Goal: Transaction & Acquisition: Purchase product/service

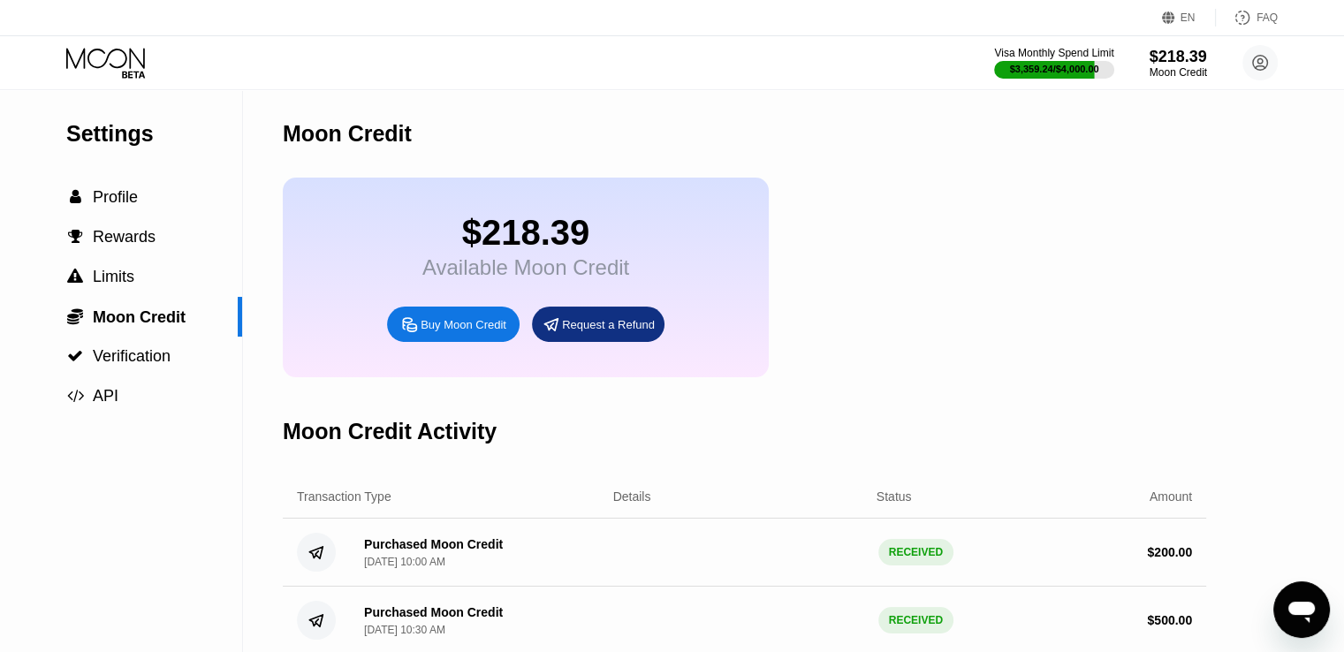
click at [106, 61] on icon at bounding box center [107, 63] width 82 height 31
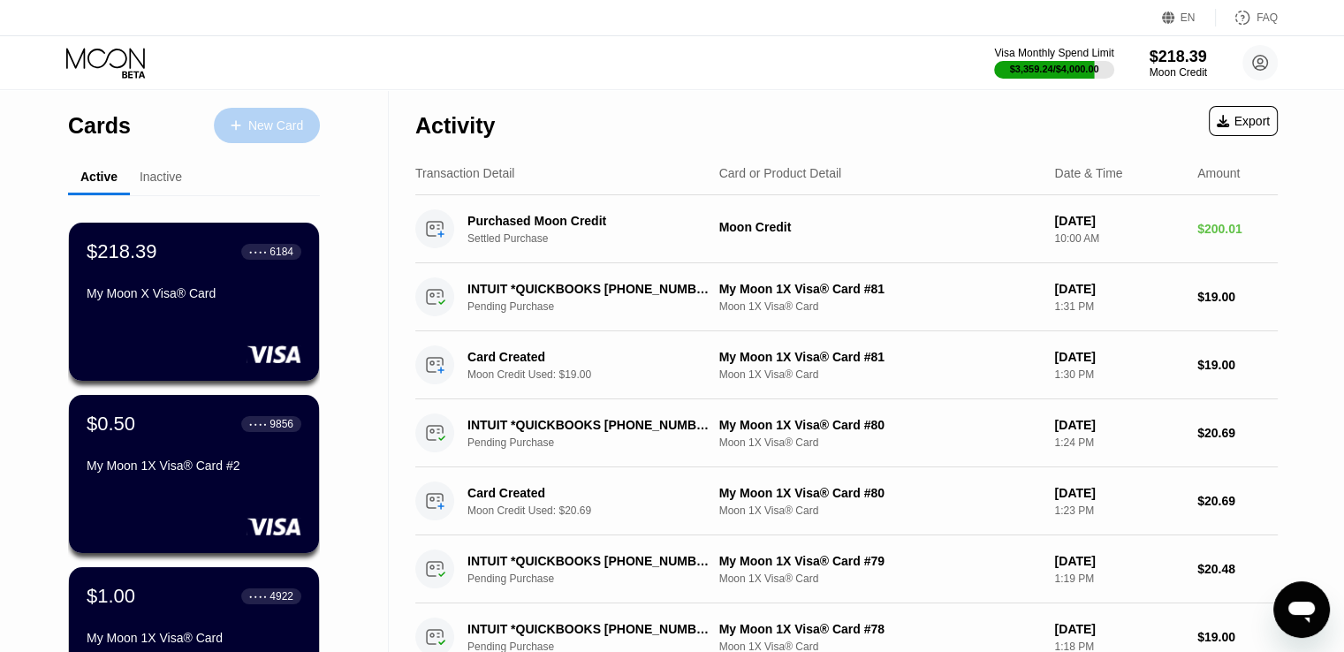
click at [286, 129] on div "New Card" at bounding box center [275, 125] width 55 height 15
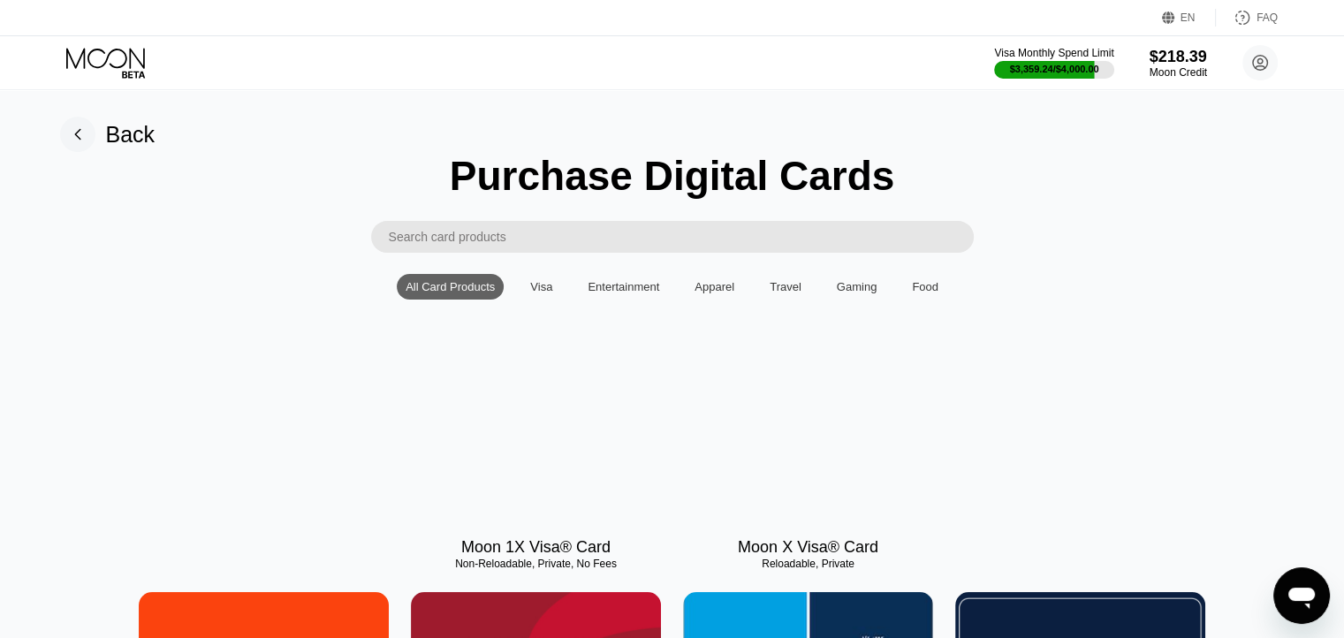
click at [125, 64] on icon at bounding box center [107, 63] width 82 height 31
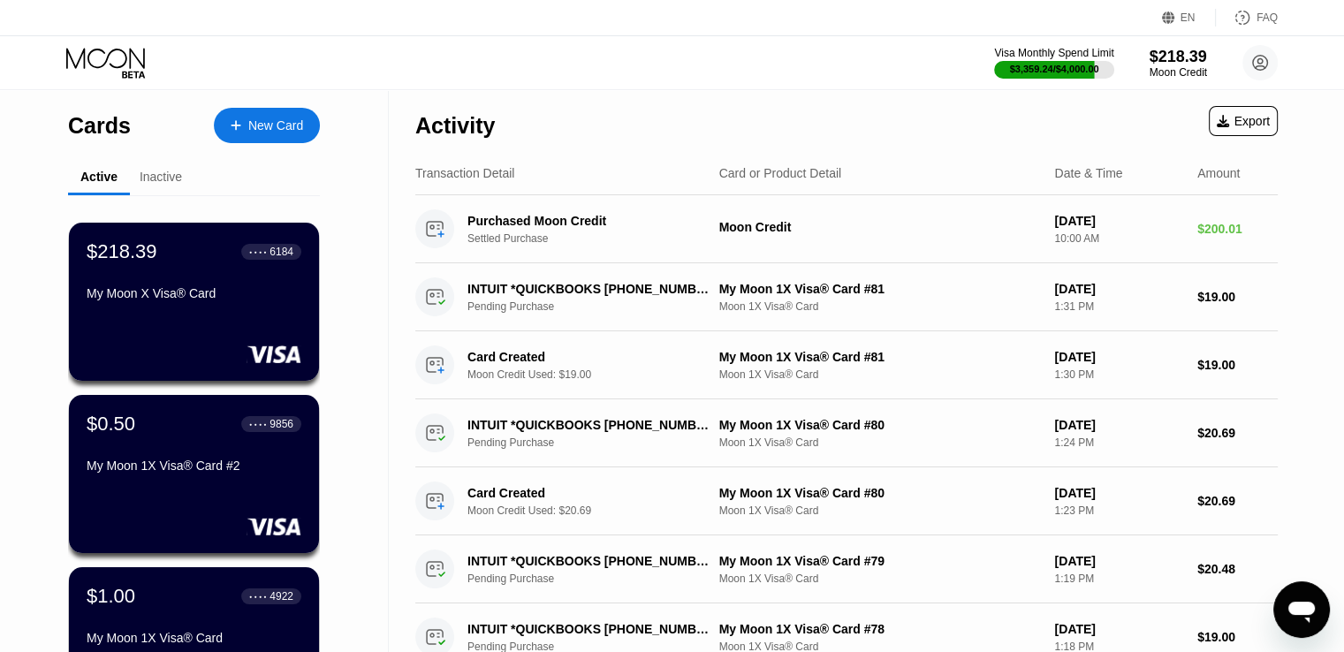
click at [262, 118] on div "New Card" at bounding box center [275, 125] width 55 height 15
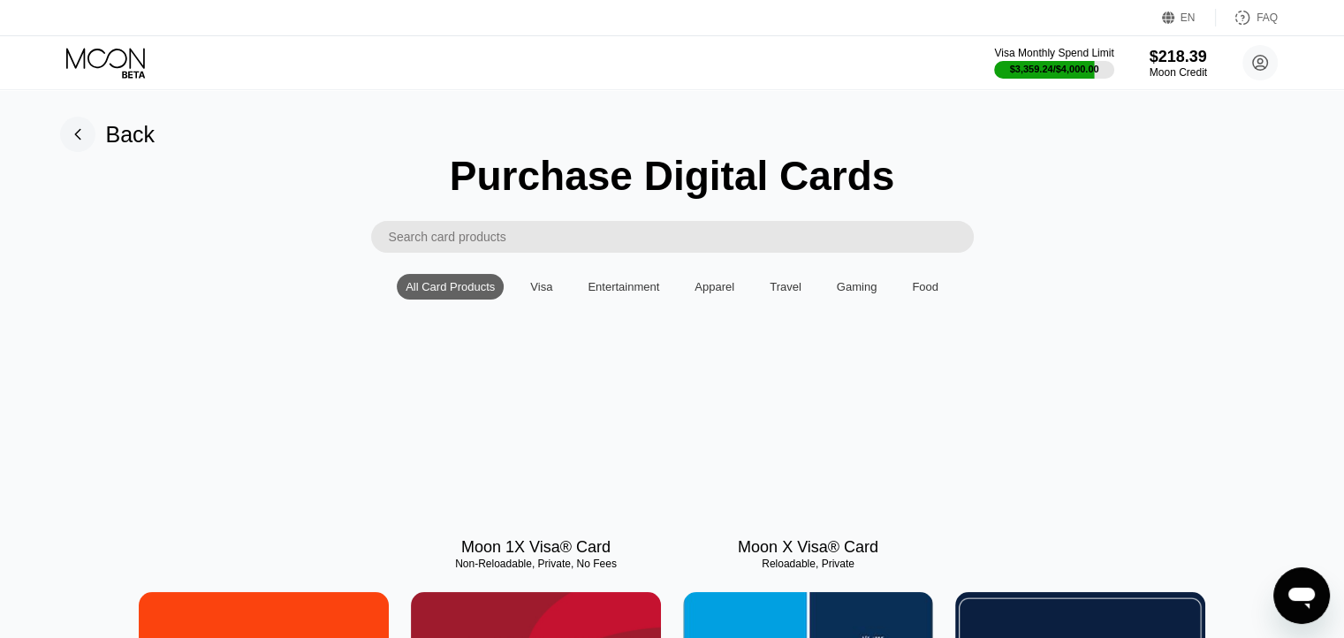
click at [535, 422] on div at bounding box center [536, 445] width 250 height 158
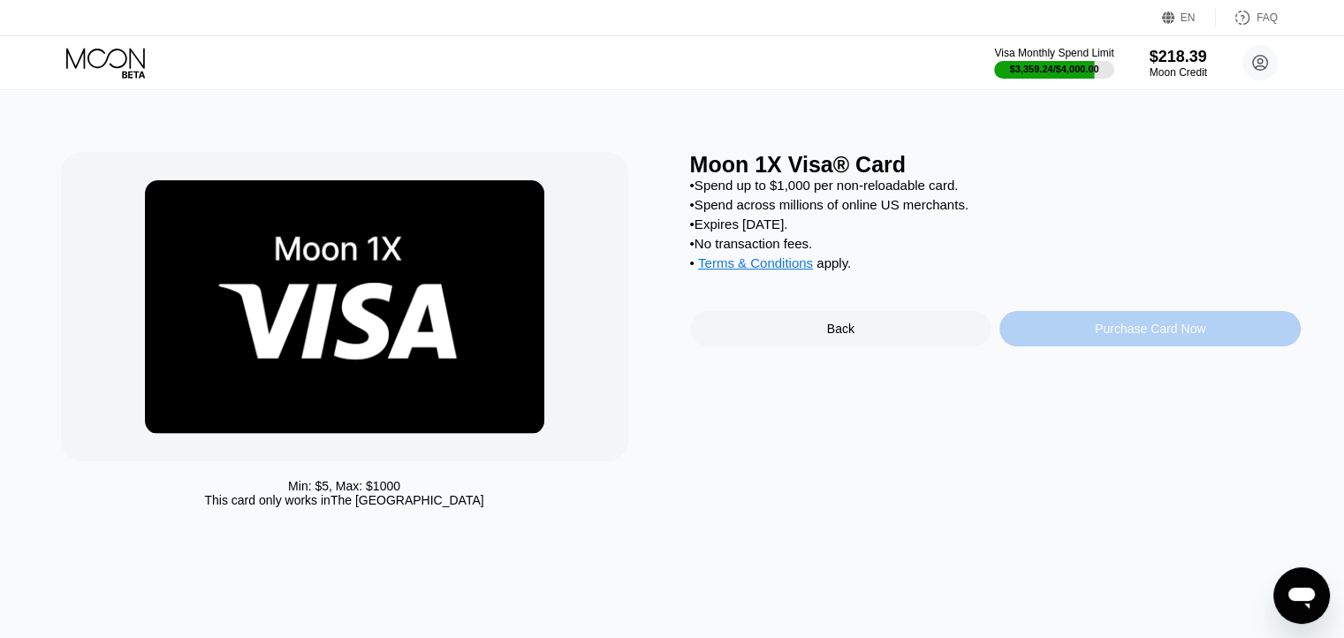
click at [1108, 336] on div "Purchase Card Now" at bounding box center [1150, 329] width 110 height 14
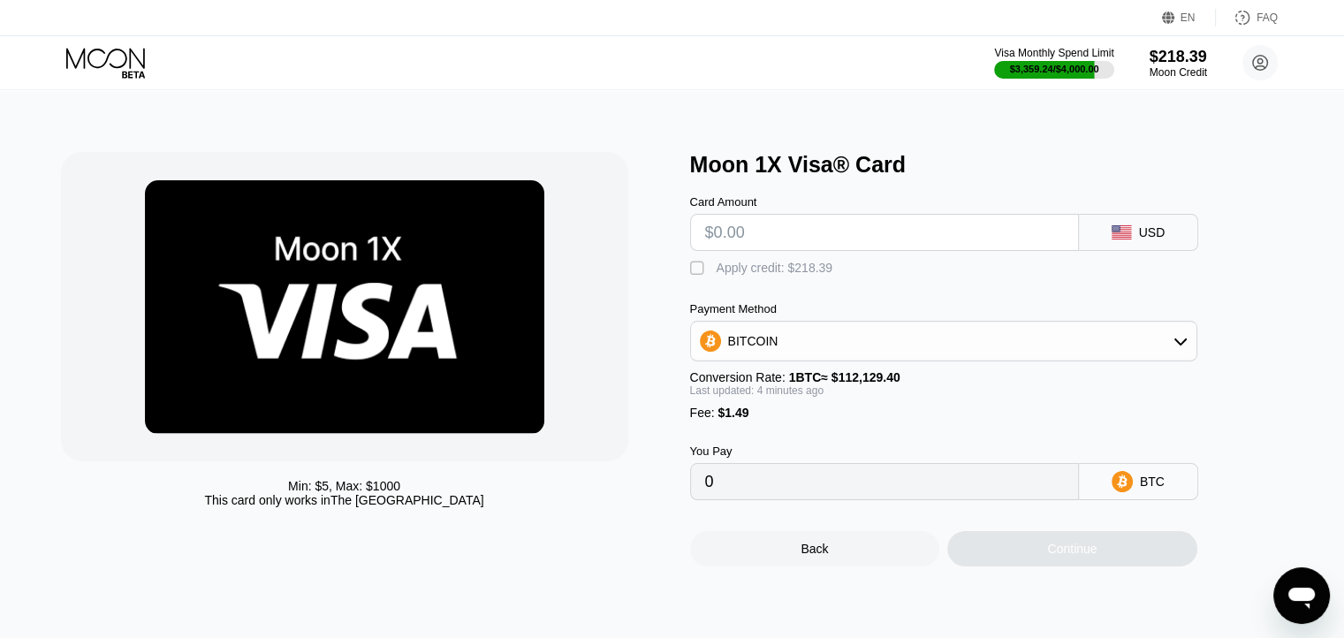
click at [813, 246] on input "text" at bounding box center [884, 232] width 359 height 35
click at [794, 275] on div "Apply credit: $218.39" at bounding box center [775, 268] width 117 height 14
click at [801, 242] on input "text" at bounding box center [884, 232] width 359 height 35
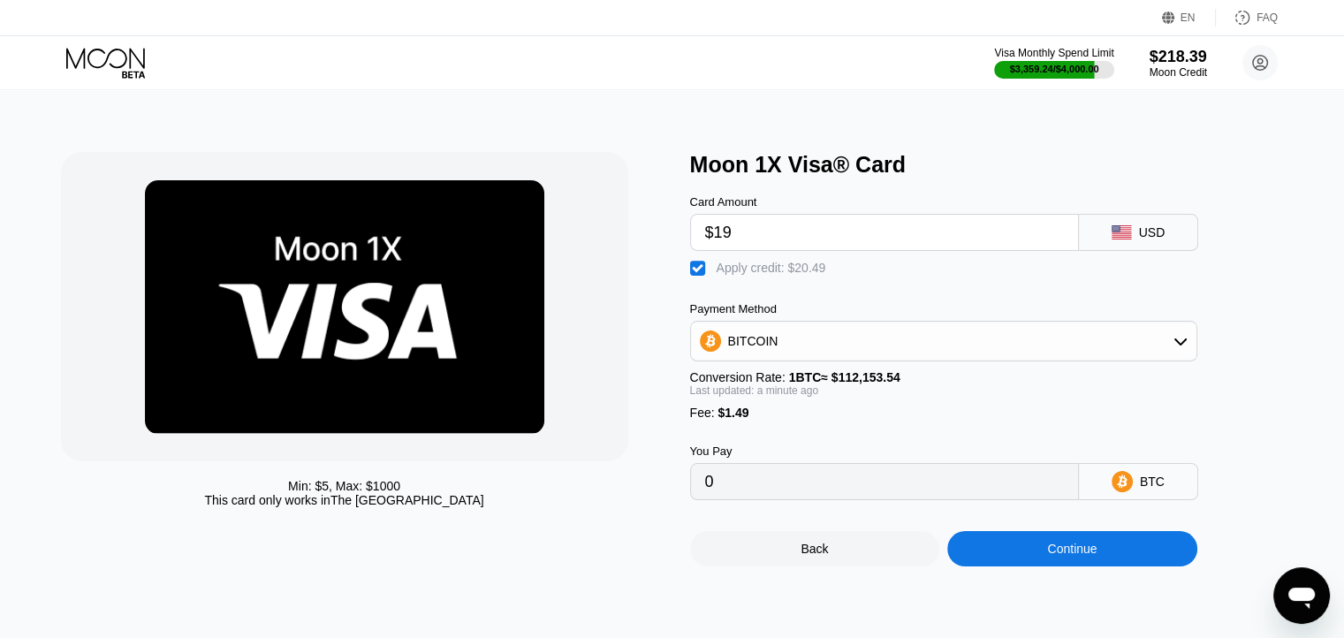
type input "$19"
click at [1028, 565] on div "Continue" at bounding box center [1072, 548] width 250 height 35
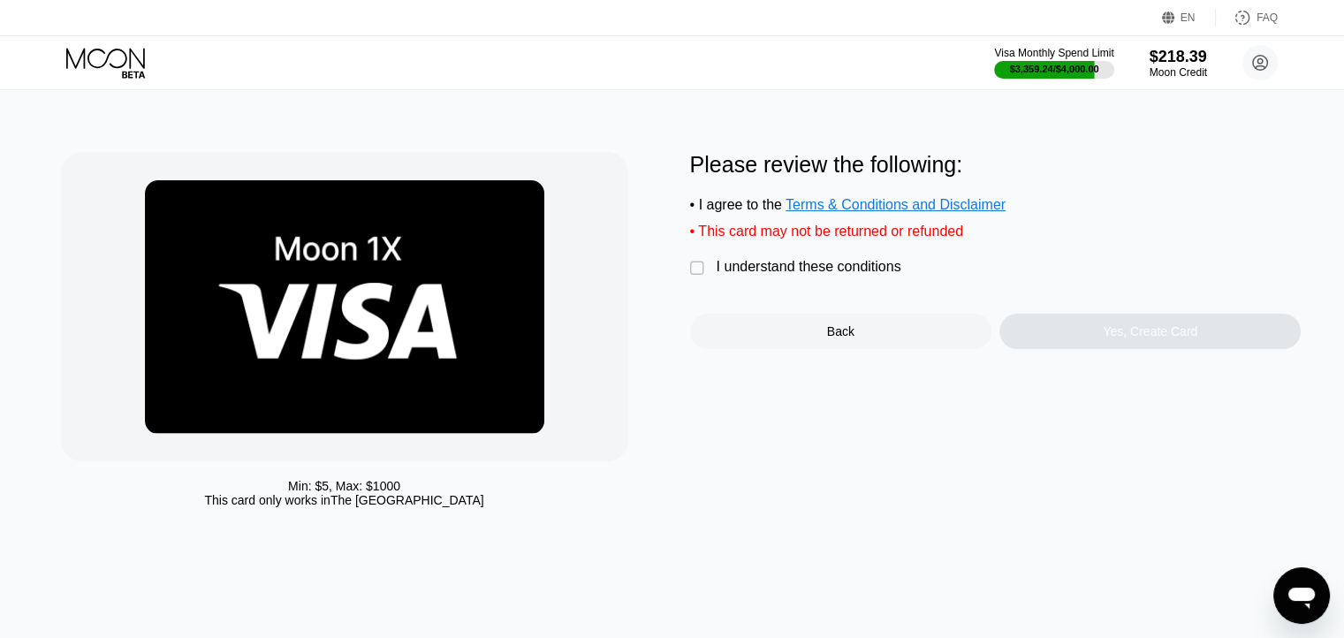
click at [854, 275] on div "I understand these conditions" at bounding box center [809, 267] width 185 height 16
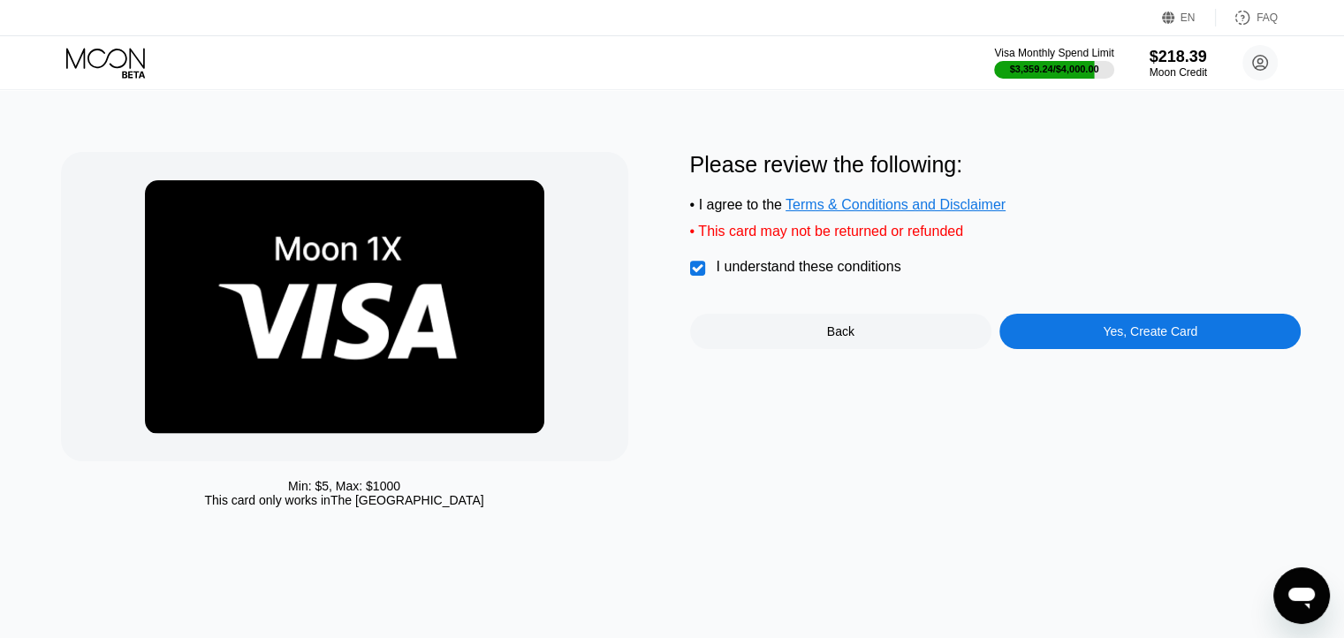
click at [1076, 331] on div "Yes, Create Card" at bounding box center [1149, 331] width 301 height 35
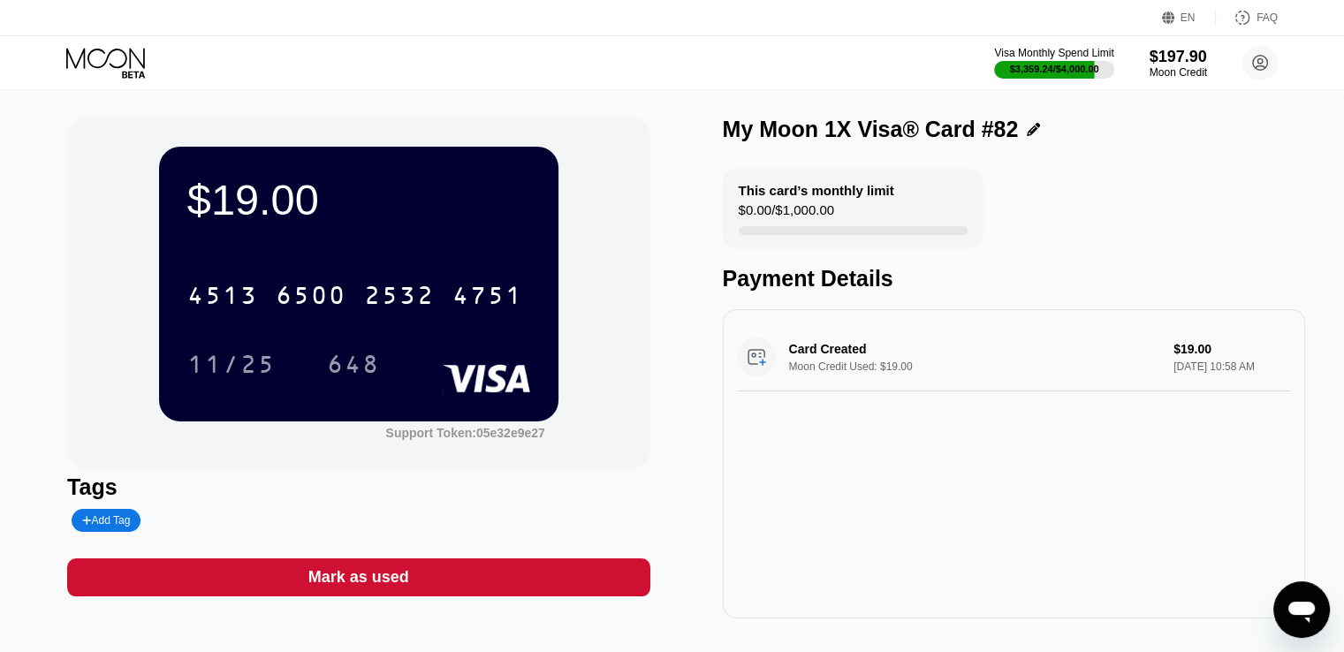
click at [71, 57] on icon at bounding box center [105, 58] width 79 height 20
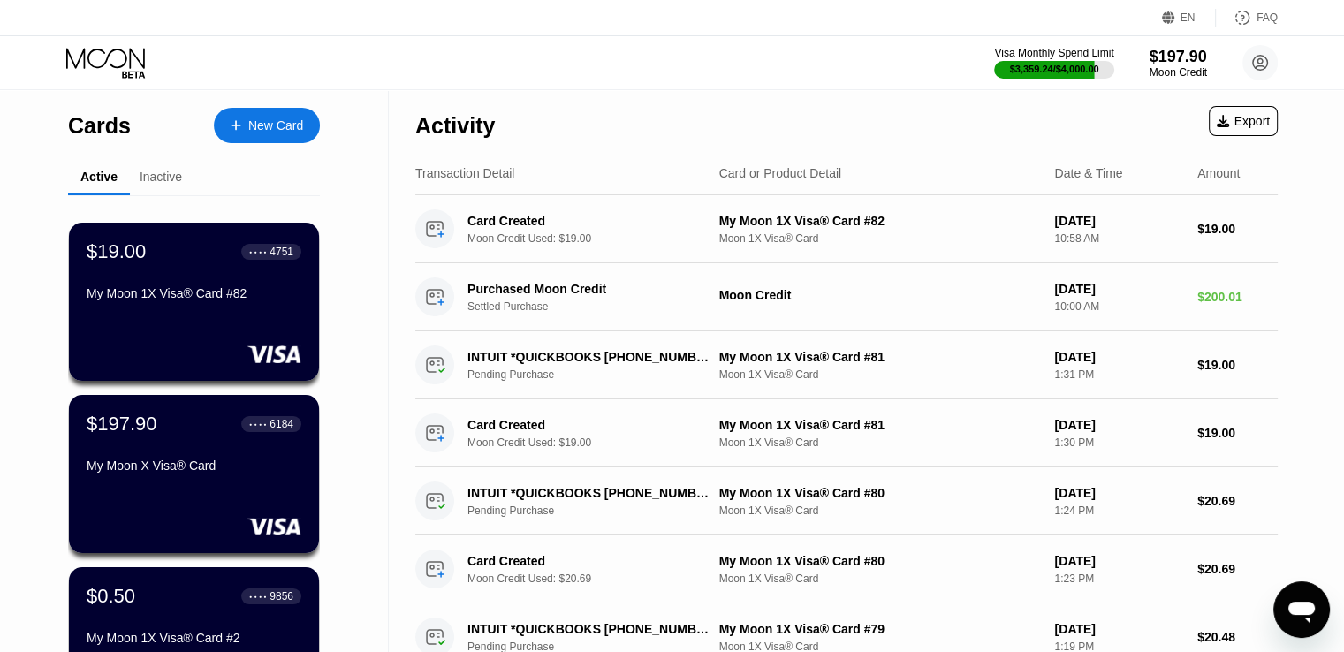
click at [291, 129] on div "New Card" at bounding box center [275, 125] width 55 height 15
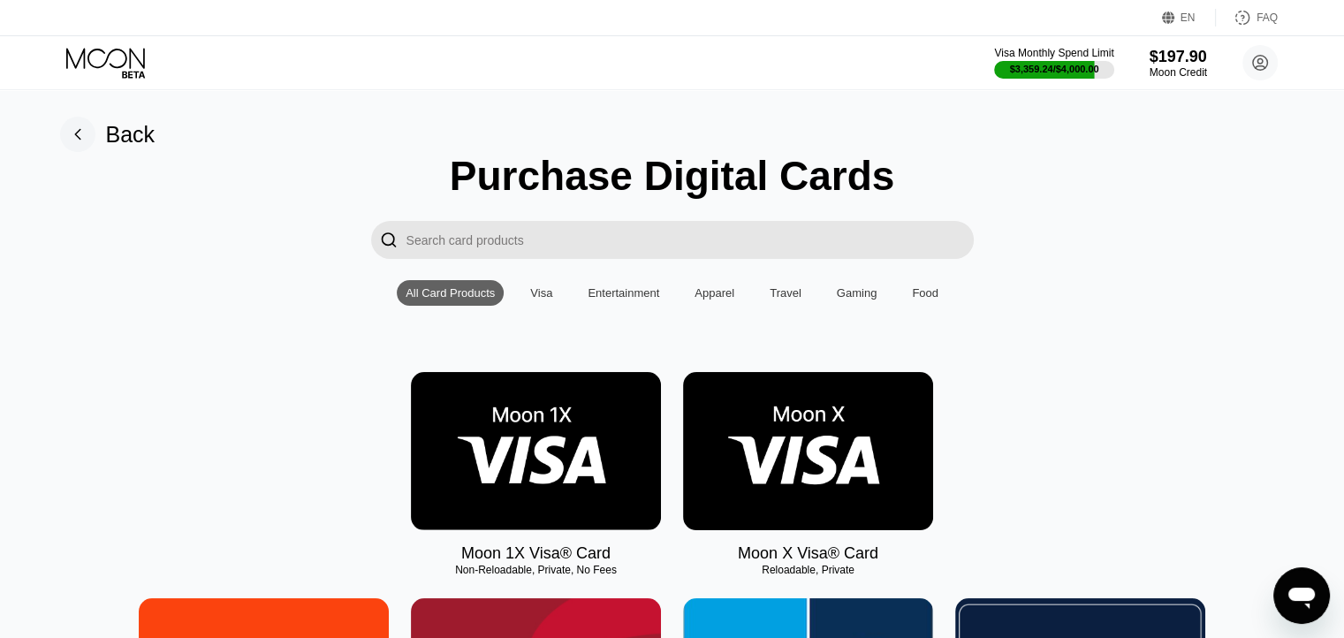
click at [596, 450] on img at bounding box center [536, 451] width 250 height 158
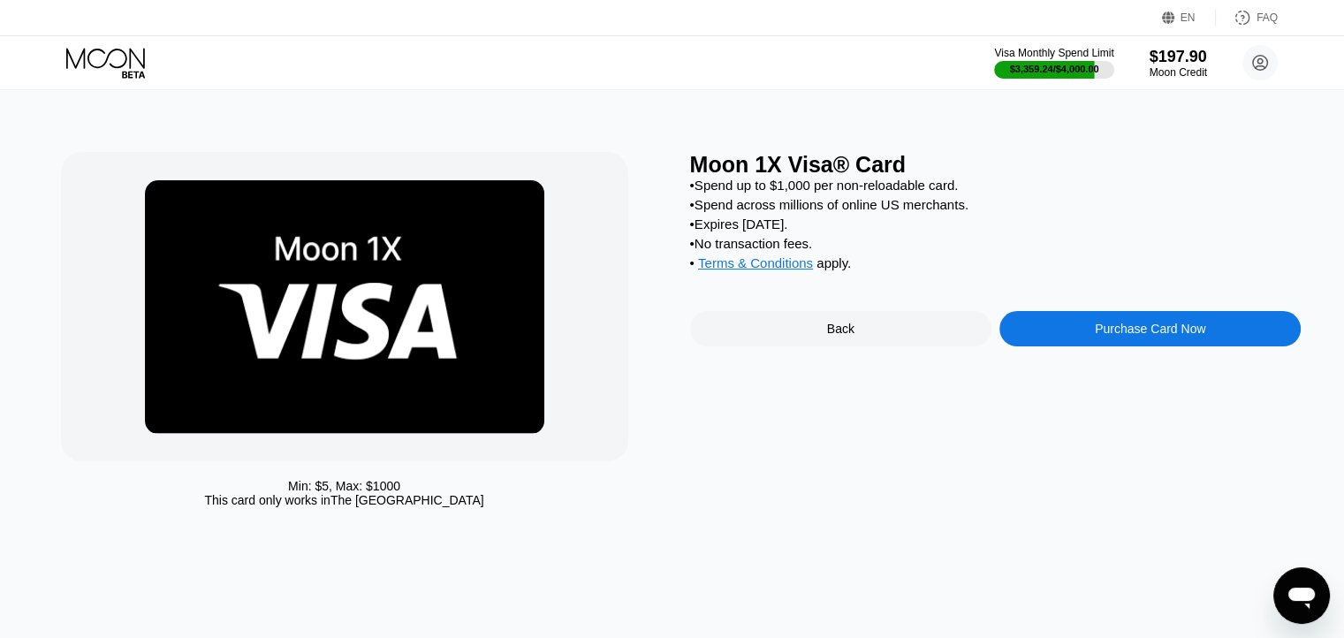
click at [1079, 338] on div "Purchase Card Now" at bounding box center [1149, 328] width 301 height 35
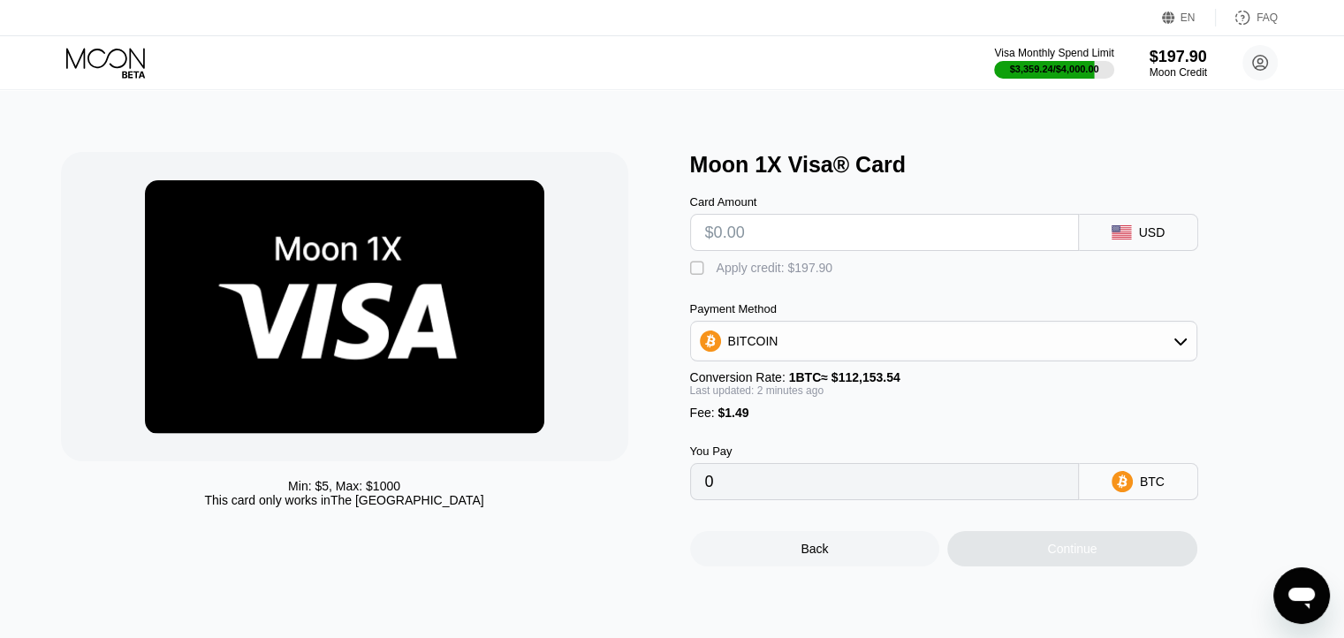
click at [796, 247] on input "text" at bounding box center [884, 232] width 359 height 35
paste input "$20.58"
type input "$20.58"
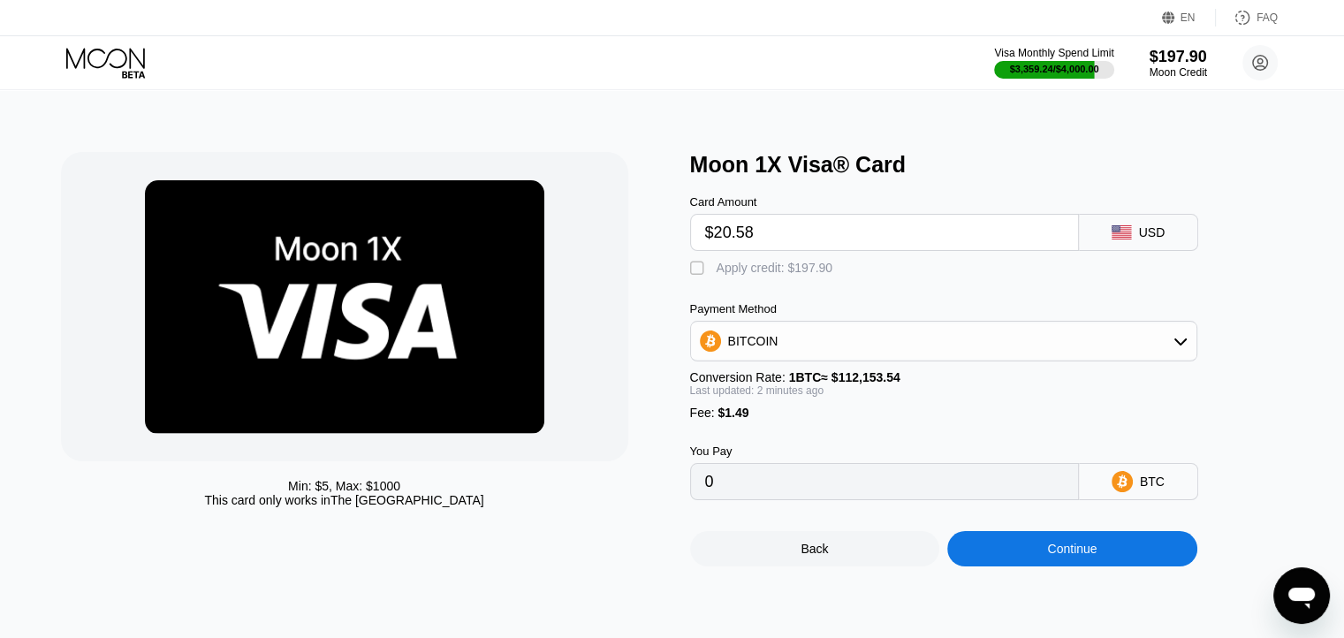
type input "0.00019679"
click at [798, 244] on input "$20.58" at bounding box center [884, 232] width 359 height 35
type input "$20.58"
click at [794, 270] on div "Apply credit: $22.07" at bounding box center [772, 268] width 110 height 14
type input "0"
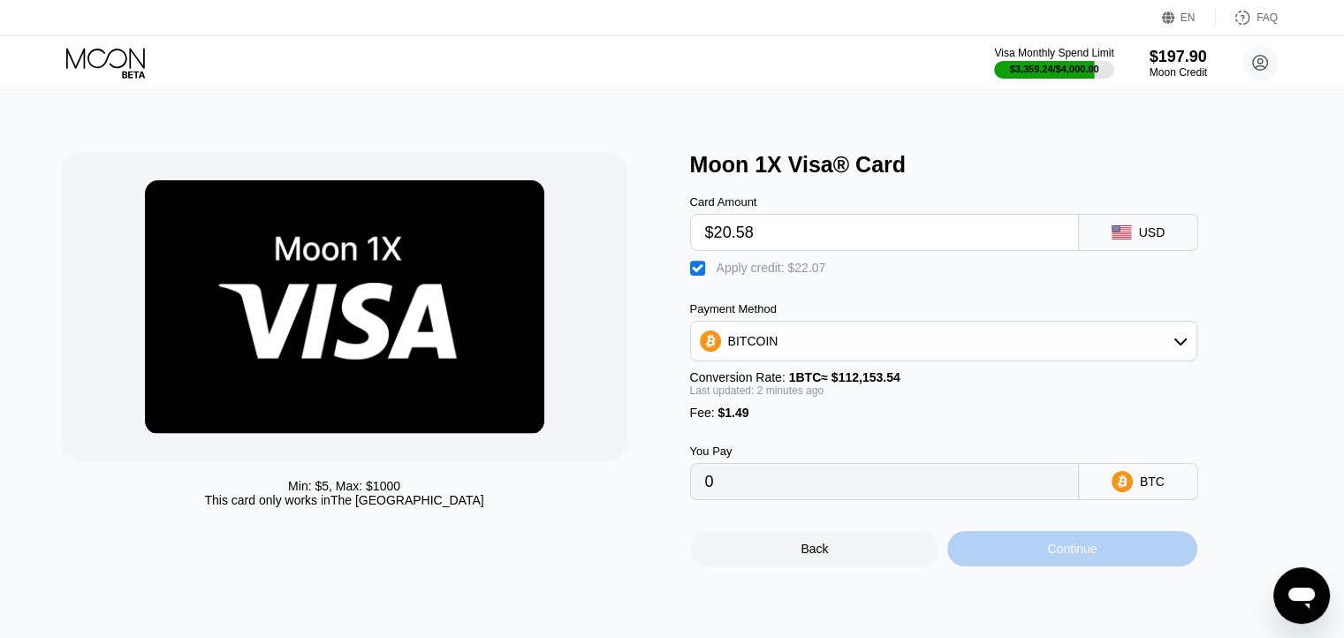
click at [1030, 552] on div "Continue" at bounding box center [1072, 548] width 250 height 35
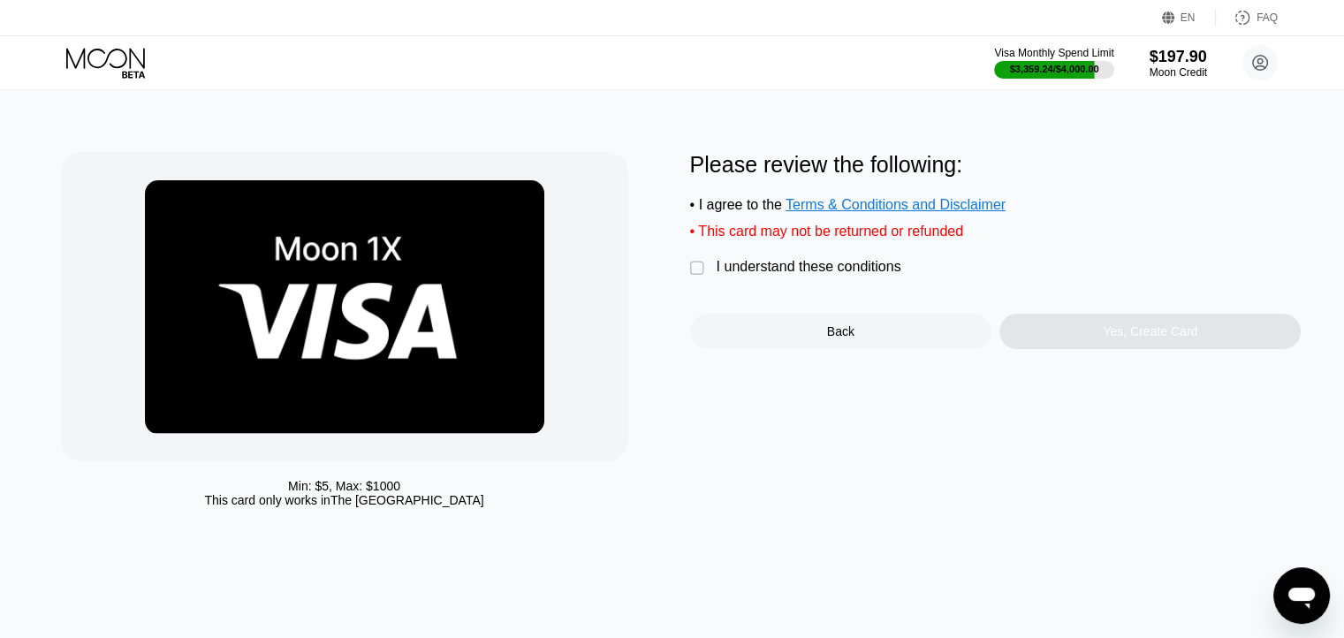
click at [834, 275] on div "I understand these conditions" at bounding box center [809, 267] width 185 height 16
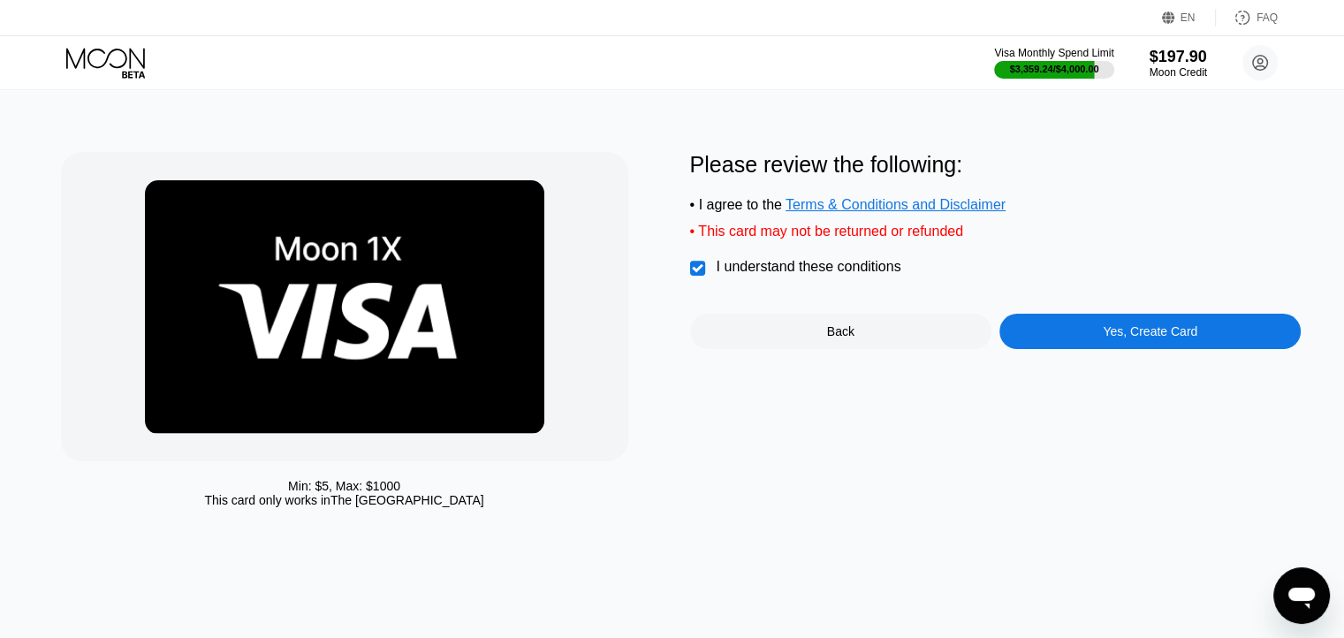
click at [1082, 339] on div "Yes, Create Card" at bounding box center [1149, 331] width 301 height 35
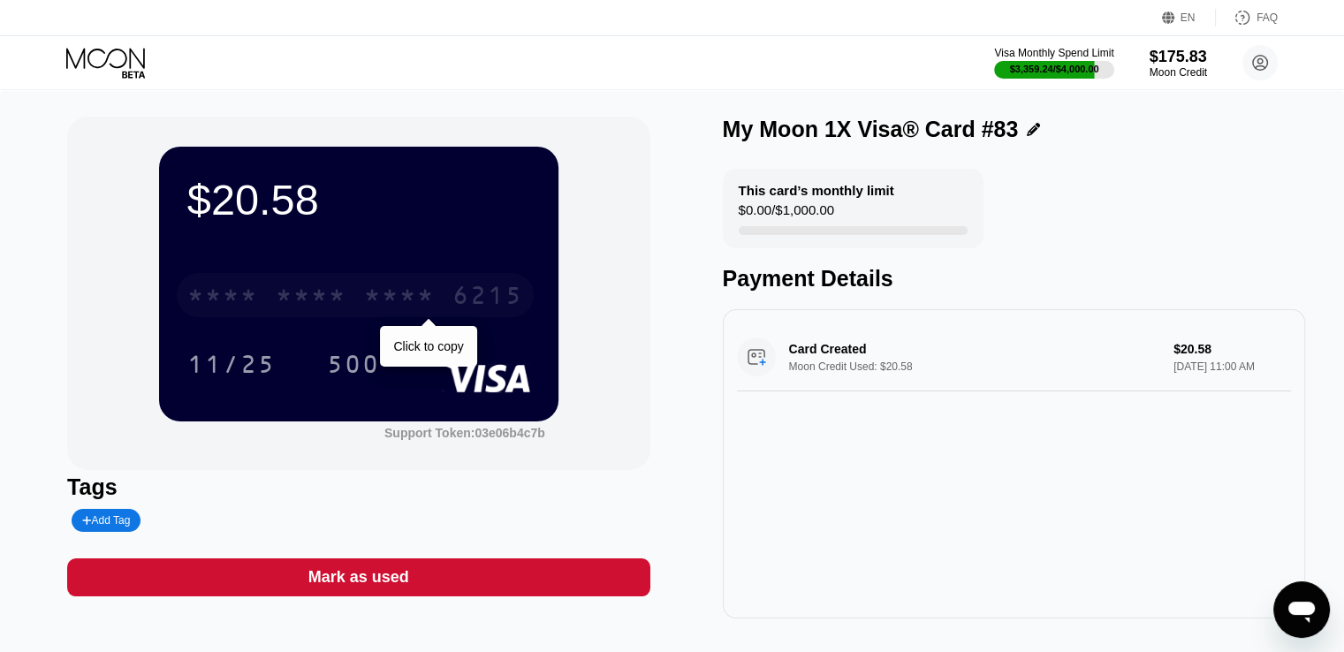
click at [462, 301] on div "6215" at bounding box center [487, 298] width 71 height 28
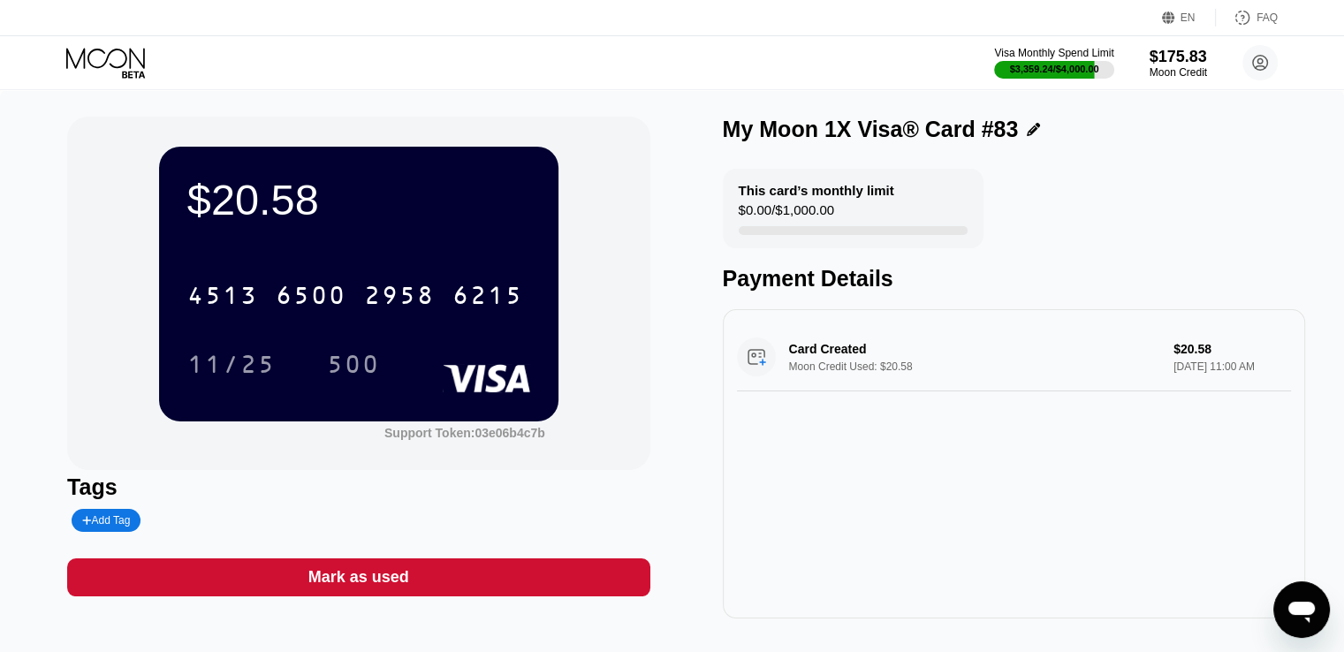
click at [103, 65] on icon at bounding box center [107, 63] width 82 height 31
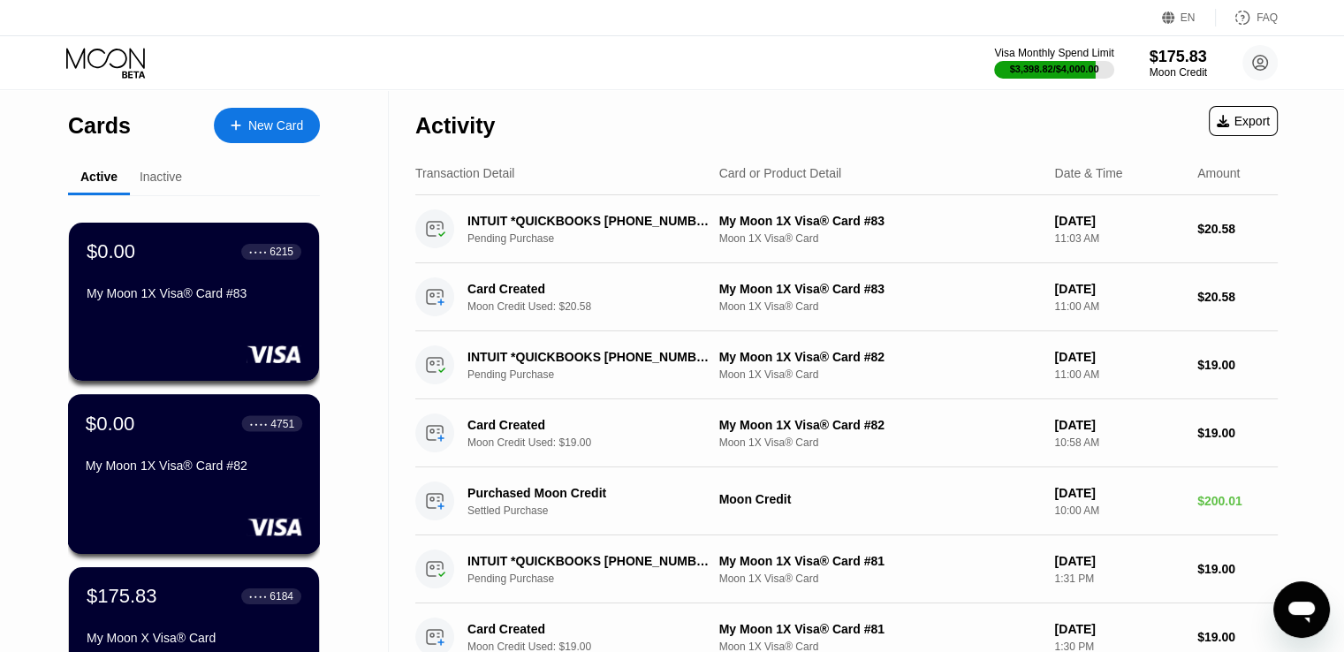
click at [152, 453] on div "$0.00 ● ● ● ● 4751 My Moon 1X Visa® Card #82" at bounding box center [194, 446] width 216 height 68
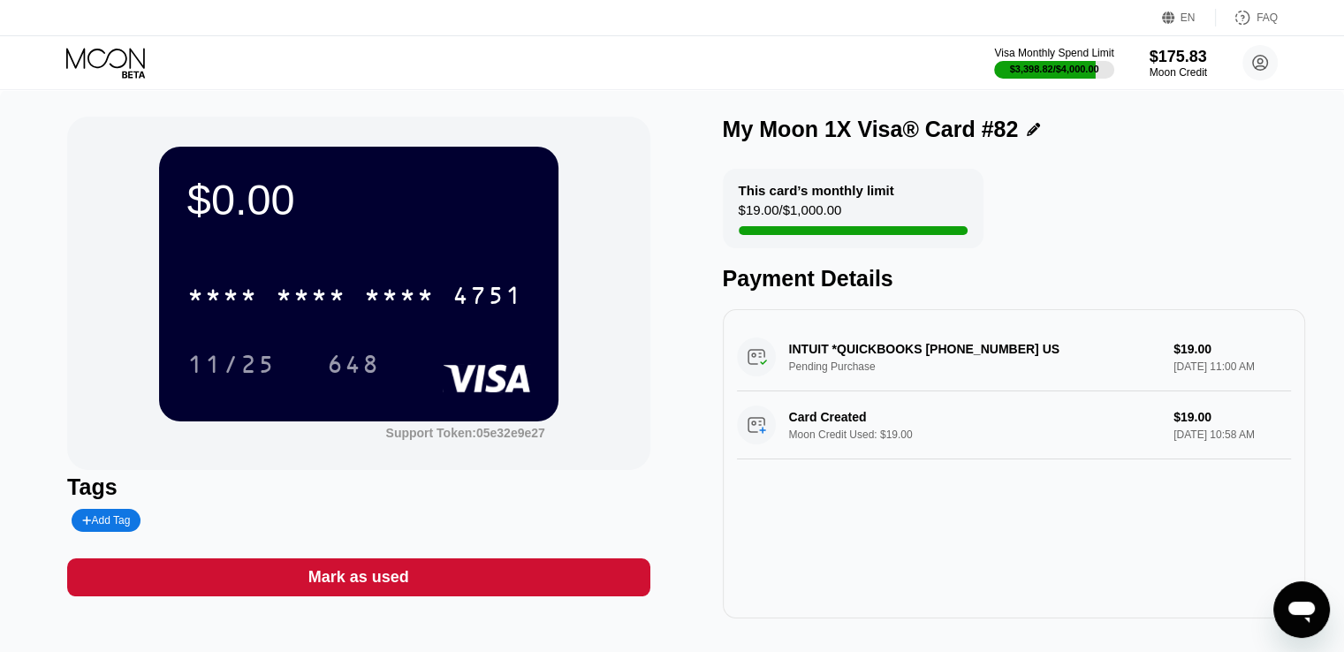
click at [436, 570] on div "Mark as used" at bounding box center [358, 577] width 582 height 38
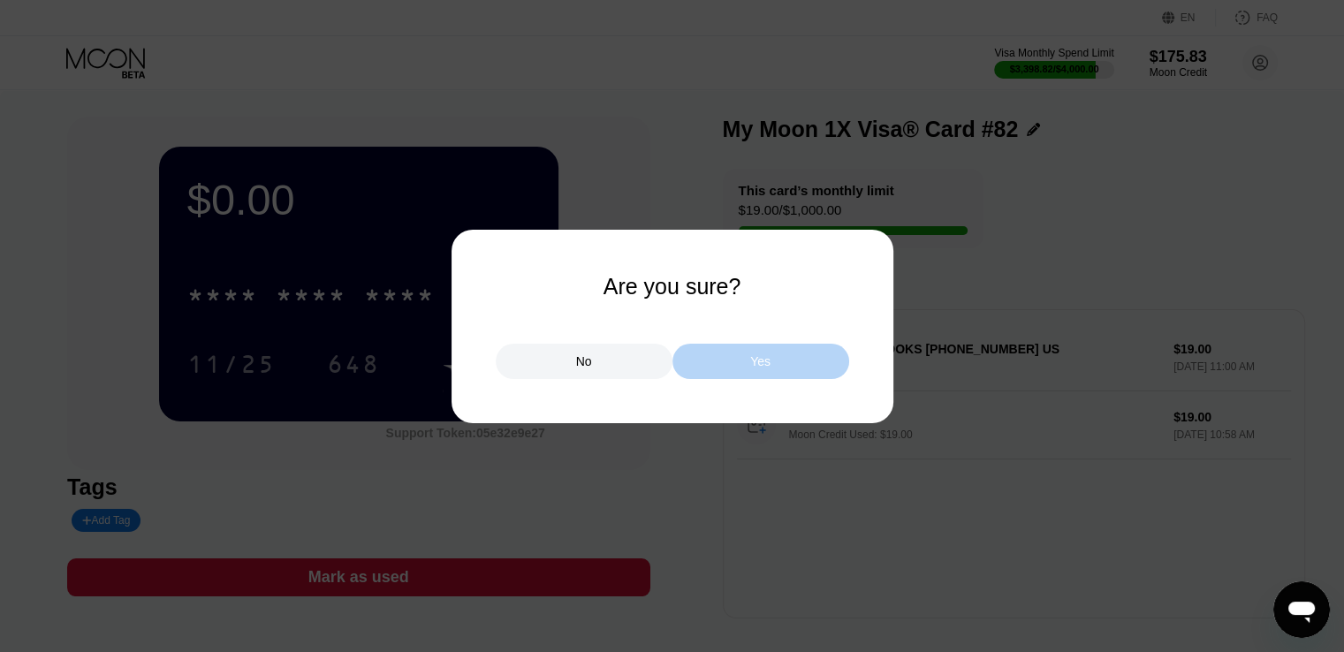
click at [745, 363] on div "Yes" at bounding box center [760, 361] width 177 height 35
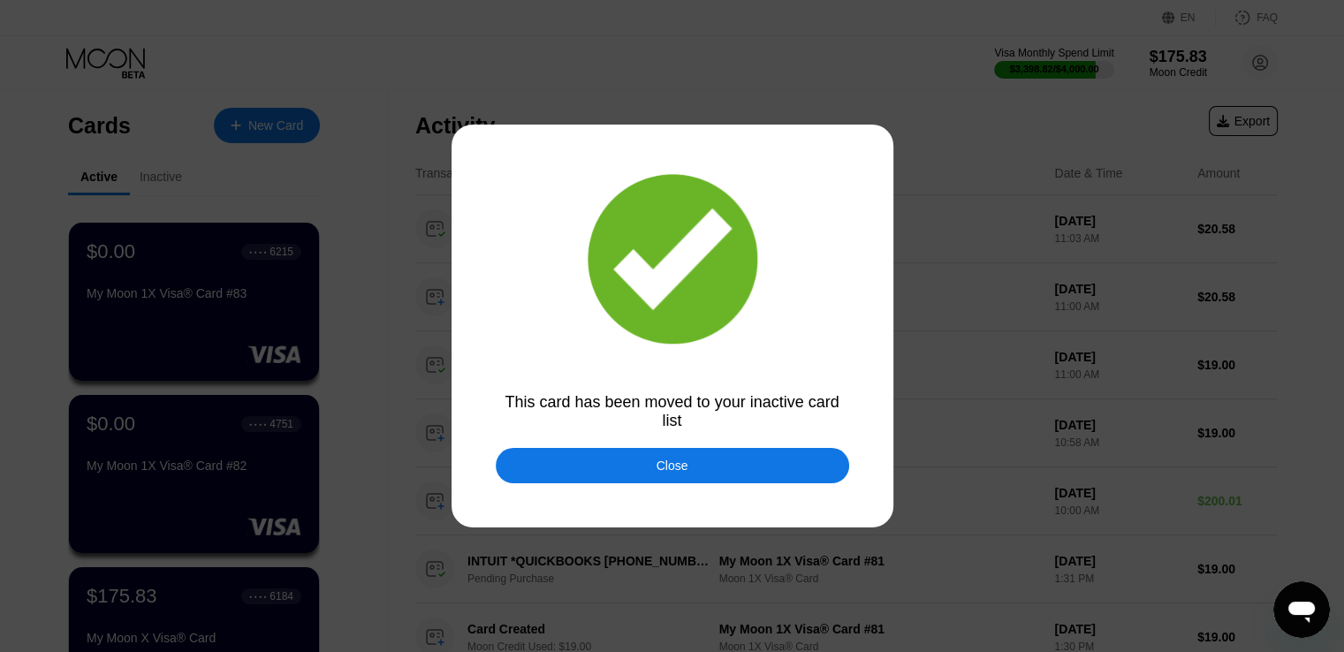
click at [642, 464] on div "Close" at bounding box center [672, 465] width 353 height 35
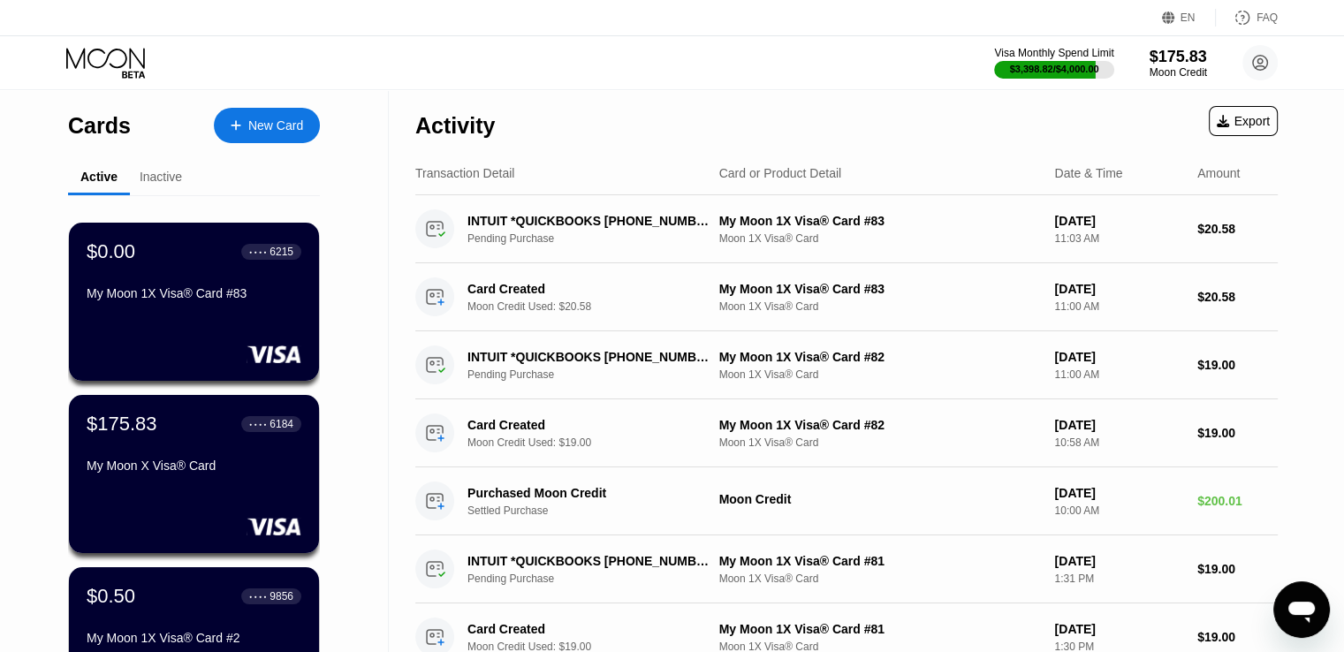
click at [197, 307] on div "My Moon 1X Visa® Card #83" at bounding box center [194, 296] width 215 height 21
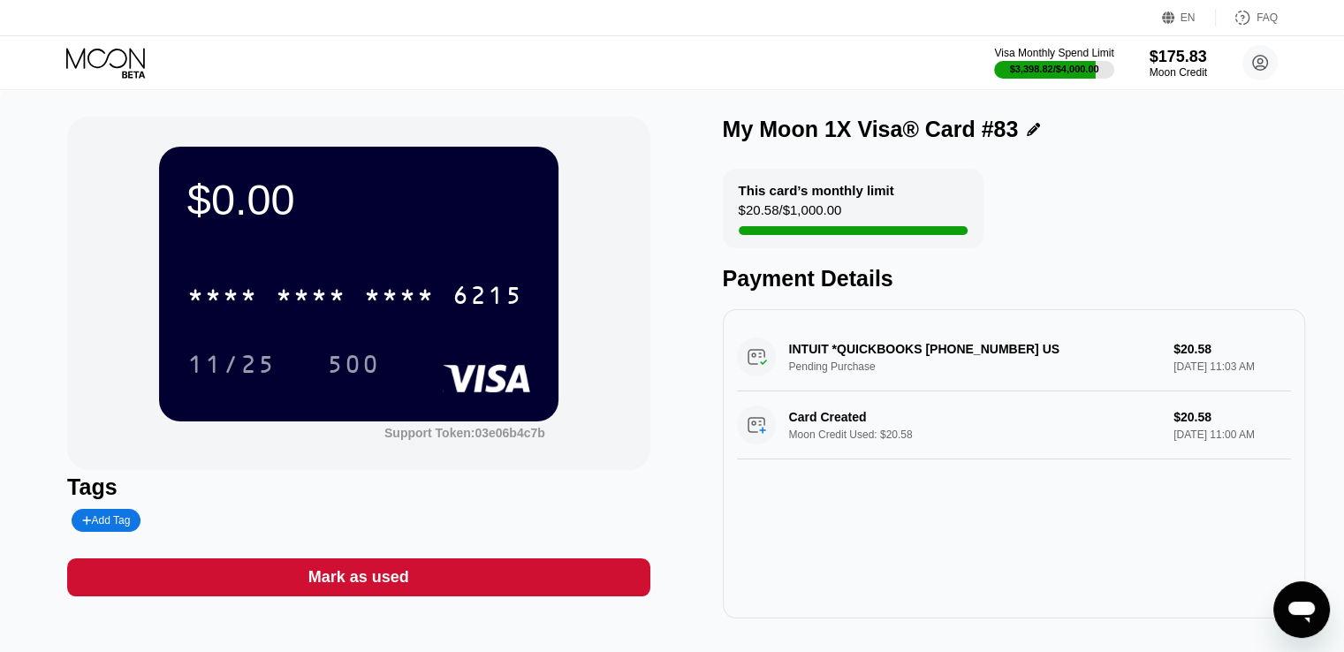
click at [509, 559] on div "$0.00 * * * * * * * * * * * * 6215 11/25 500 Support Token: 03e06b4c7b Tags Add…" at bounding box center [358, 368] width 582 height 502
click at [464, 577] on div "Mark as used" at bounding box center [358, 577] width 582 height 38
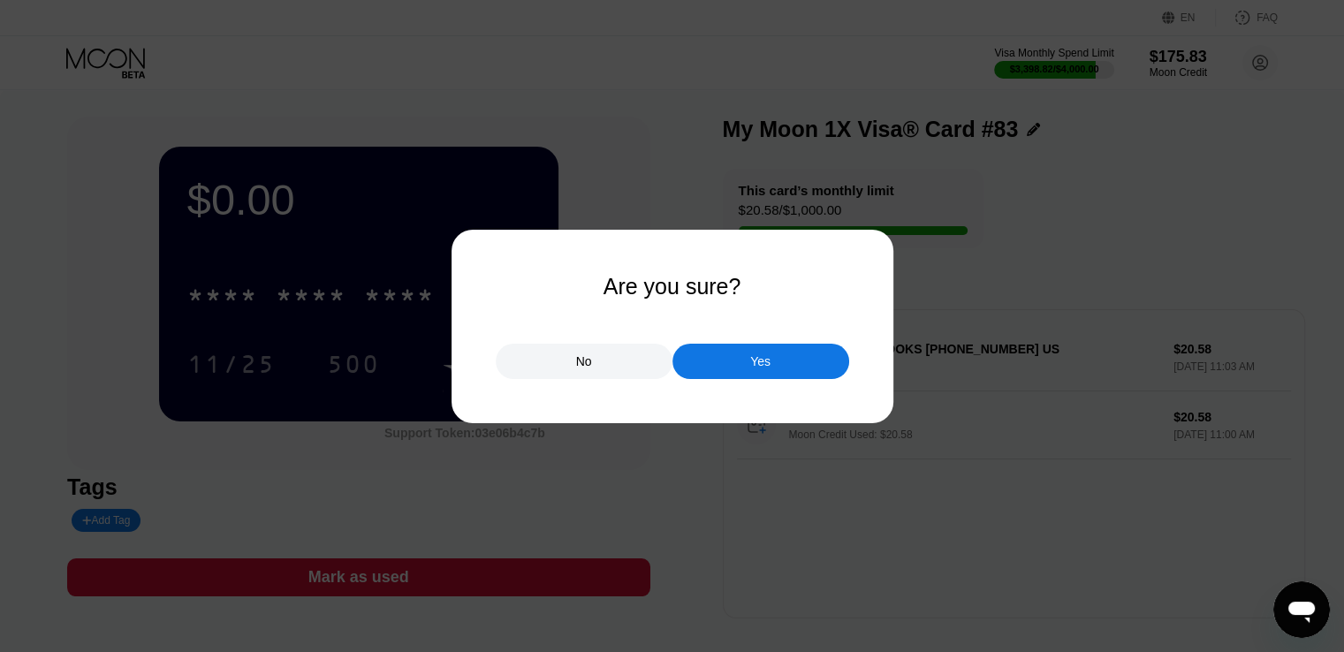
click at [744, 365] on div "Yes" at bounding box center [760, 361] width 177 height 35
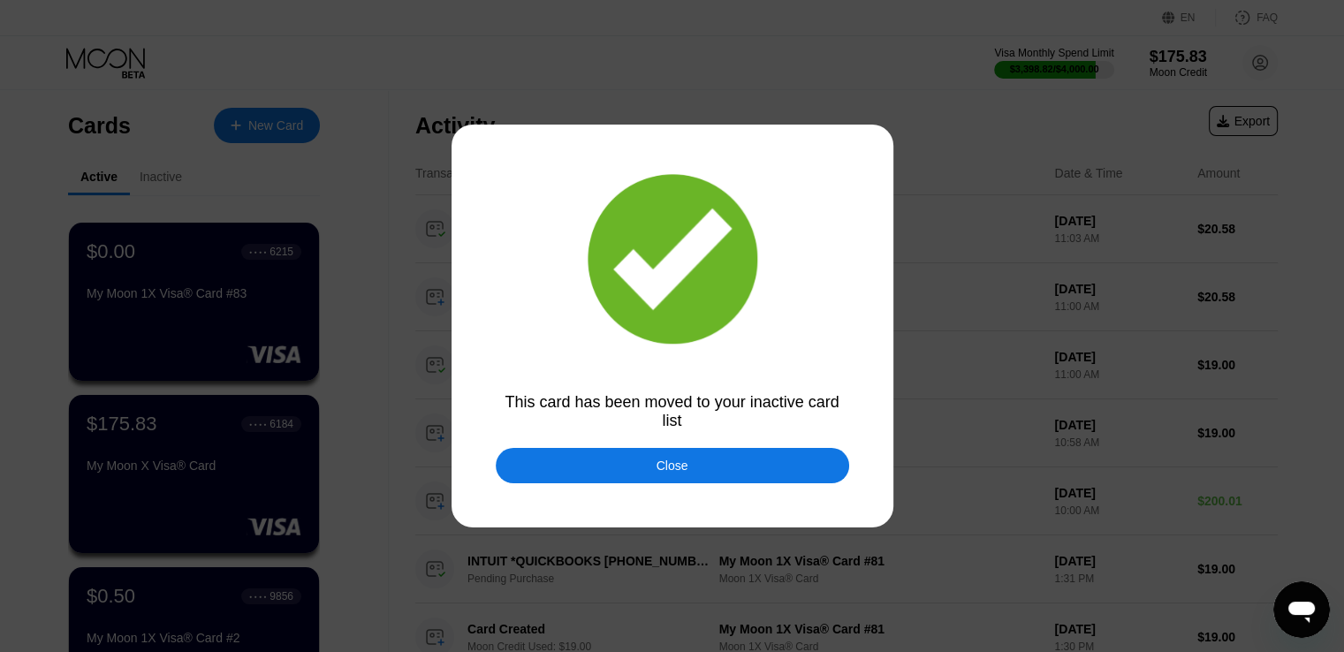
click at [629, 460] on div "Close" at bounding box center [672, 465] width 353 height 35
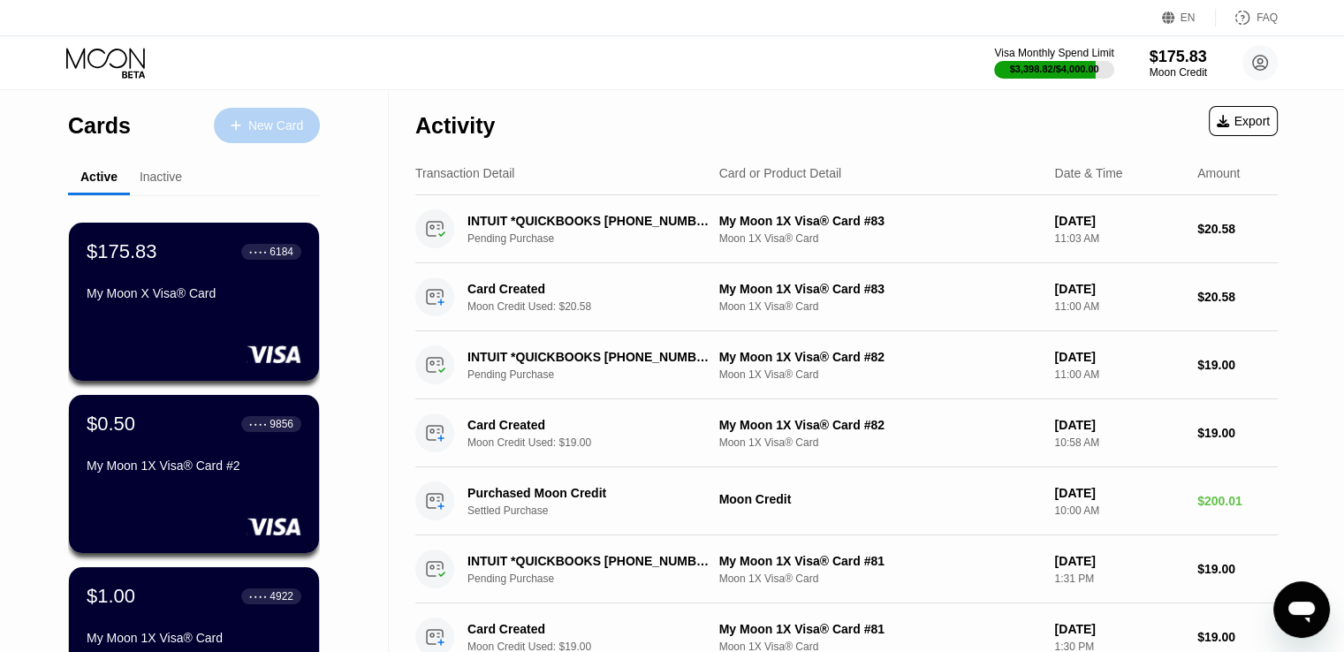
click at [270, 133] on div "New Card" at bounding box center [275, 125] width 55 height 15
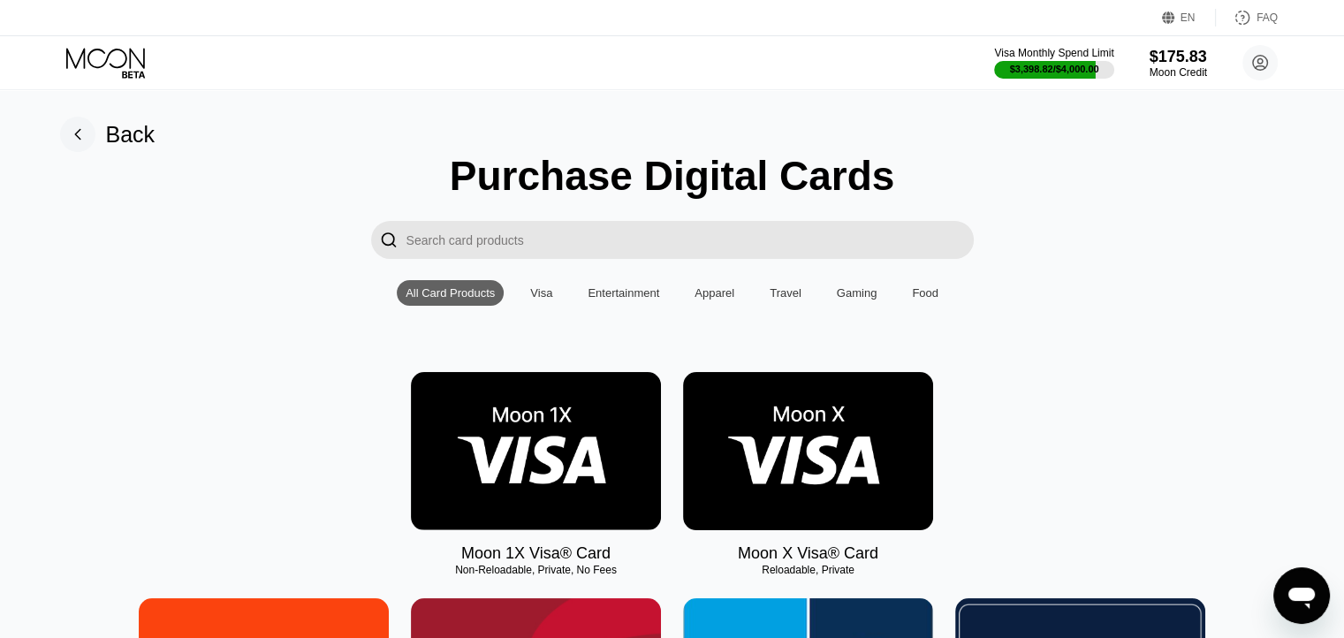
click at [520, 441] on img at bounding box center [536, 451] width 250 height 158
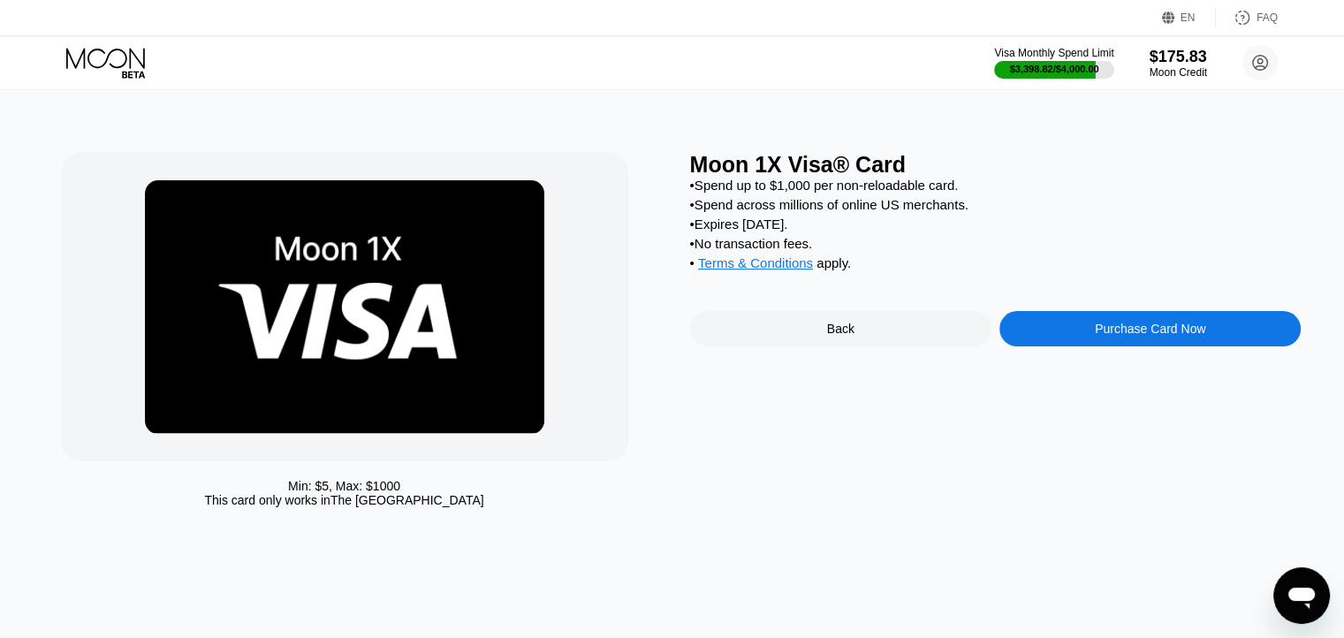
click at [1079, 331] on div "Purchase Card Now" at bounding box center [1149, 328] width 301 height 35
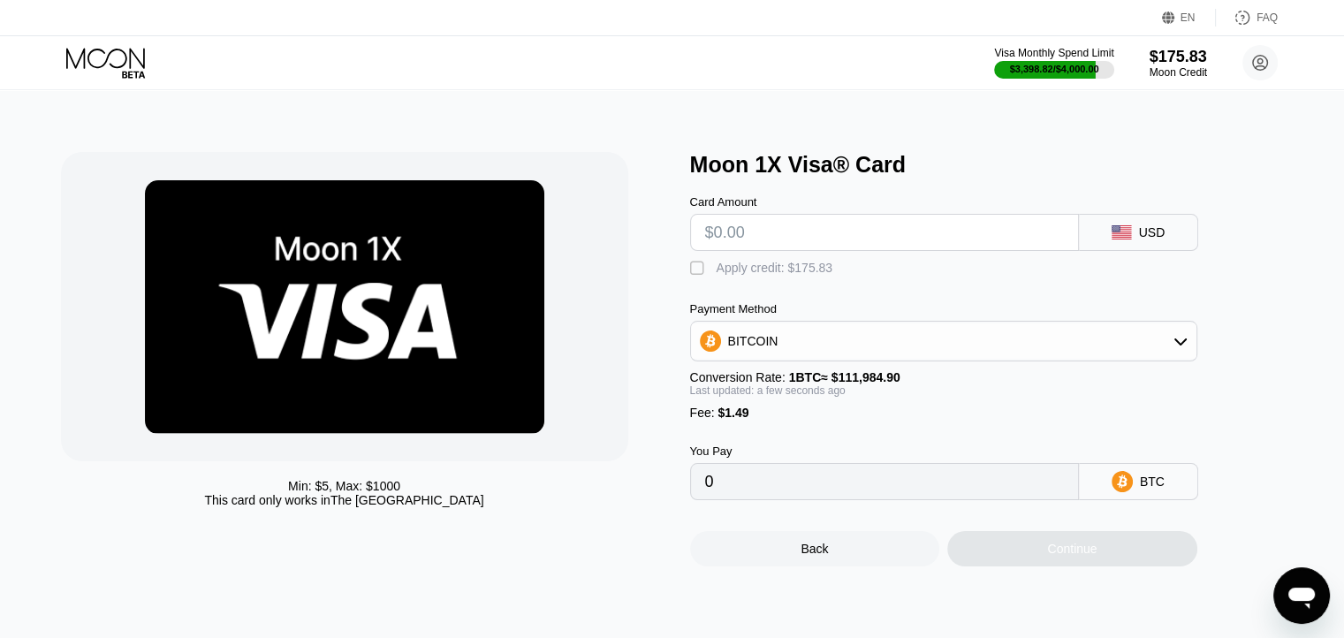
click at [825, 242] on input "text" at bounding box center [884, 232] width 359 height 35
type input "$13"
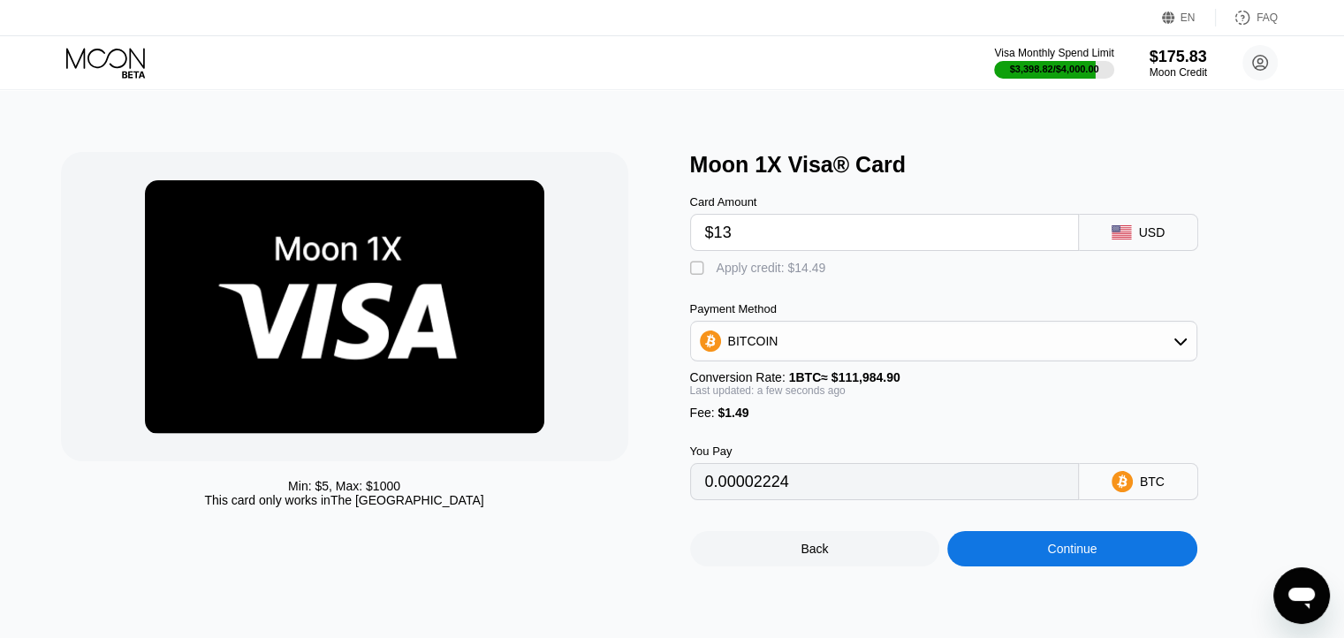
type input "0.00012940"
type input "$13"
click at [790, 275] on div "Apply credit: $14.49" at bounding box center [772, 268] width 110 height 14
type input "0"
click at [1019, 566] on div "Continue" at bounding box center [1072, 548] width 250 height 35
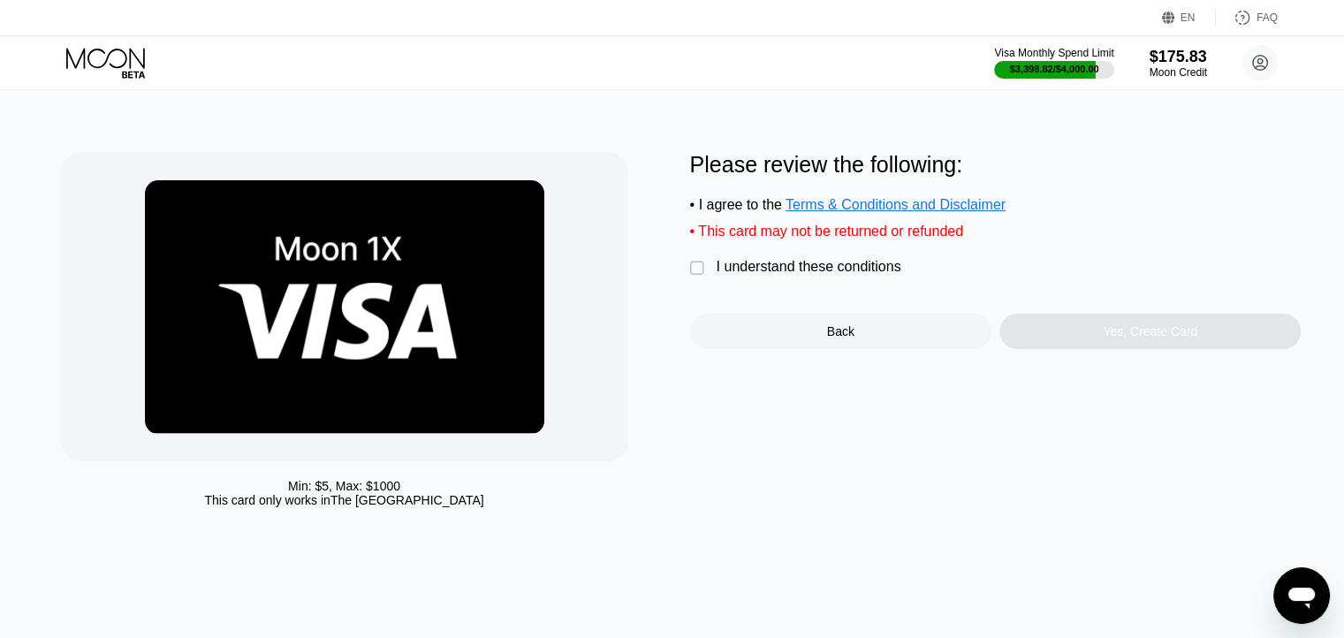
click at [824, 275] on div "I understand these conditions" at bounding box center [809, 267] width 185 height 16
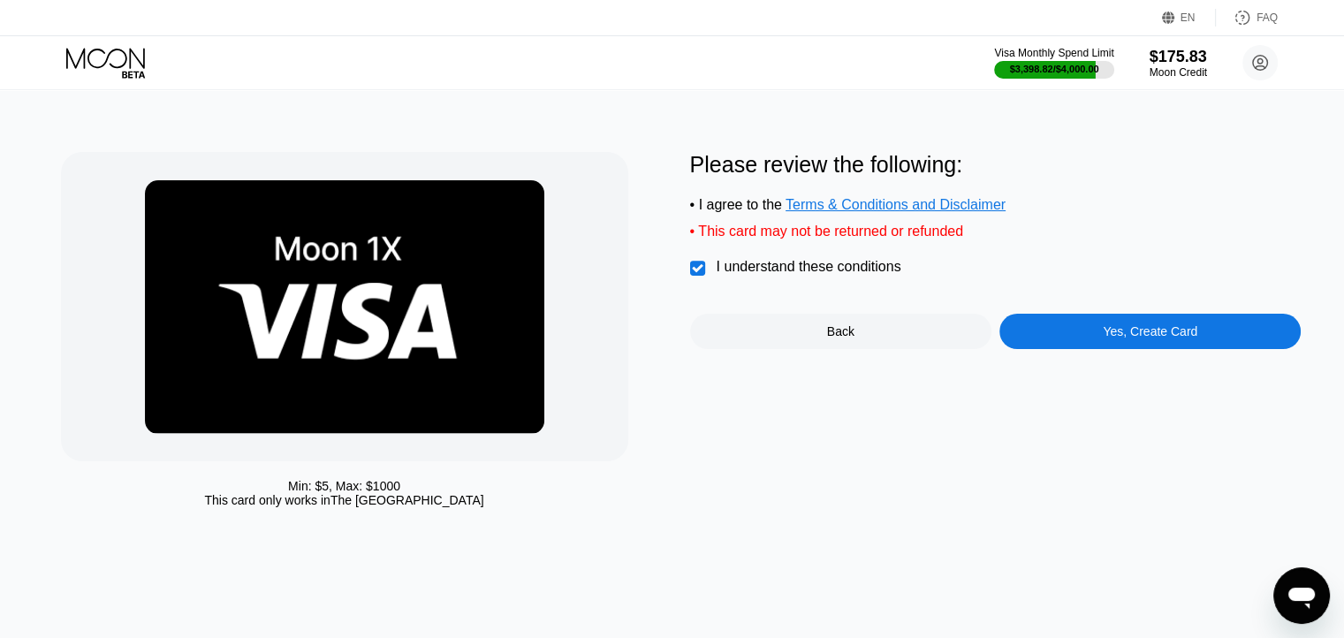
click at [1142, 349] on div "Yes, Create Card" at bounding box center [1149, 331] width 301 height 35
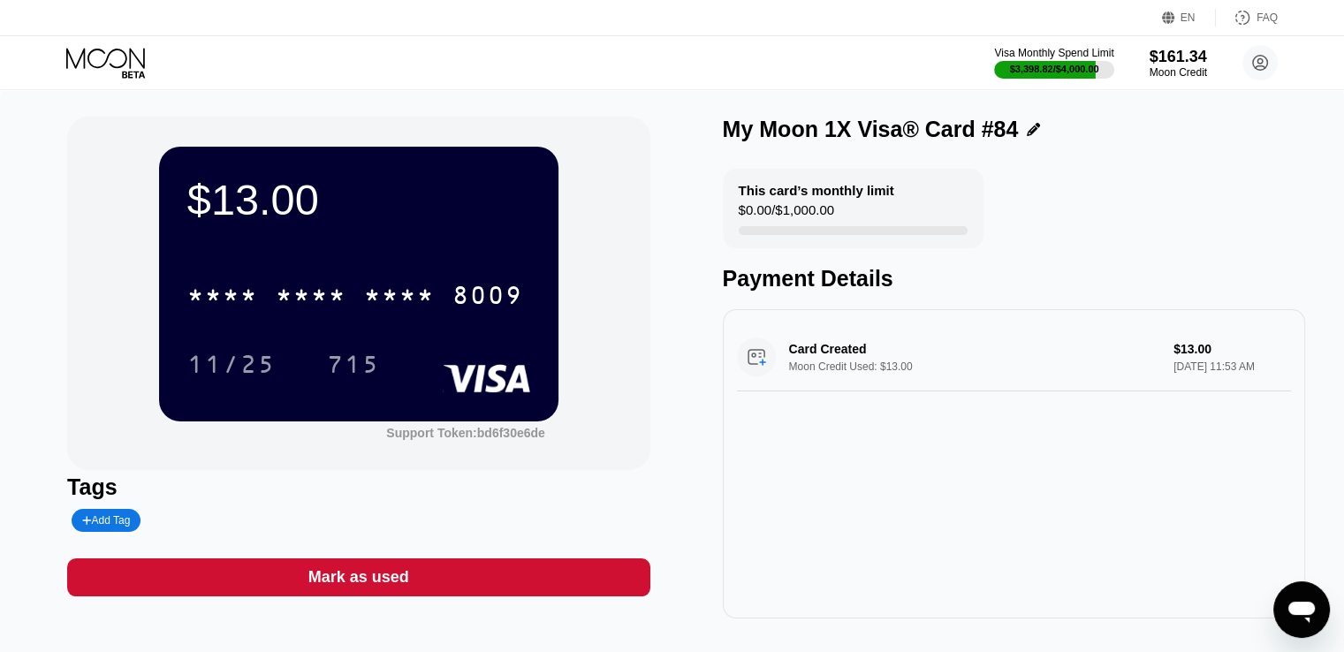
click at [84, 33] on div "EN Language Select an item Save FAQ" at bounding box center [672, 18] width 1344 height 36
click at [93, 54] on icon at bounding box center [107, 63] width 82 height 31
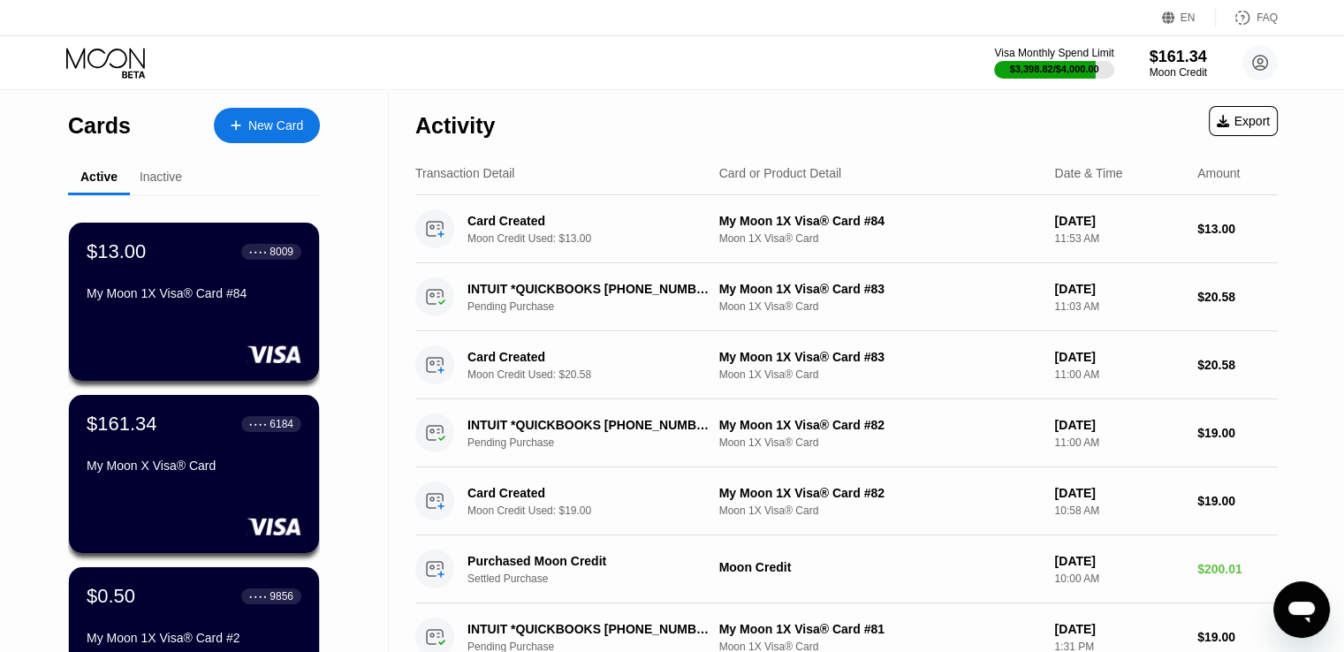
click at [269, 129] on div "New Card" at bounding box center [275, 125] width 55 height 15
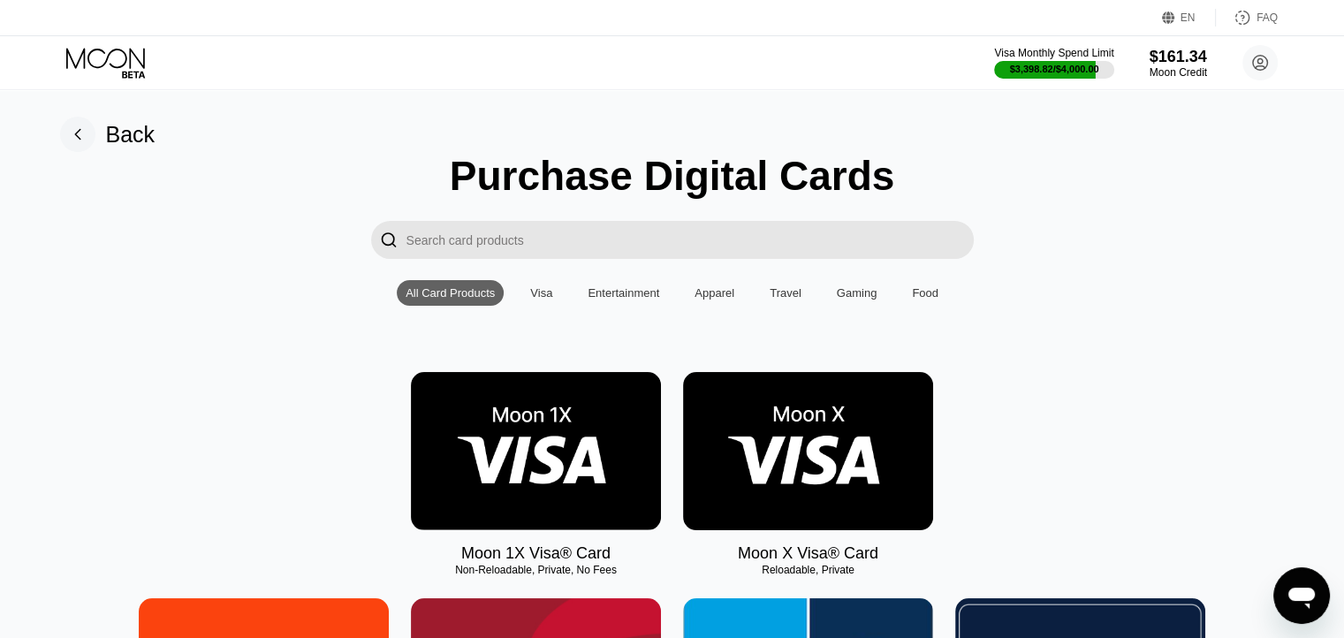
click at [536, 456] on img at bounding box center [536, 451] width 250 height 158
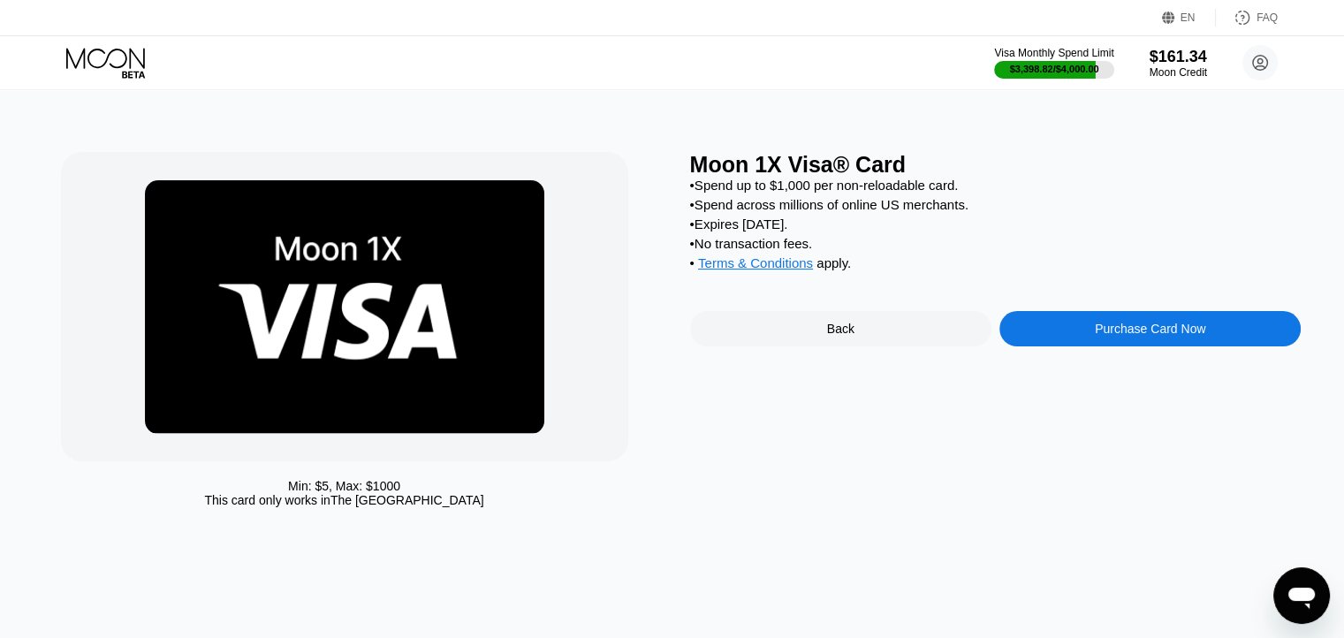
click at [1086, 346] on div "Purchase Card Now" at bounding box center [1149, 328] width 301 height 35
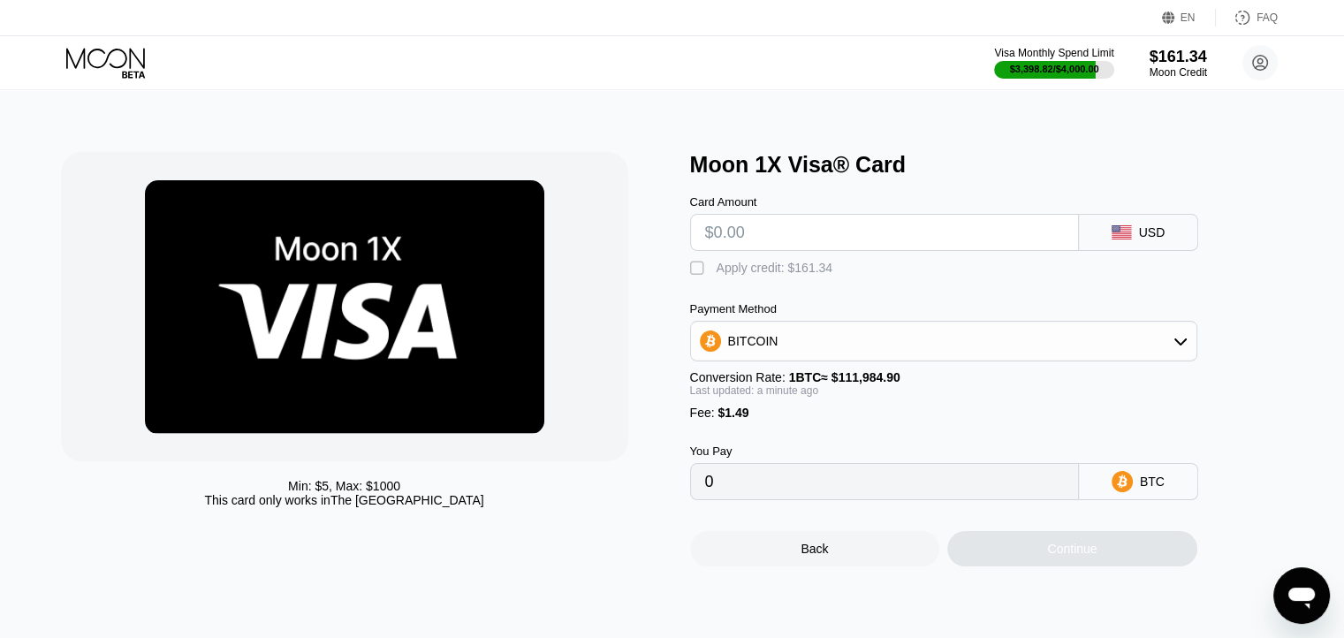
click at [845, 250] on input "text" at bounding box center [884, 232] width 359 height 35
type input "$14"
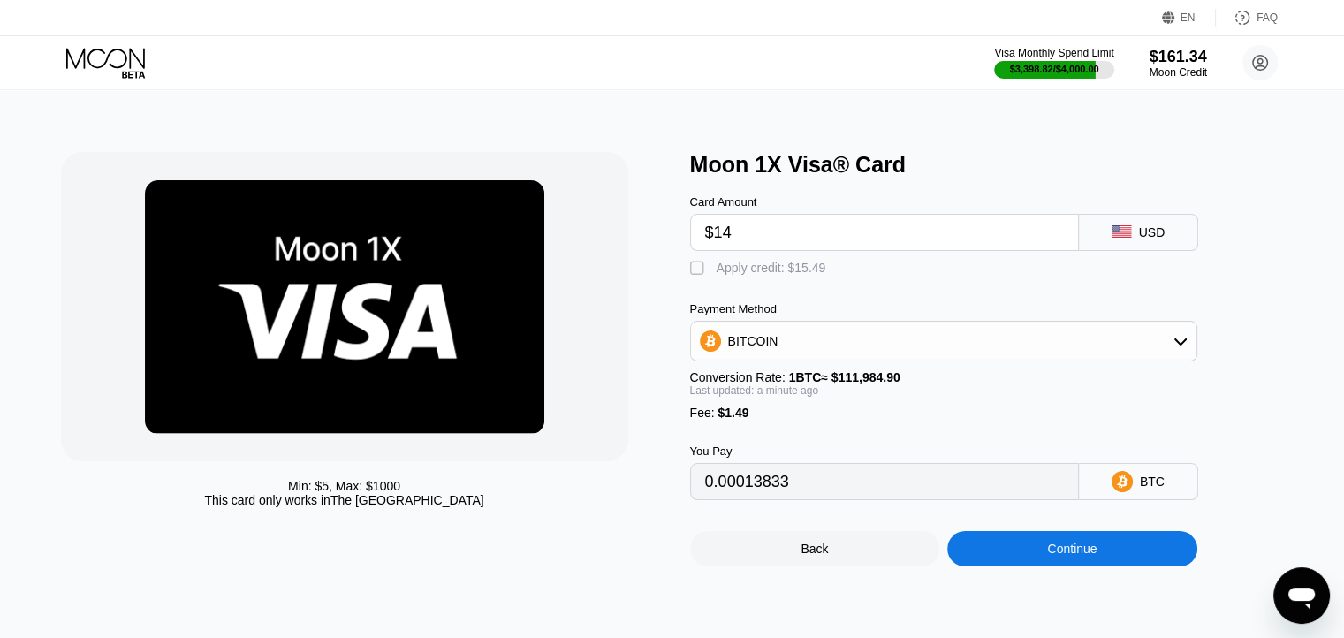
type input "0.00013833"
type input "$14"
click at [795, 267] on div "Apply credit: $15.49" at bounding box center [772, 268] width 110 height 14
type input "0"
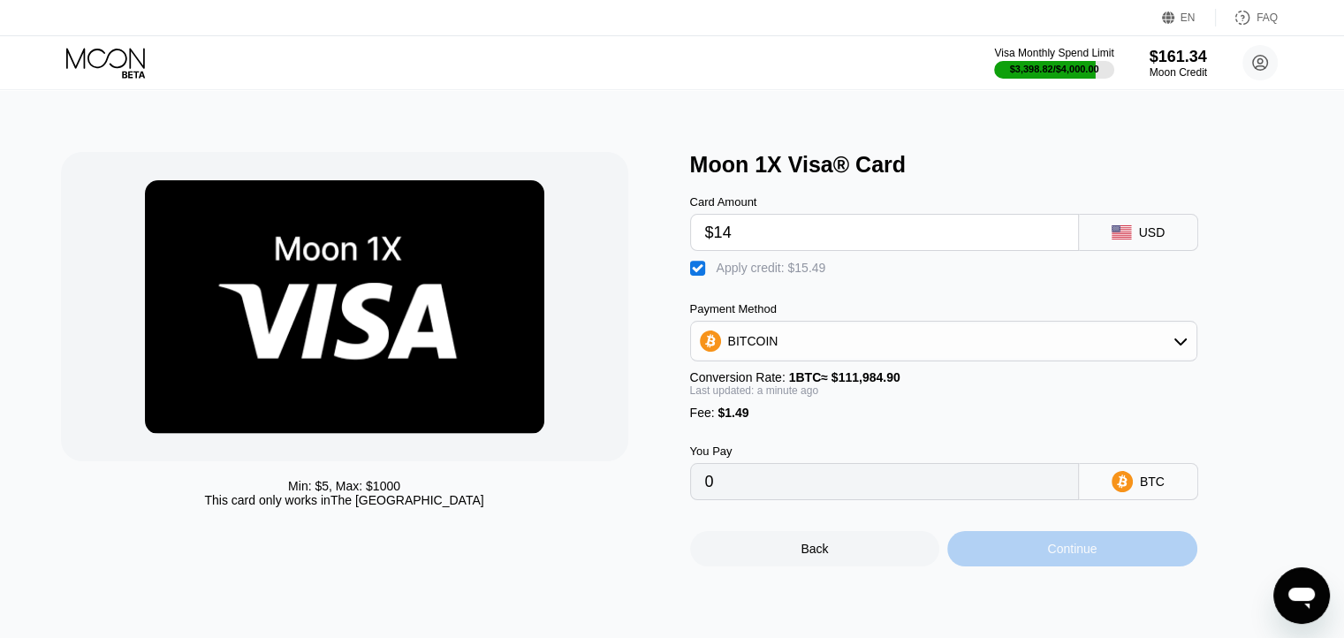
click at [1042, 561] on div "Continue" at bounding box center [1072, 548] width 250 height 35
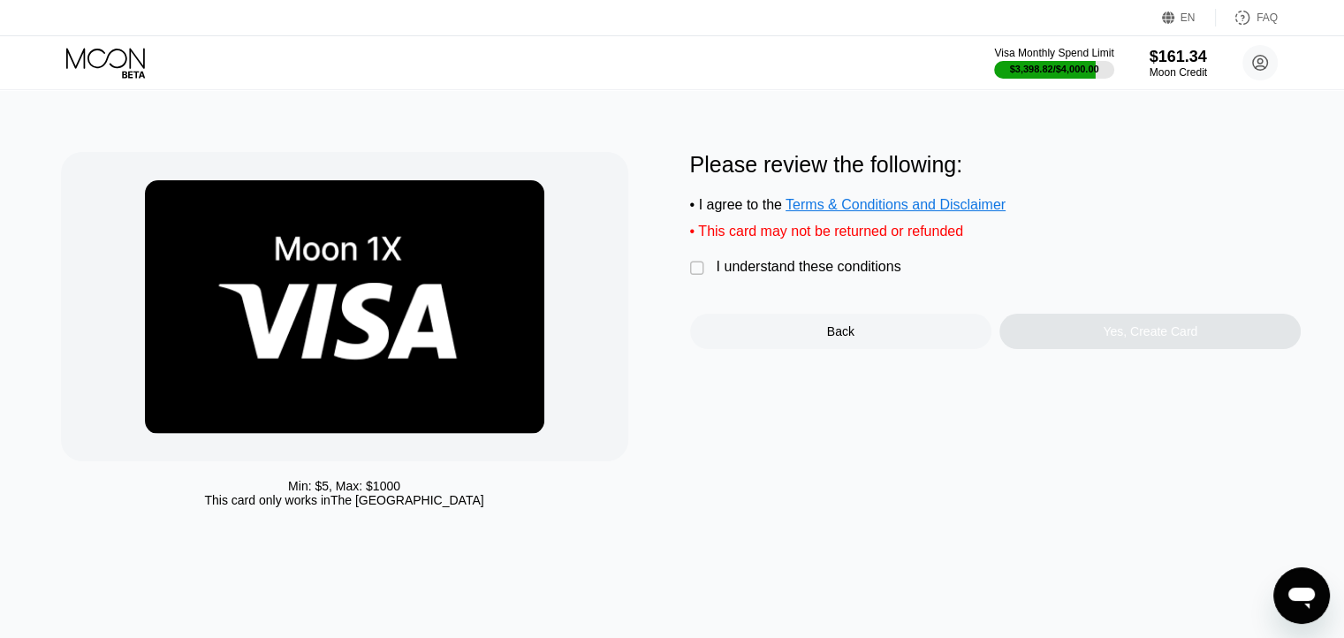
click at [813, 275] on div "I understand these conditions" at bounding box center [809, 267] width 185 height 16
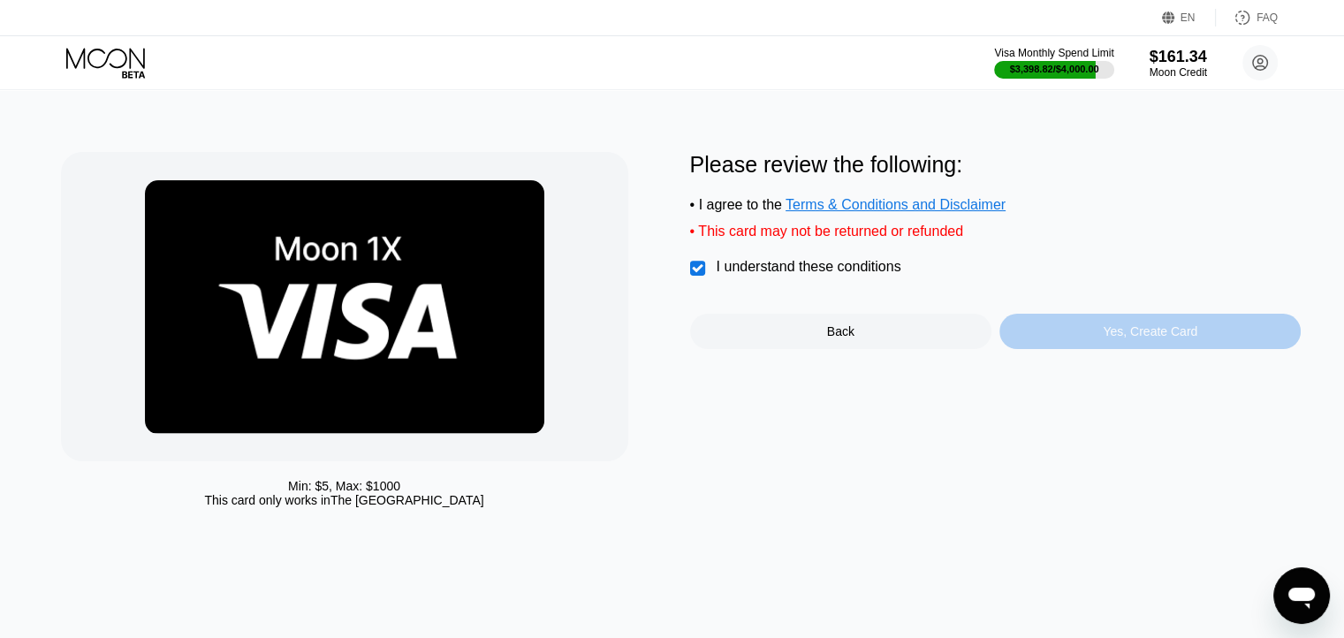
click at [1099, 349] on div "Yes, Create Card" at bounding box center [1149, 331] width 301 height 35
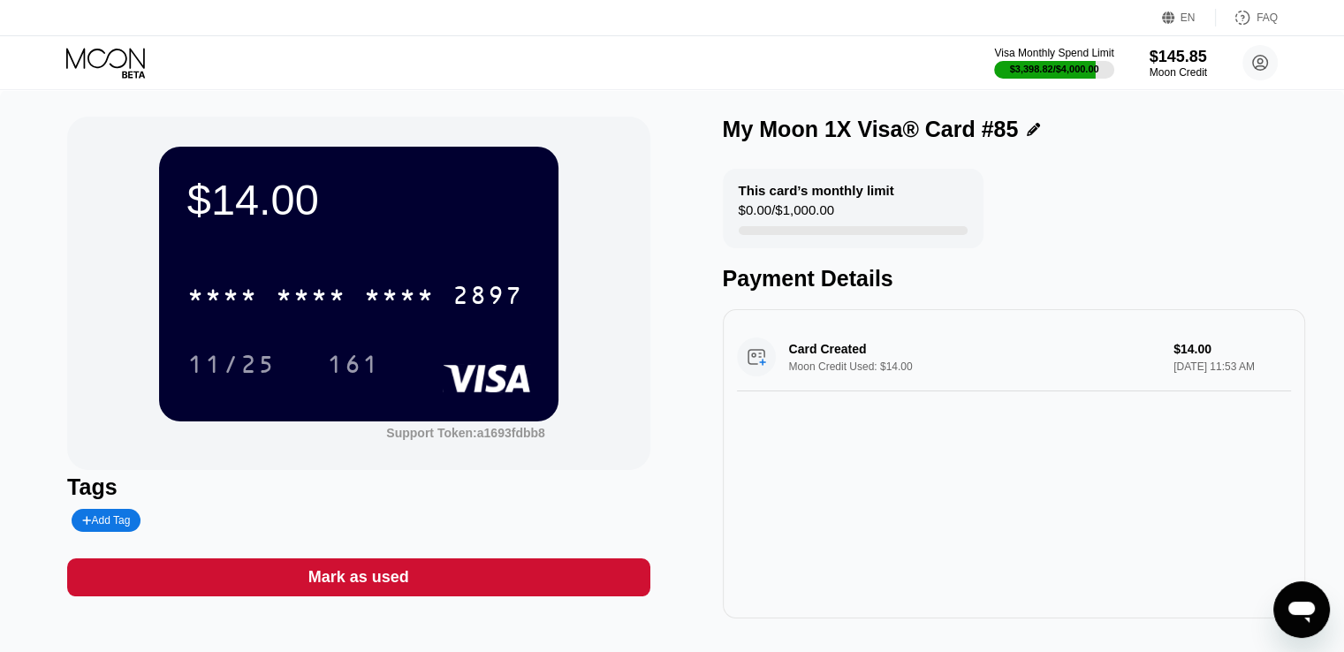
click at [117, 65] on icon at bounding box center [107, 63] width 82 height 31
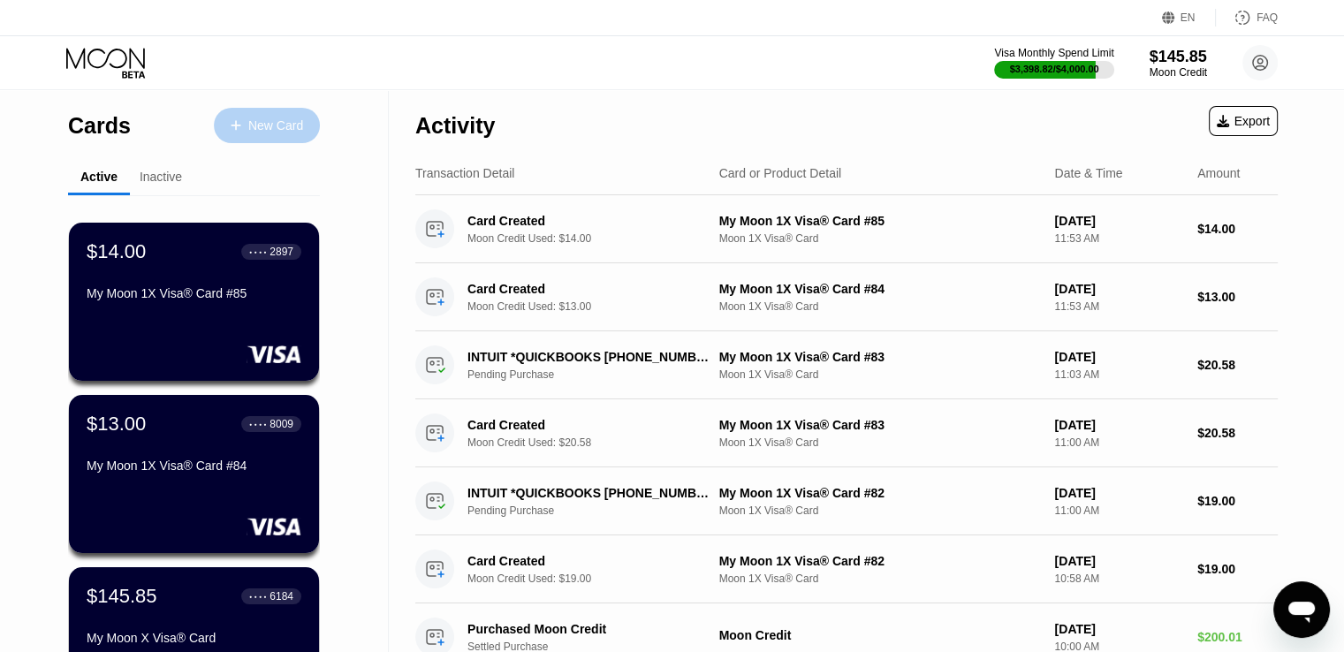
click at [276, 135] on div "New Card" at bounding box center [267, 125] width 106 height 35
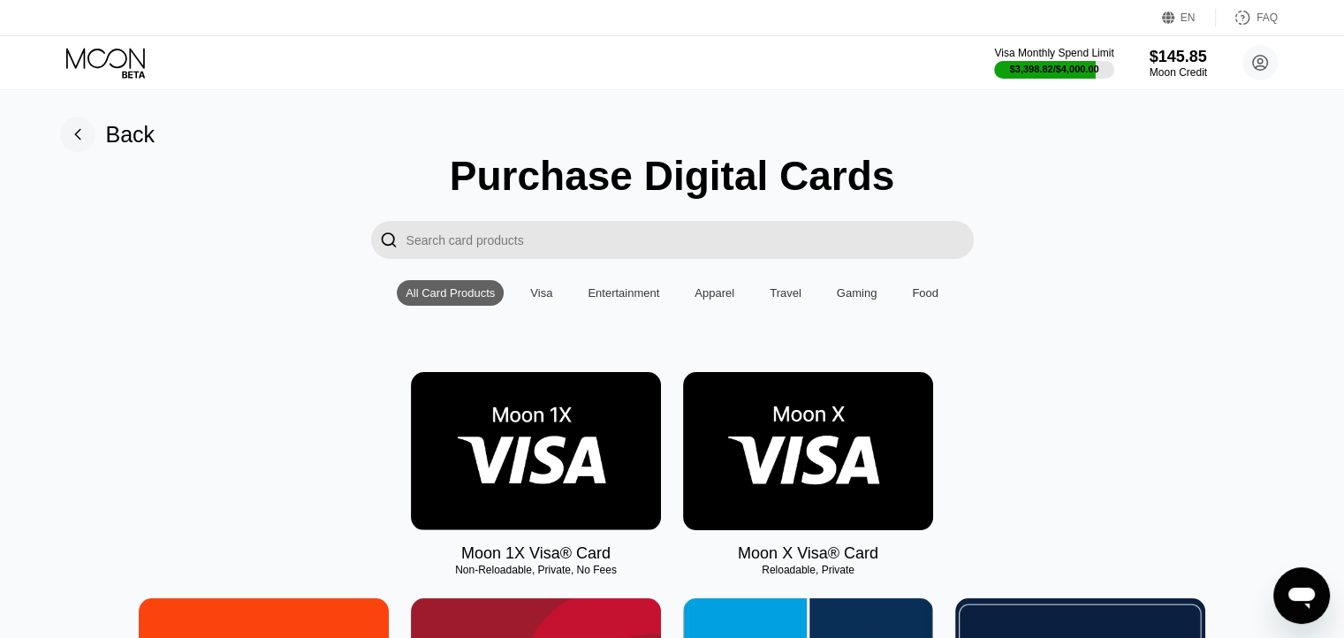
click at [520, 452] on img at bounding box center [536, 451] width 250 height 158
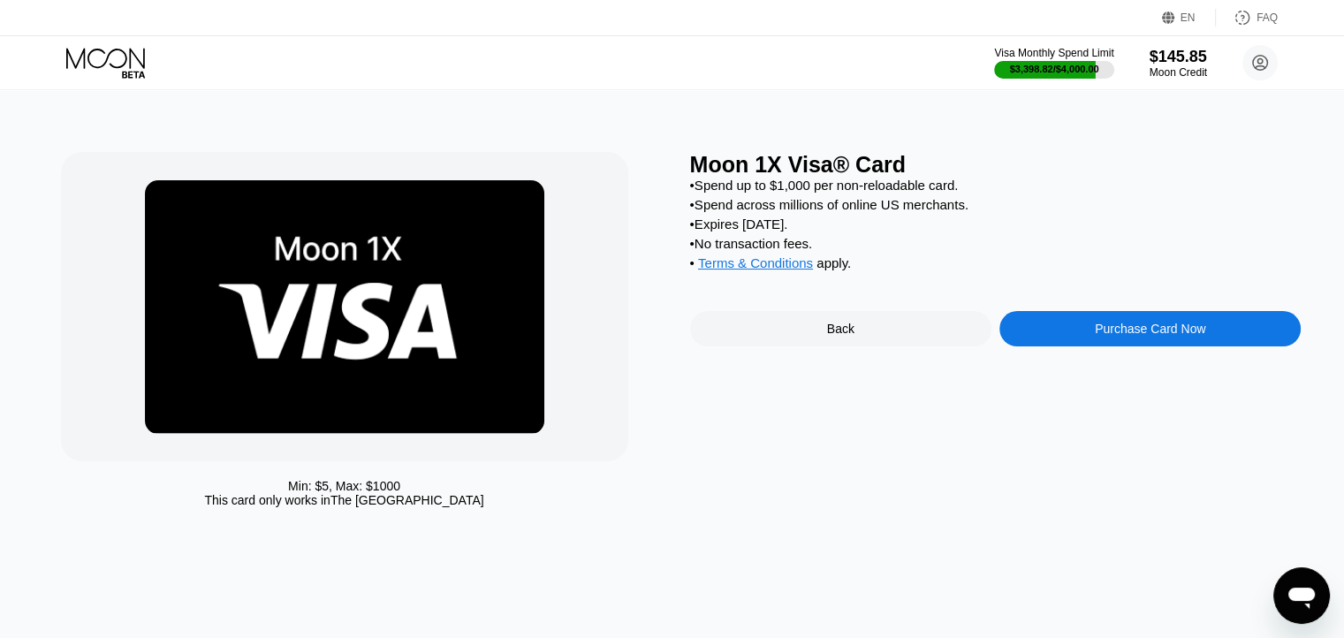
click at [1089, 346] on div "Purchase Card Now" at bounding box center [1149, 328] width 301 height 35
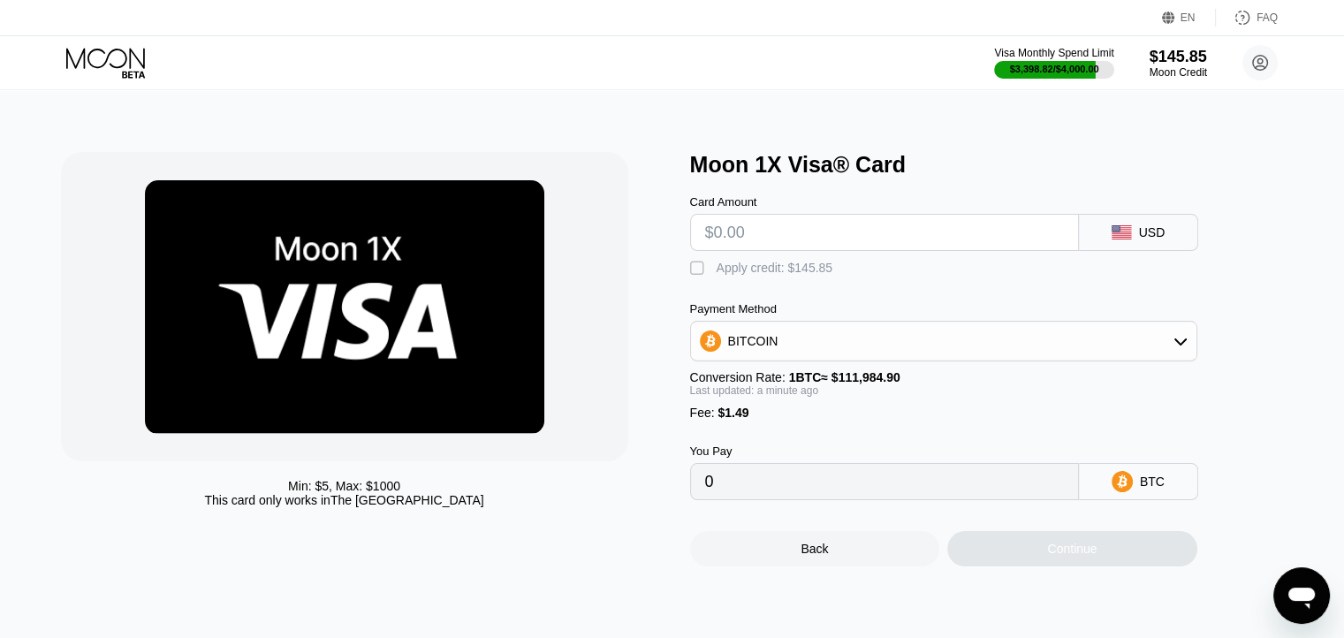
click at [770, 240] on input "text" at bounding box center [884, 232] width 359 height 35
type input "$15"
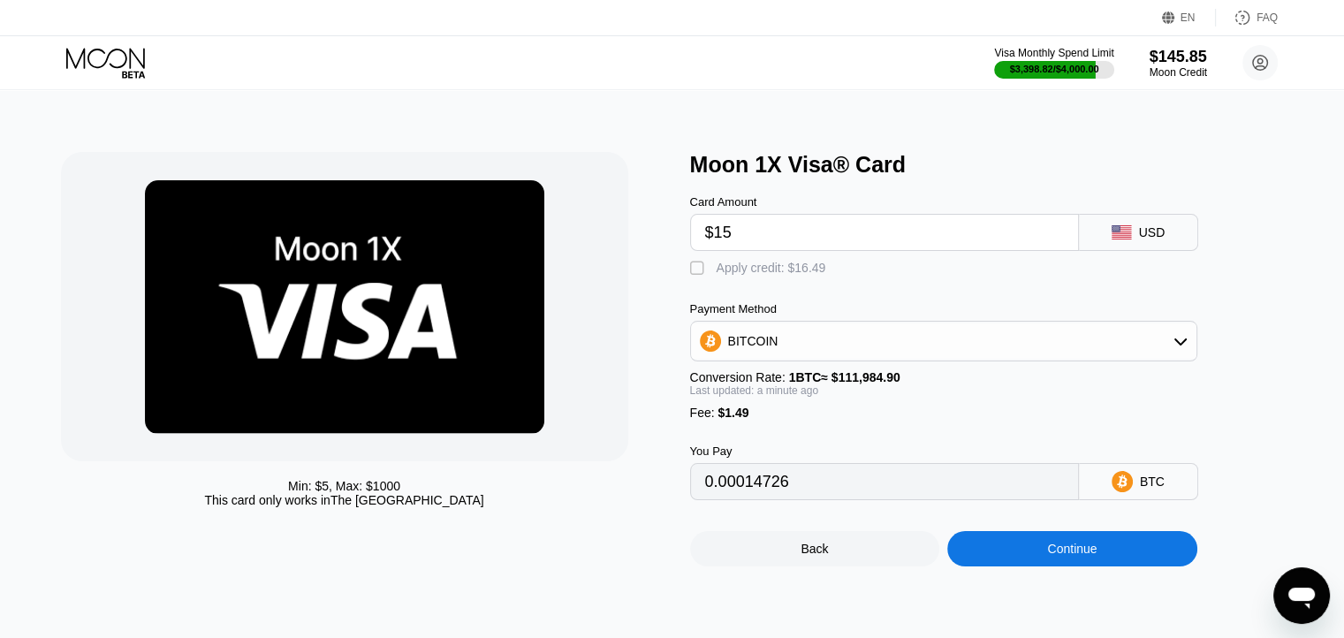
type input "0.00014726"
type input "$15"
click at [753, 270] on div "Apply credit: $16.49" at bounding box center [772, 268] width 110 height 14
type input "0"
click at [1029, 564] on div "Continue" at bounding box center [1072, 548] width 250 height 35
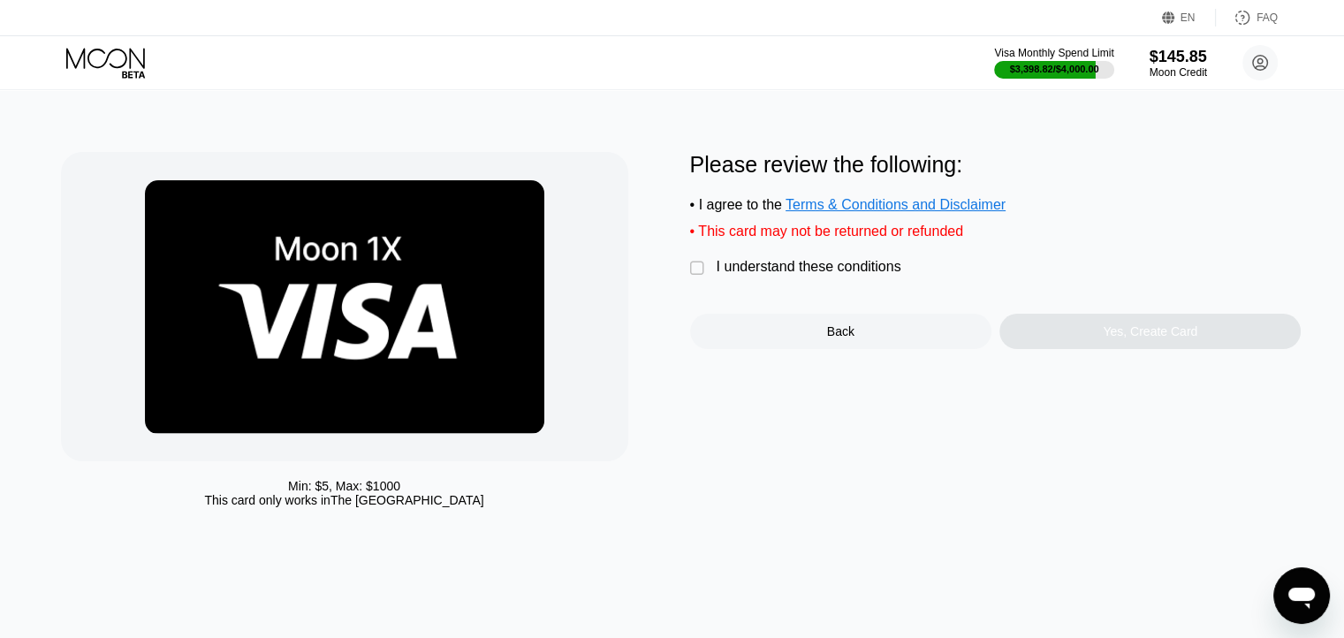
click at [807, 275] on div "I understand these conditions" at bounding box center [809, 267] width 185 height 16
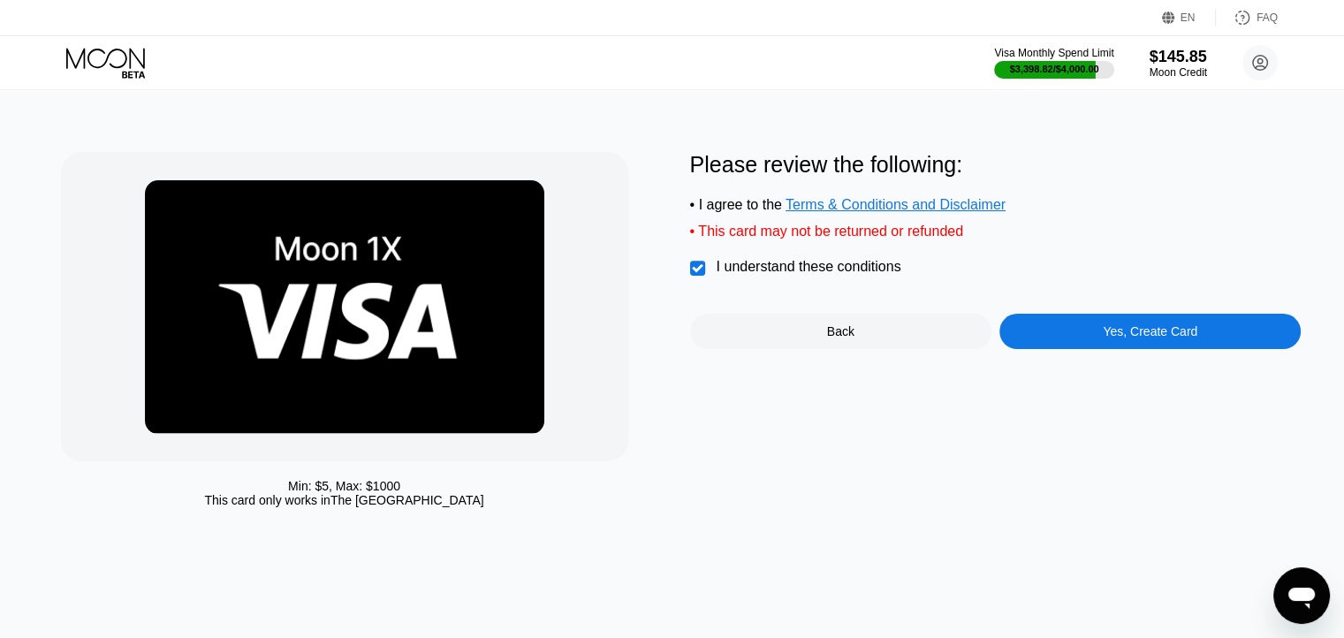
click at [1089, 364] on div "Please review the following: • I agree to the Terms & Conditions and Disclaimer…" at bounding box center [995, 334] width 611 height 364
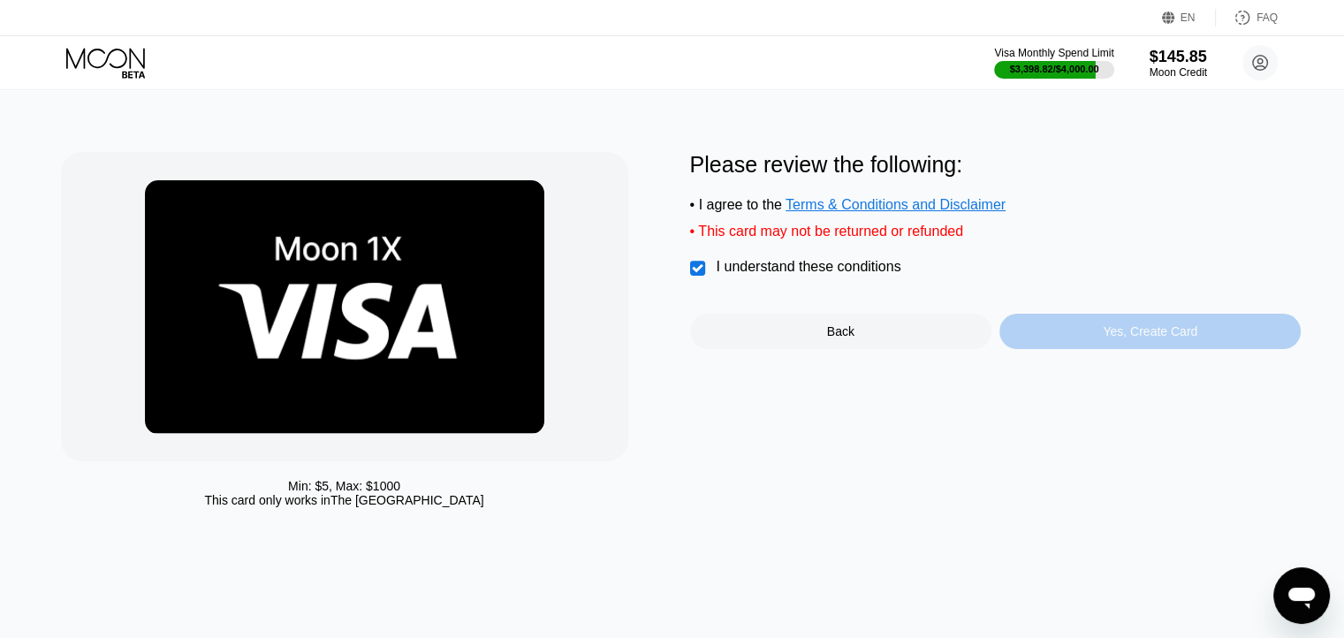
click at [1091, 349] on div "Yes, Create Card" at bounding box center [1149, 331] width 301 height 35
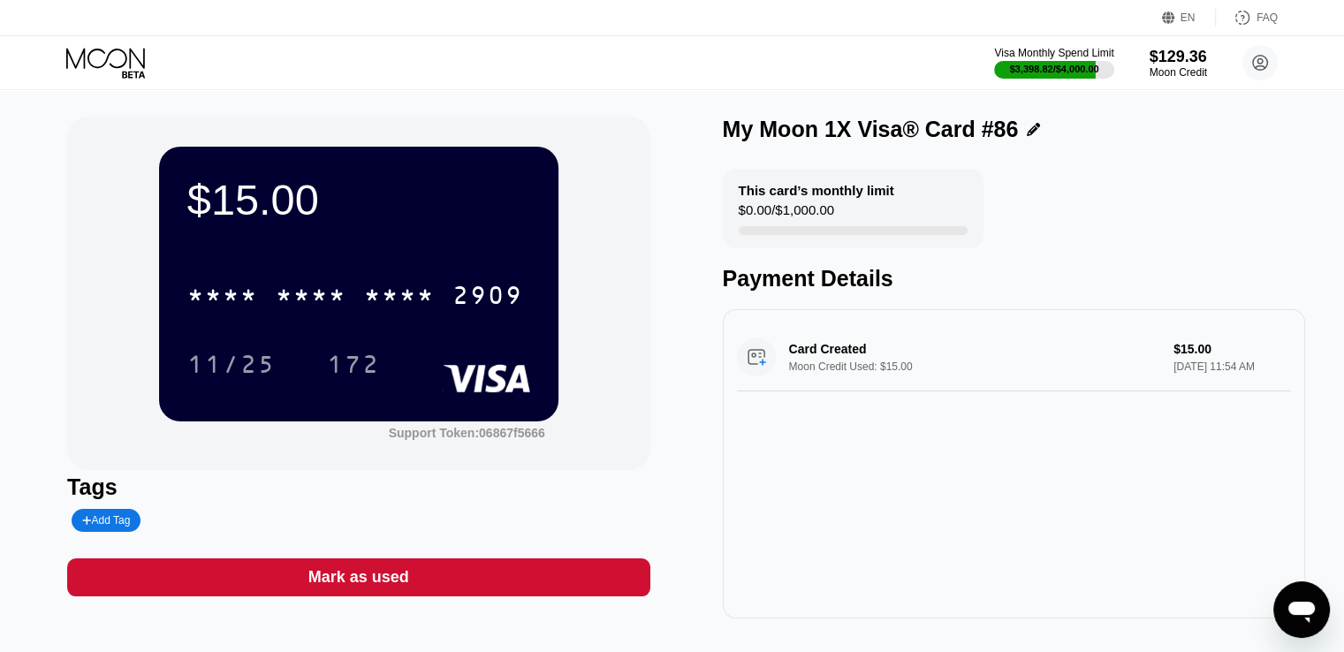
click at [122, 90] on div "$15.00 * * * * * * * * * * * * 2909 11/25 172 Support Token: 06867f5666 Tags Ad…" at bounding box center [672, 376] width 1344 height 573
click at [114, 72] on icon at bounding box center [107, 63] width 82 height 31
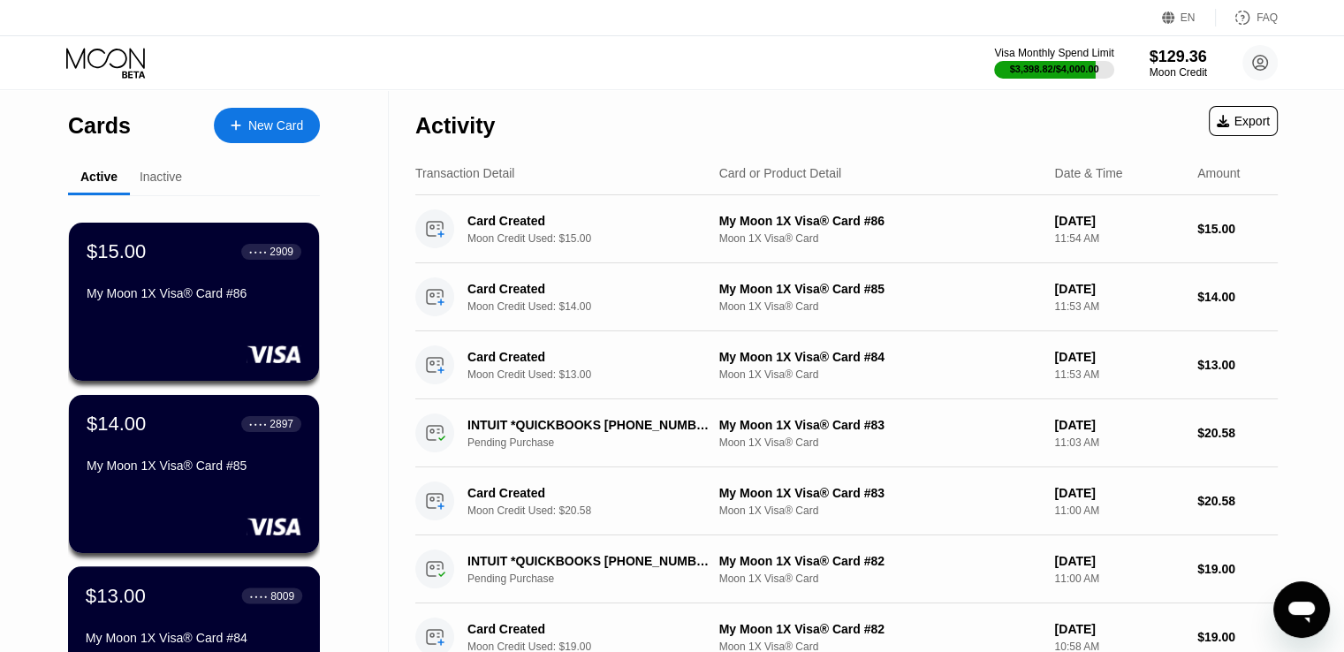
click at [127, 591] on div "$13.00" at bounding box center [116, 595] width 60 height 23
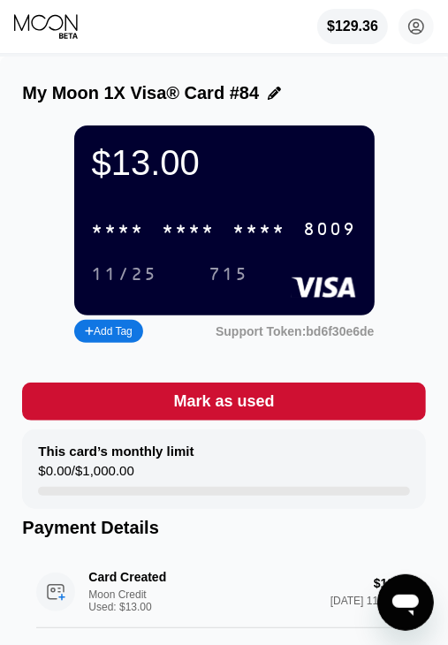
click at [245, 233] on div "* * * *" at bounding box center [259, 230] width 53 height 20
click at [42, 27] on icon at bounding box center [47, 26] width 66 height 27
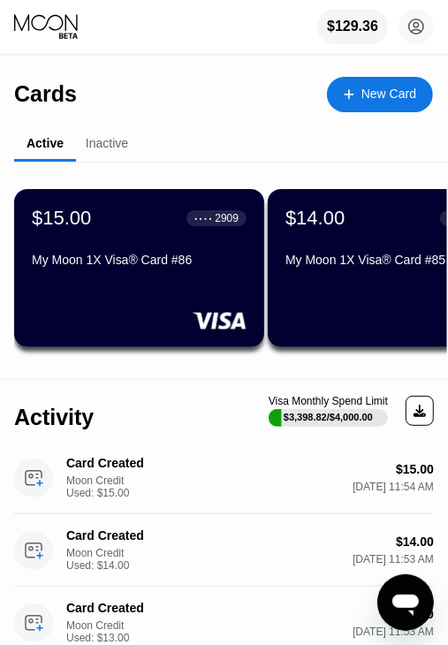
click at [310, 267] on div "My Moon 1X Visa® Card #85" at bounding box center [392, 260] width 215 height 14
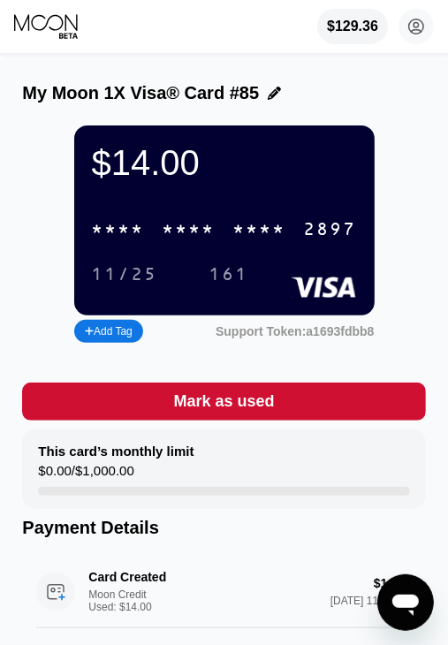
click at [297, 244] on div "* * * * * * * * * * * * 2897" at bounding box center [224, 229] width 286 height 36
click at [50, 24] on icon at bounding box center [47, 26] width 66 height 27
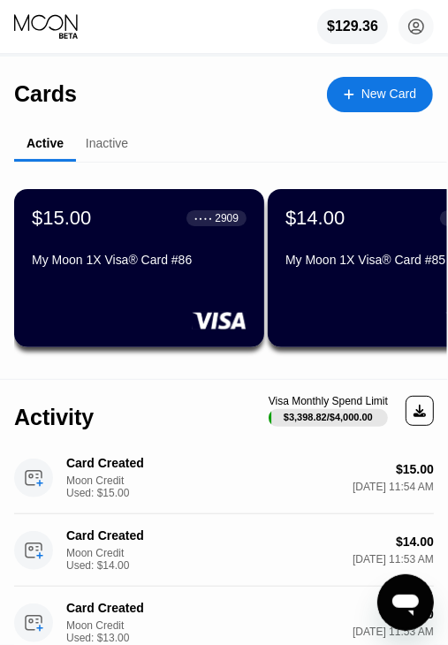
click at [88, 256] on div "My Moon 1X Visa® Card #86" at bounding box center [139, 260] width 215 height 14
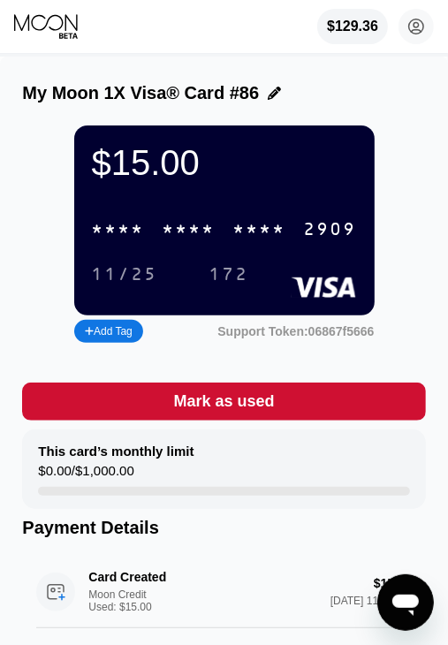
click at [311, 240] on div "2909" at bounding box center [330, 230] width 53 height 20
click at [48, 36] on icon at bounding box center [47, 26] width 66 height 27
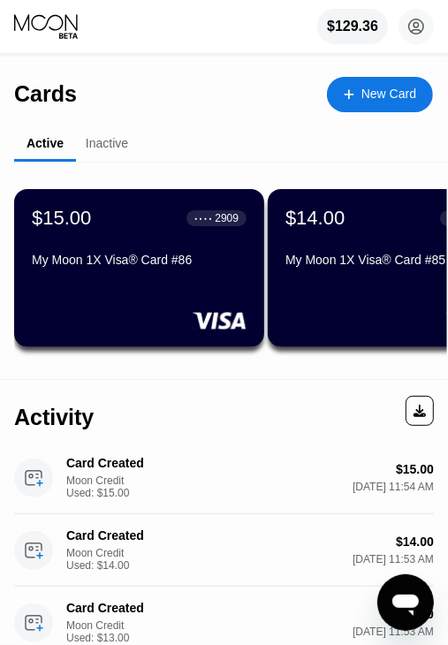
click at [364, 95] on div "New Card" at bounding box center [388, 94] width 55 height 15
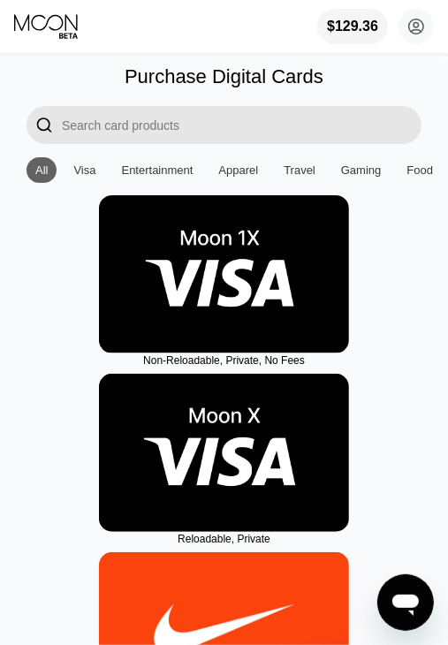
click at [236, 259] on img at bounding box center [224, 274] width 250 height 158
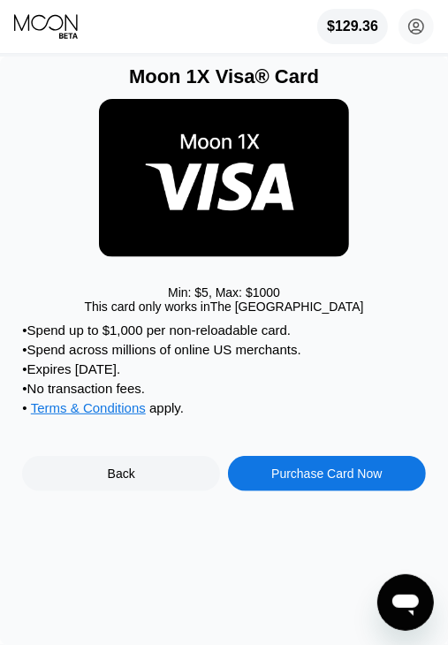
click at [285, 481] on div "Purchase Card Now" at bounding box center [326, 474] width 110 height 14
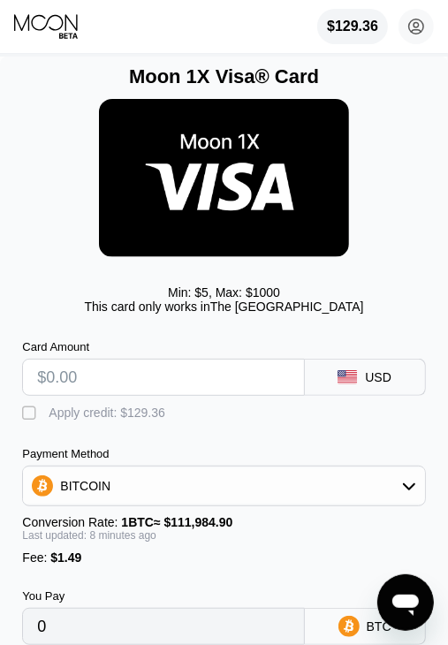
click at [114, 385] on input "text" at bounding box center [163, 377] width 252 height 35
type input "$16"
type input "0.00015620"
type input "$16"
click at [111, 420] on div "Apply credit: $17.49" at bounding box center [104, 413] width 110 height 14
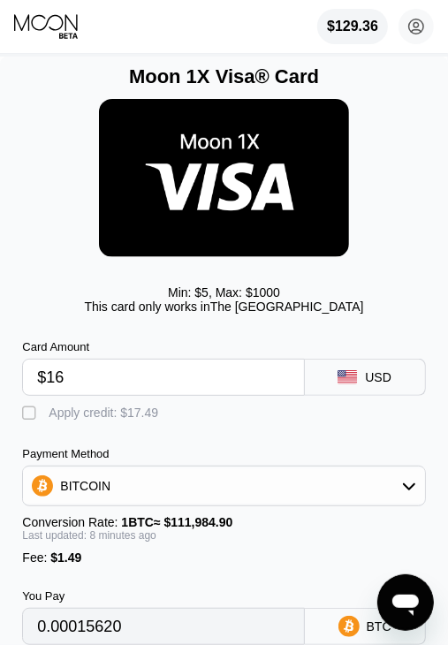
type input "0"
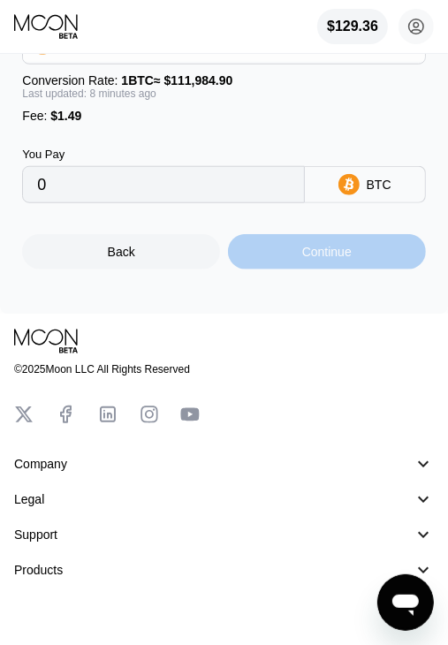
click at [323, 259] on div "Continue" at bounding box center [326, 252] width 49 height 14
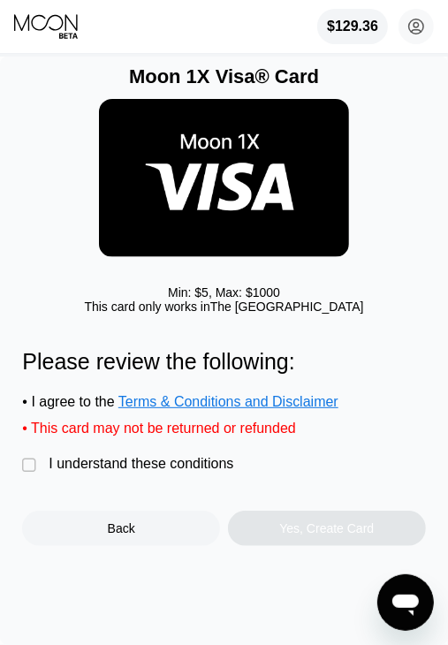
click at [137, 472] on div "I understand these conditions" at bounding box center [141, 464] width 185 height 16
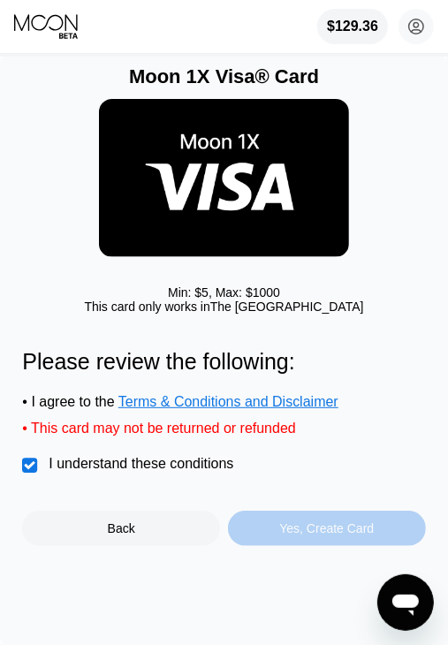
click at [286, 535] on div "Yes, Create Card" at bounding box center [326, 528] width 95 height 14
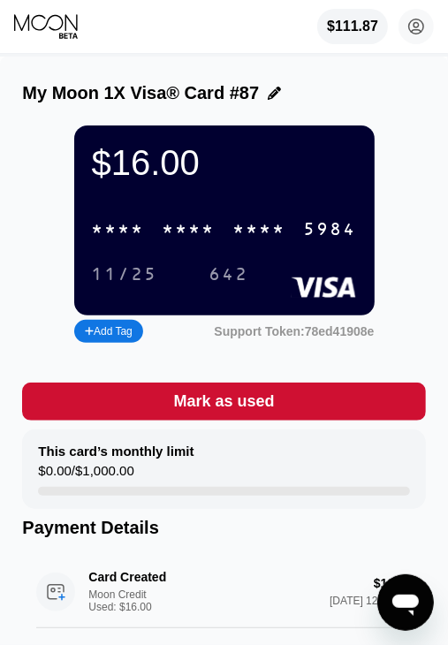
click at [262, 238] on div "* * * *" at bounding box center [259, 230] width 53 height 20
click at [49, 29] on icon at bounding box center [47, 26] width 66 height 27
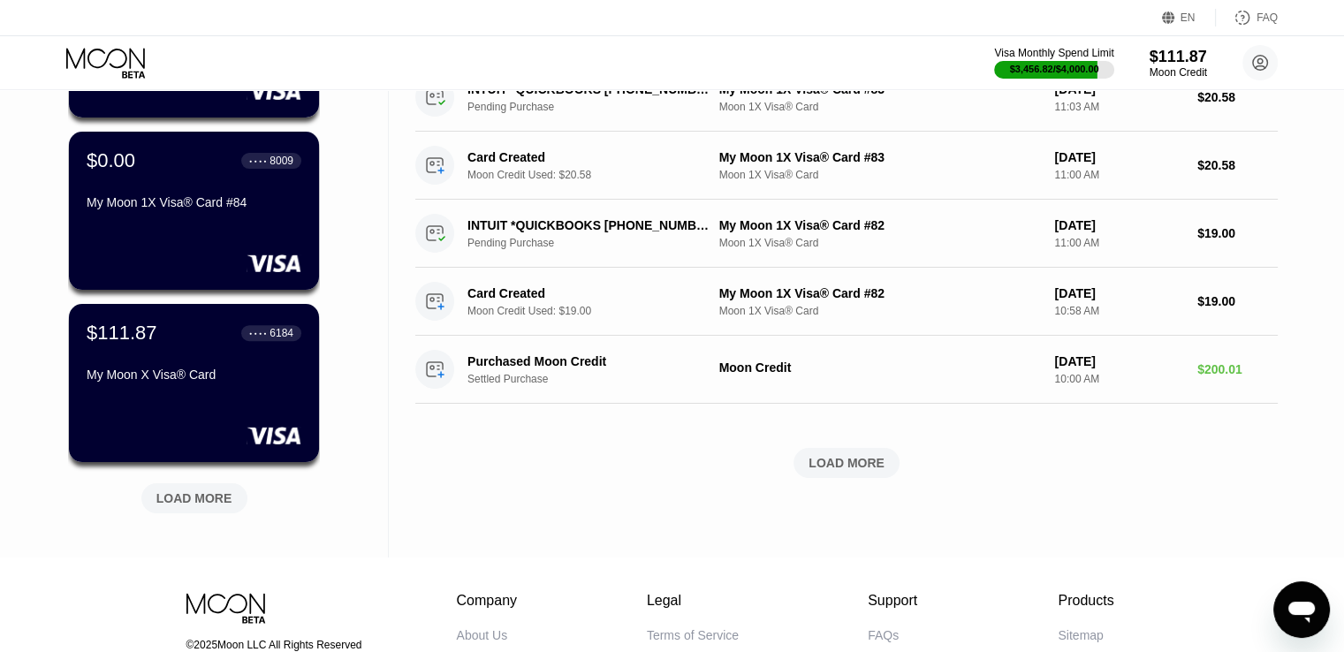
scroll to position [520, 0]
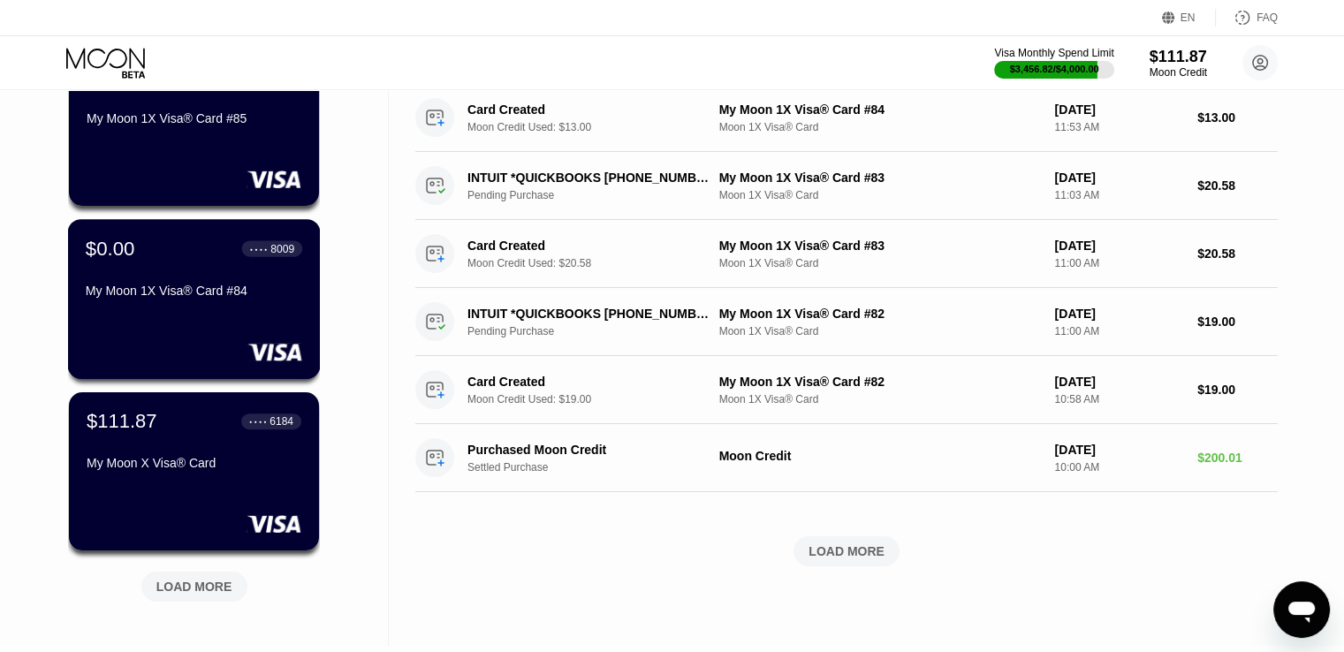
click at [212, 325] on div "$0.00 ● ● ● ● 8009 My Moon 1X Visa® Card #84" at bounding box center [194, 299] width 253 height 160
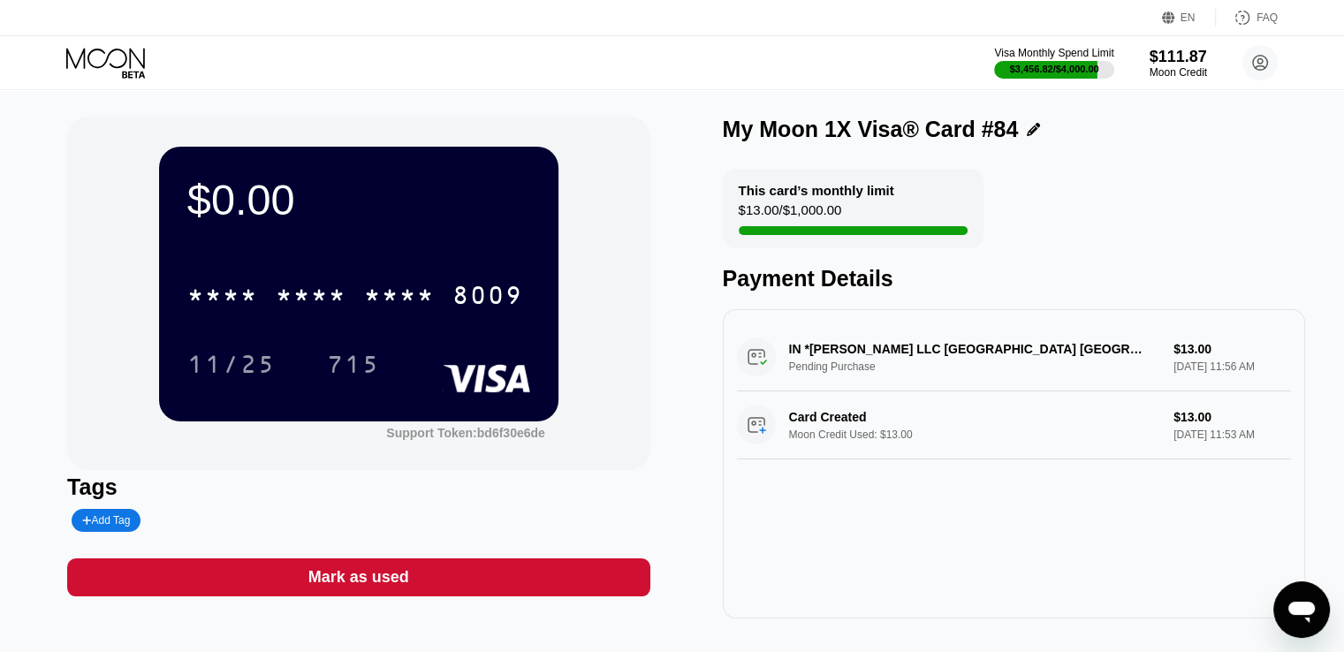
click at [343, 579] on div "Mark as used" at bounding box center [358, 577] width 101 height 20
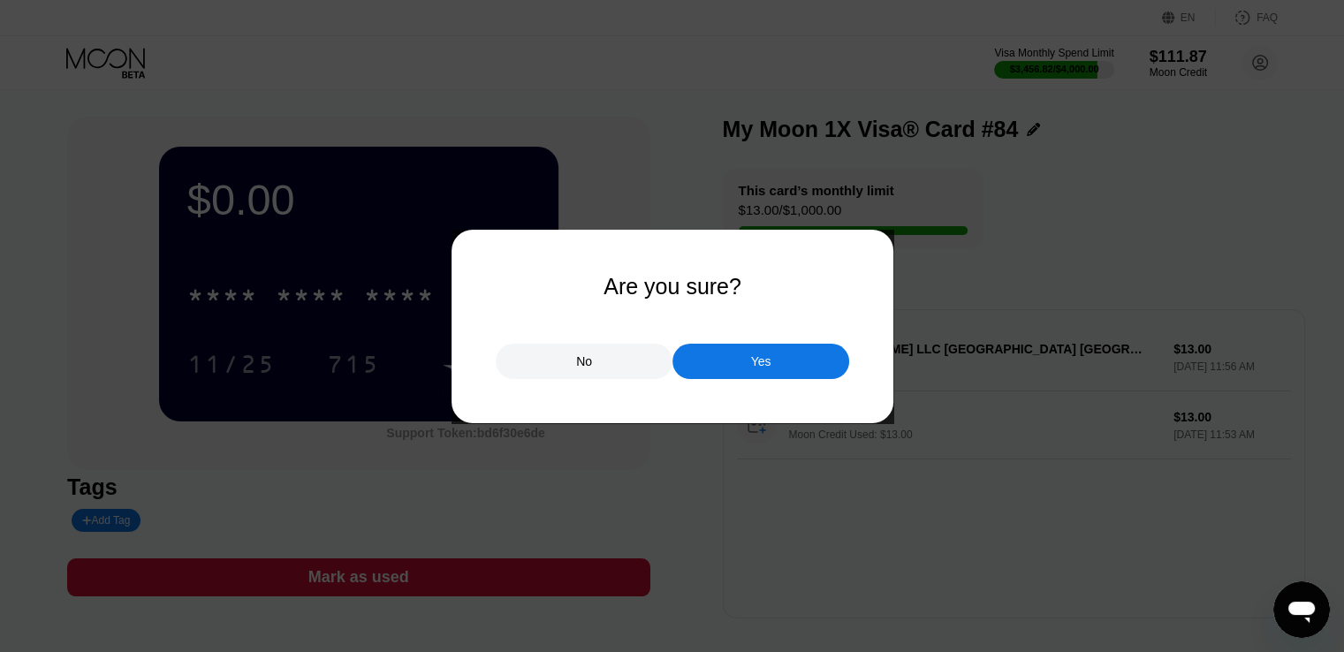
click at [447, 351] on div "Yes" at bounding box center [760, 361] width 177 height 35
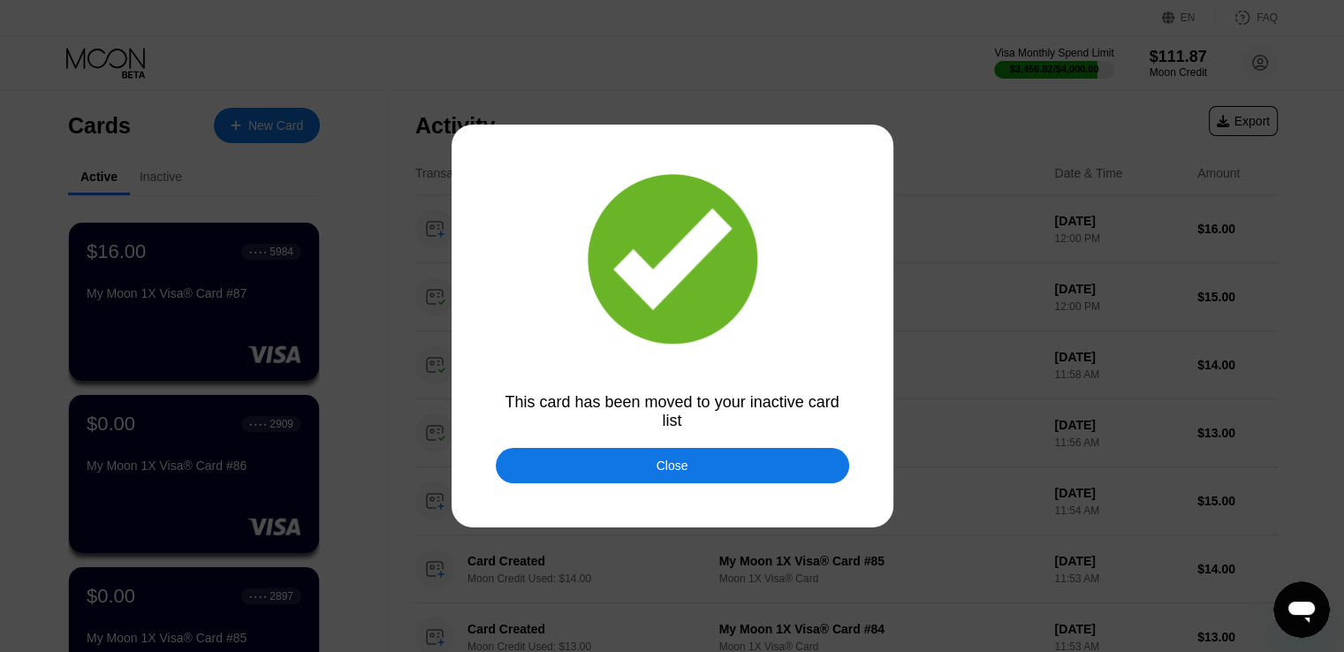
click at [447, 464] on div "Close" at bounding box center [672, 465] width 353 height 35
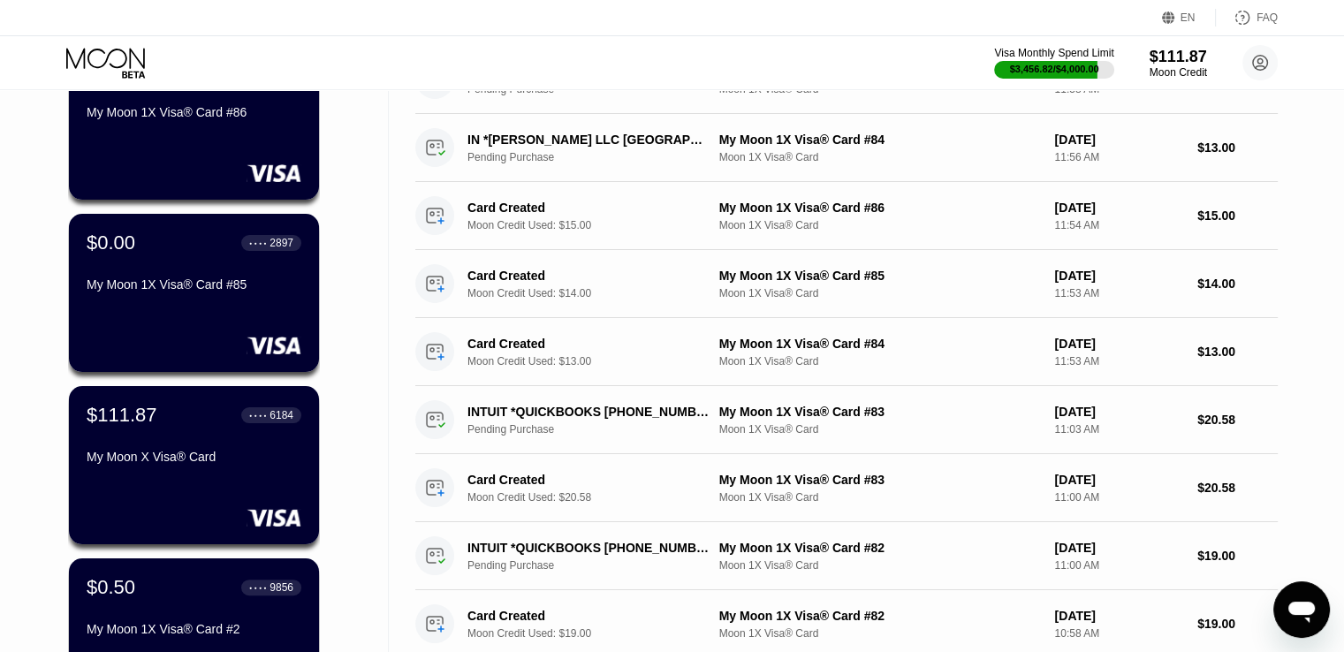
scroll to position [265, 0]
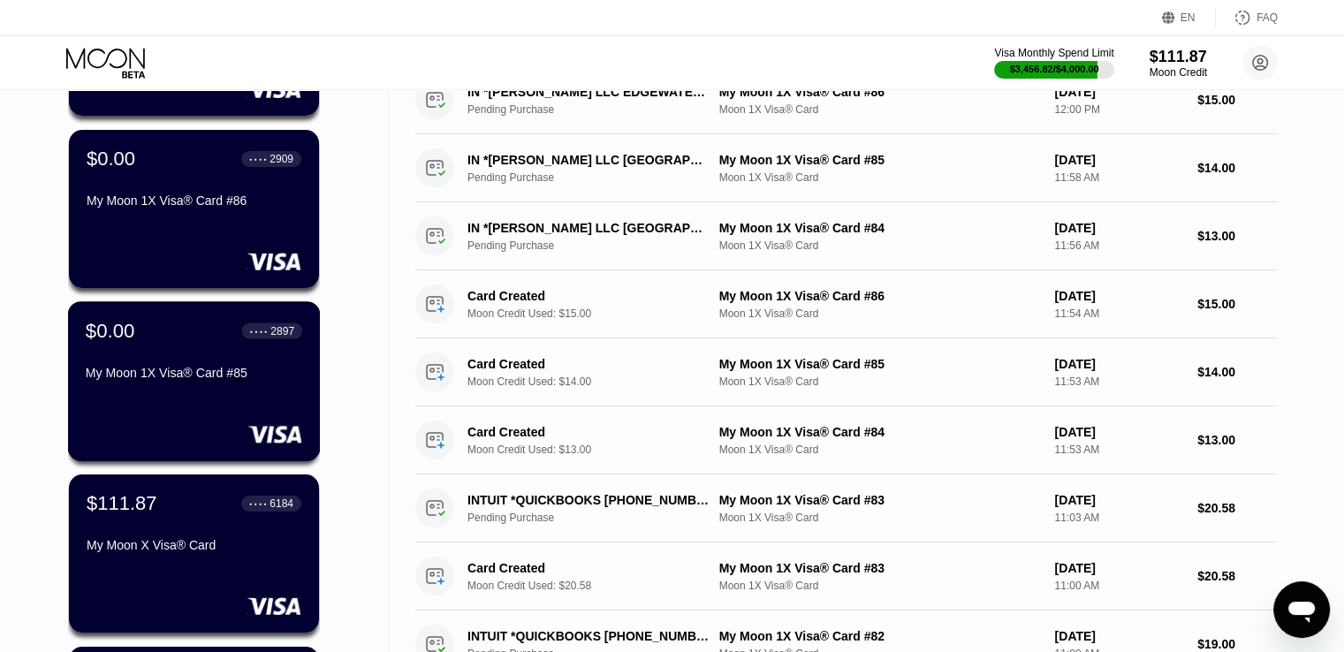
click at [207, 374] on div "My Moon 1X Visa® Card #85" at bounding box center [194, 373] width 216 height 14
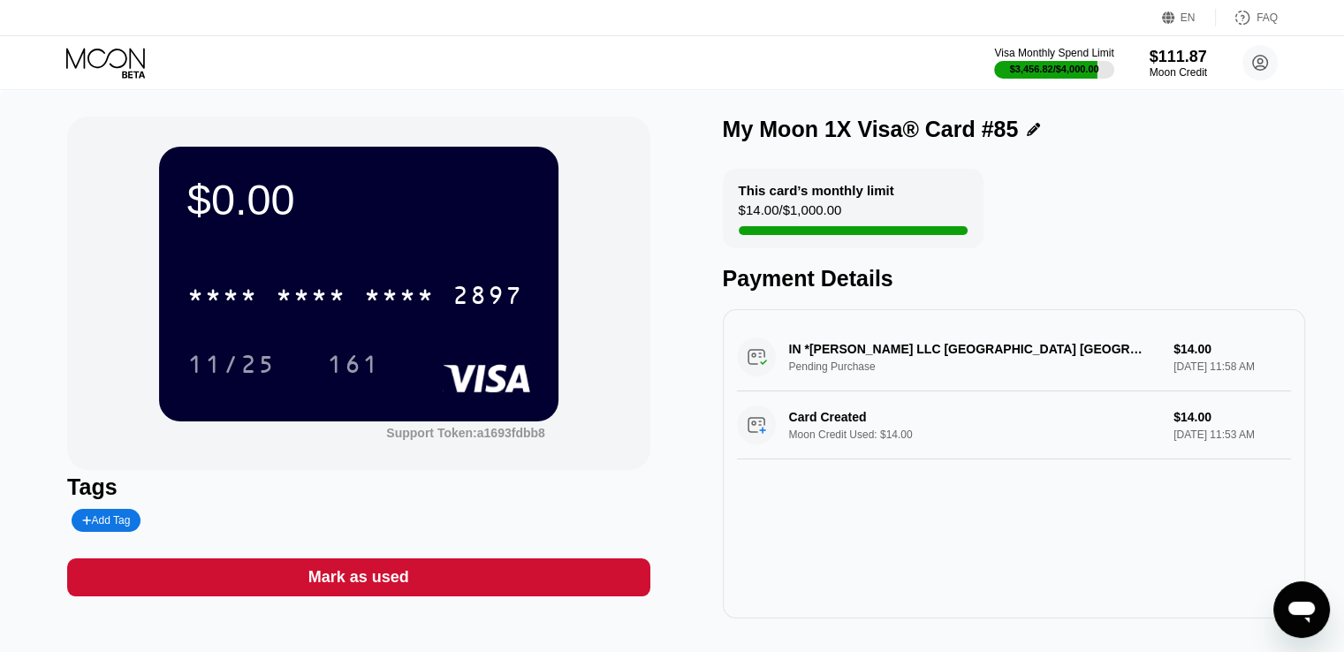
click at [312, 587] on div "Mark as used" at bounding box center [358, 577] width 101 height 20
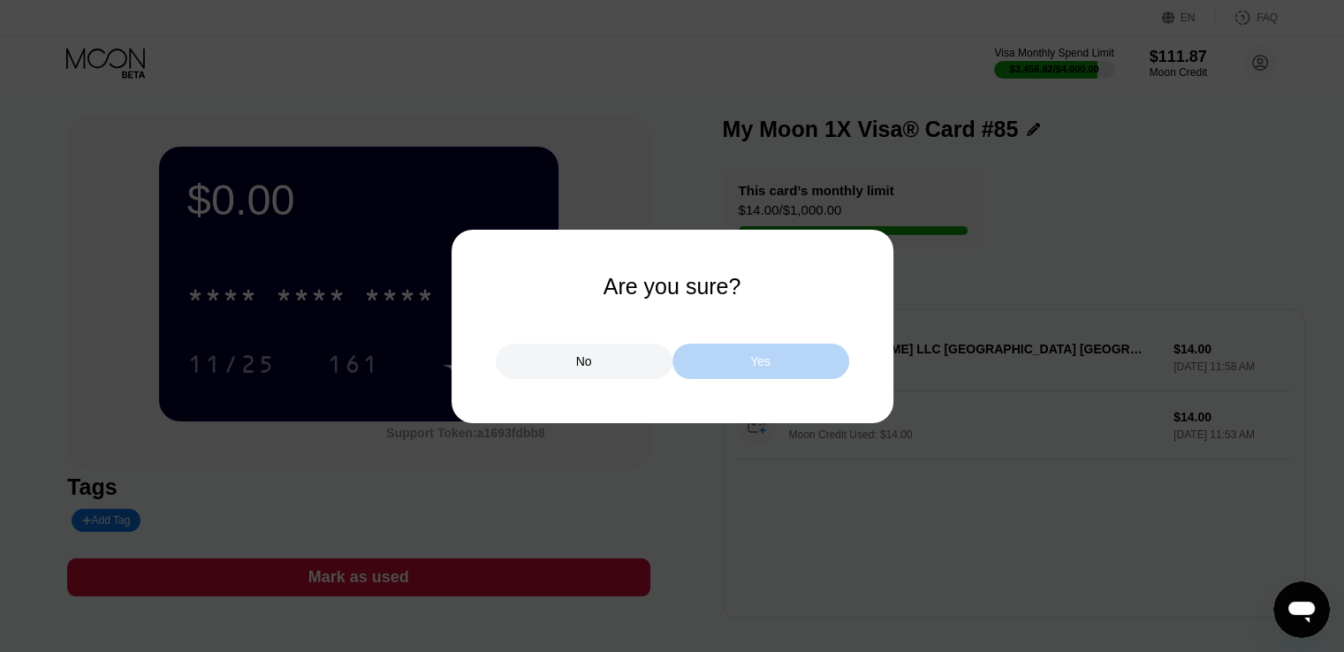
click at [447, 352] on div "Yes" at bounding box center [760, 361] width 177 height 35
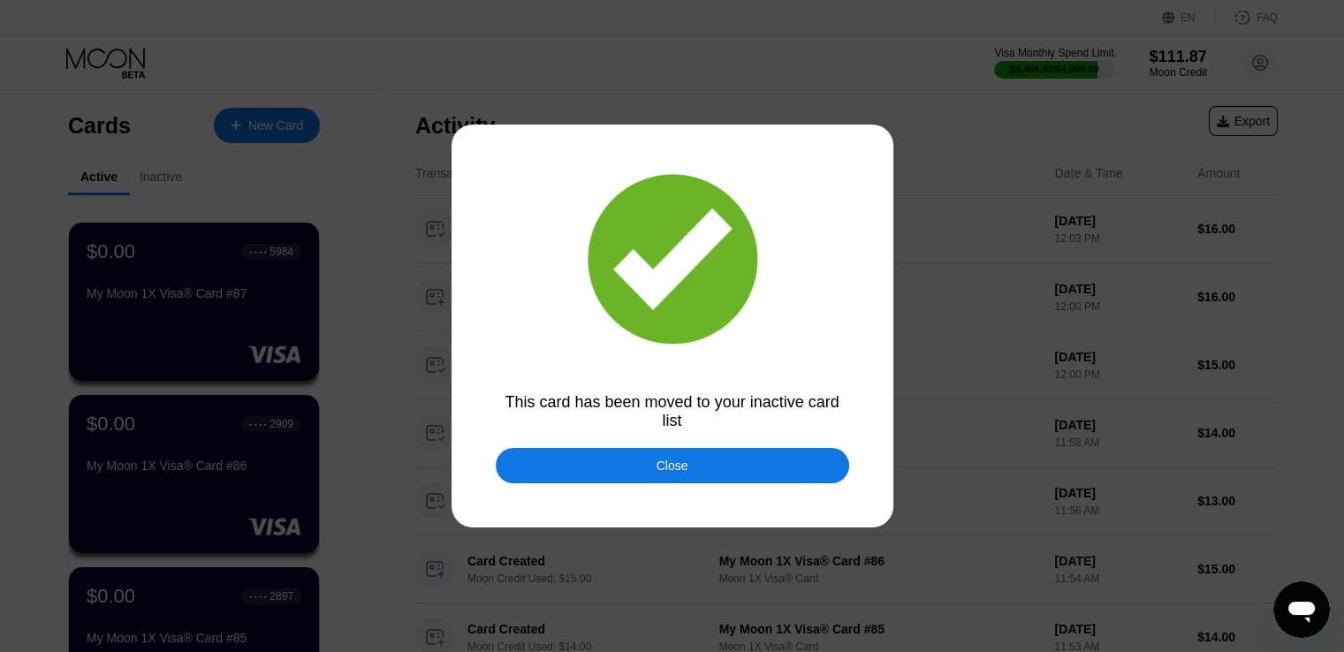
click at [447, 471] on div "Close" at bounding box center [672, 465] width 353 height 35
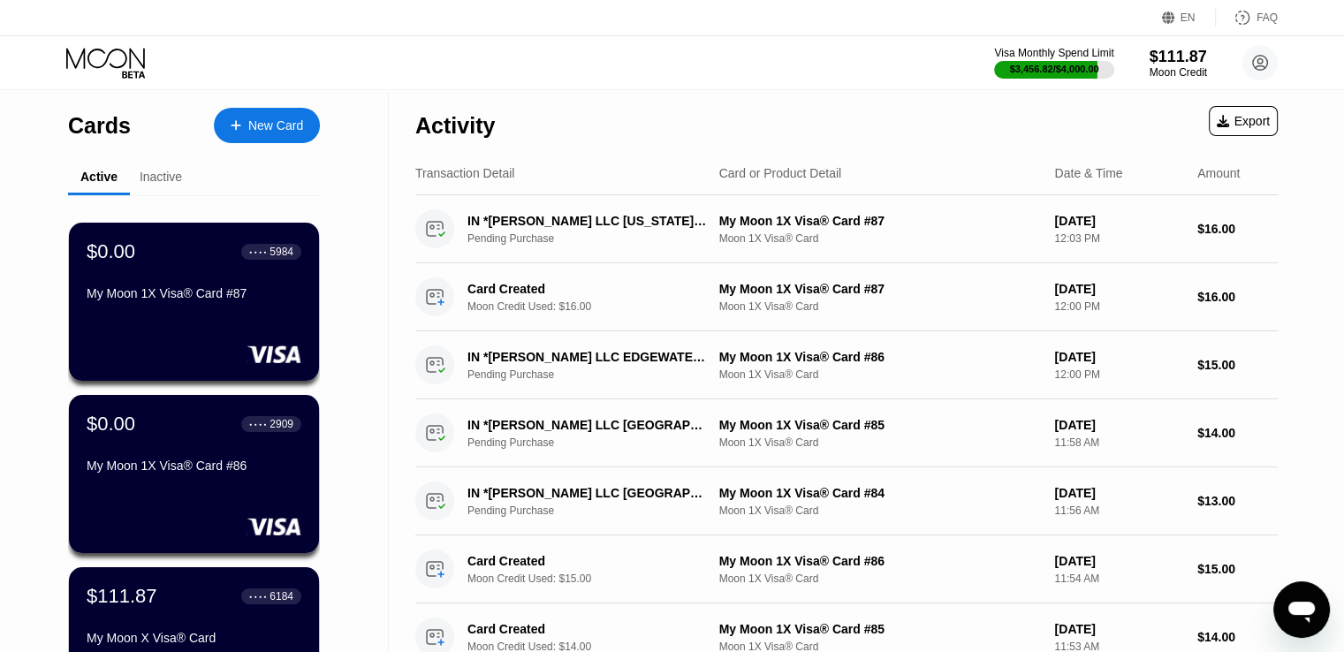
click at [226, 493] on div "$0.00 ● ● ● ● 2909 My Moon 1X Visa® Card #86" at bounding box center [194, 474] width 250 height 158
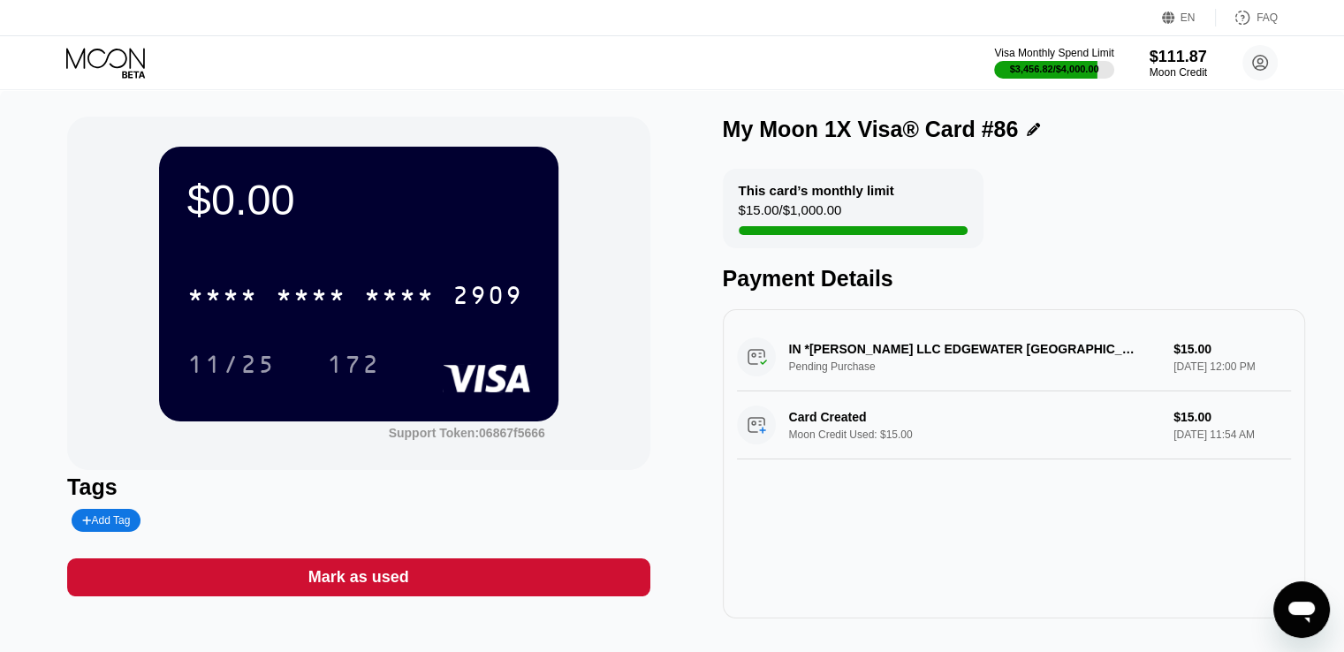
click at [421, 584] on div "Mark as used" at bounding box center [358, 577] width 582 height 38
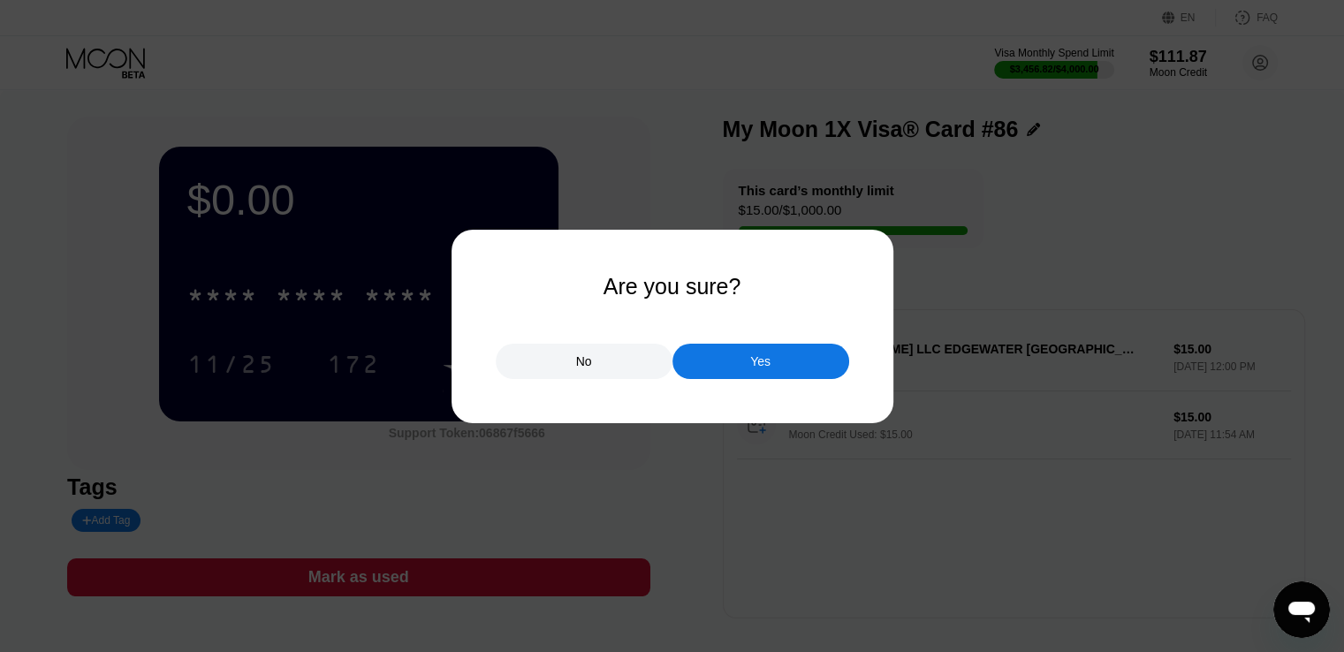
click at [447, 376] on div "Yes" at bounding box center [760, 361] width 177 height 35
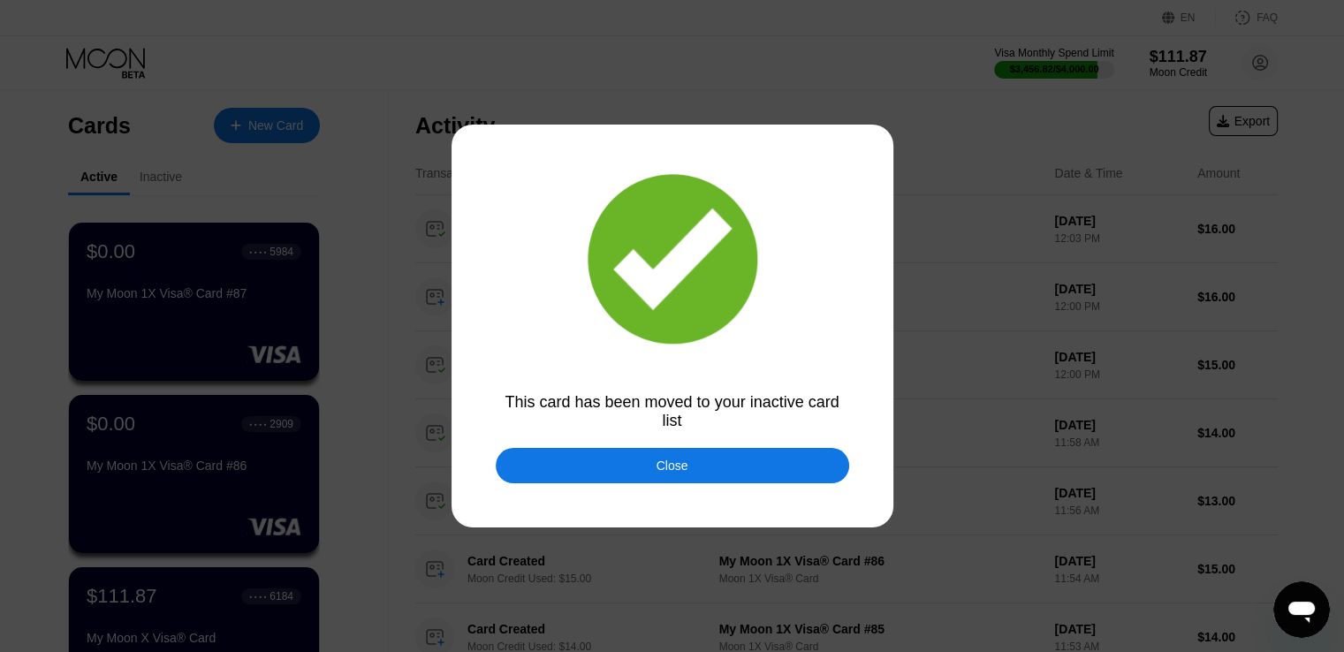
click at [447, 468] on div "Close" at bounding box center [672, 465] width 353 height 35
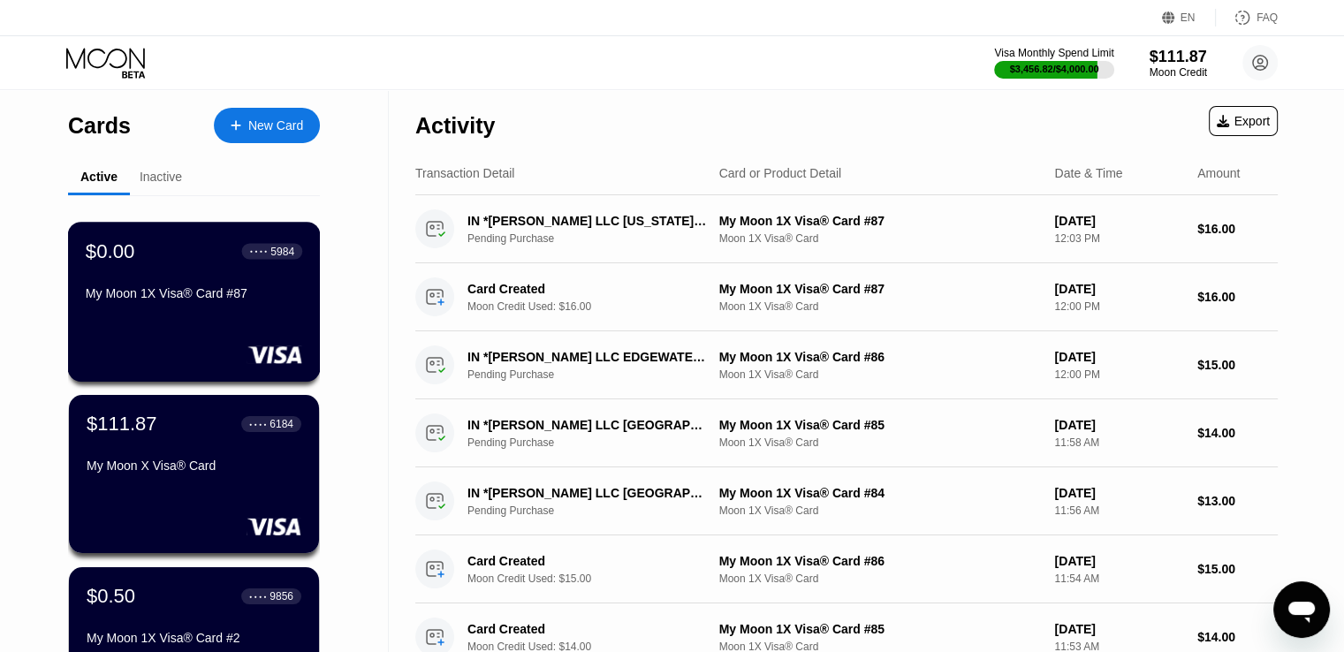
click at [225, 319] on div "$0.00 ● ● ● ● 5984 My Moon 1X Visa® Card #87" at bounding box center [194, 302] width 253 height 160
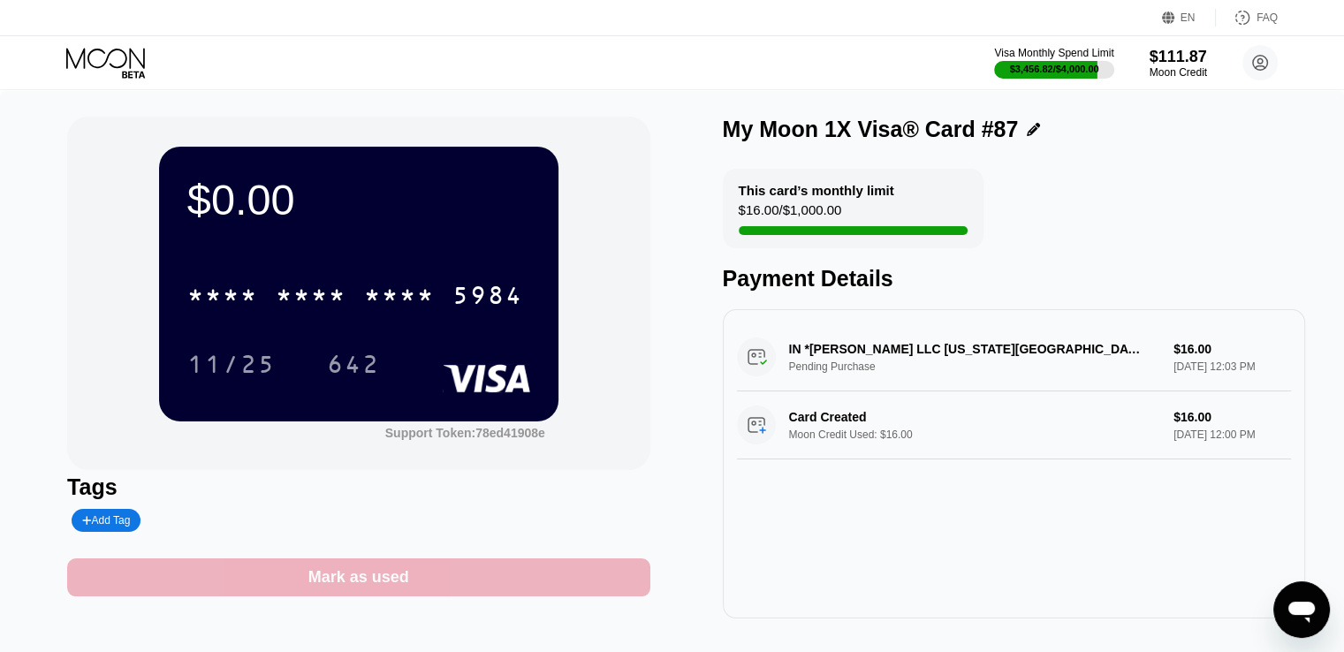
click at [509, 577] on div "Mark as used" at bounding box center [358, 577] width 582 height 38
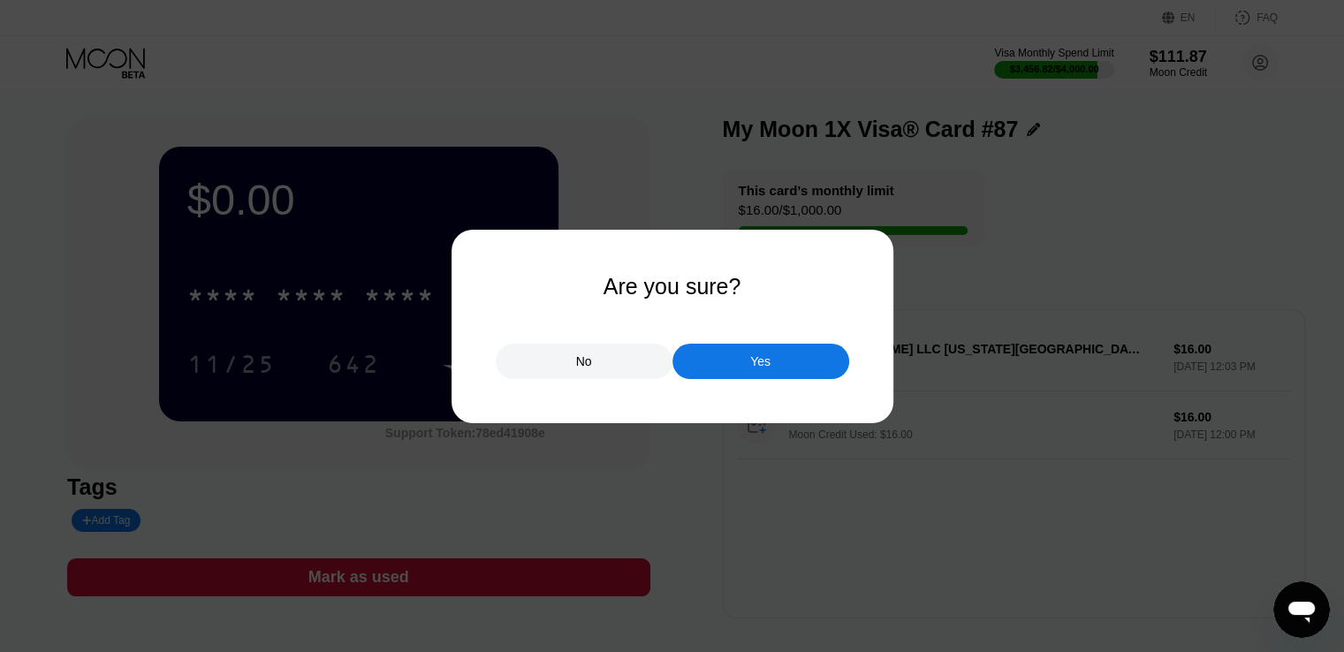
click at [739, 376] on div "Yes" at bounding box center [760, 361] width 177 height 35
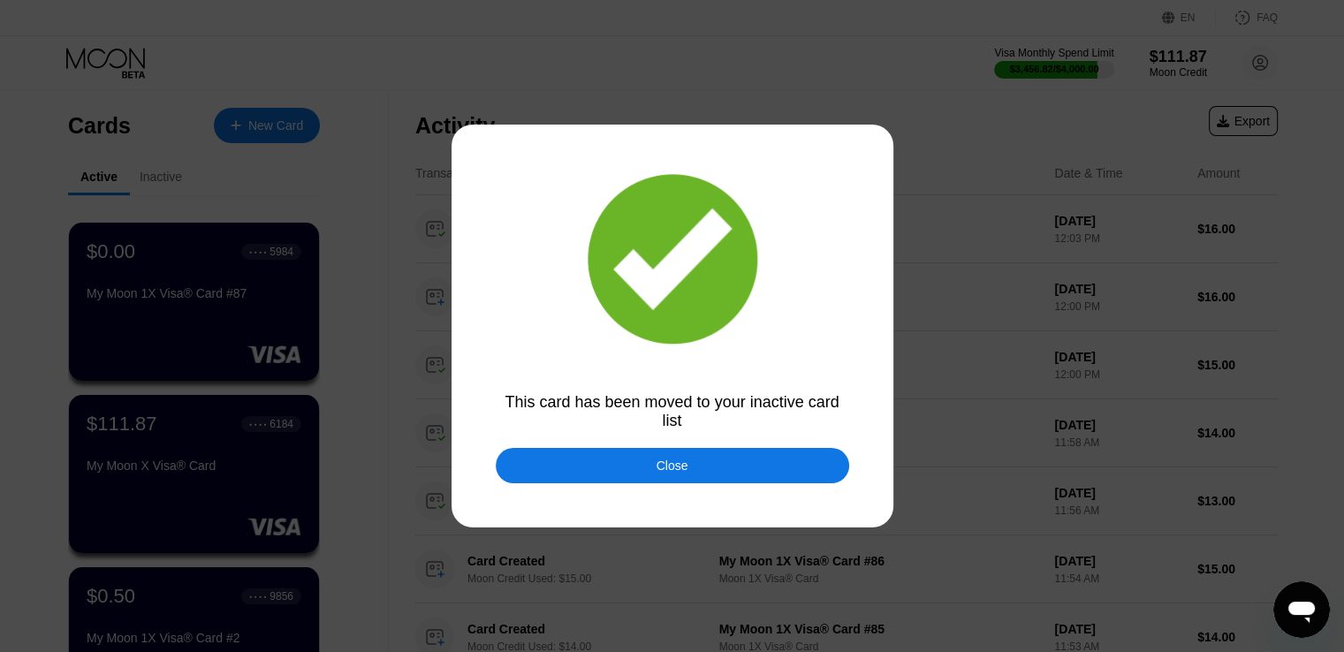
click at [611, 467] on div "Close" at bounding box center [672, 465] width 353 height 35
